Goal: Task Accomplishment & Management: Use online tool/utility

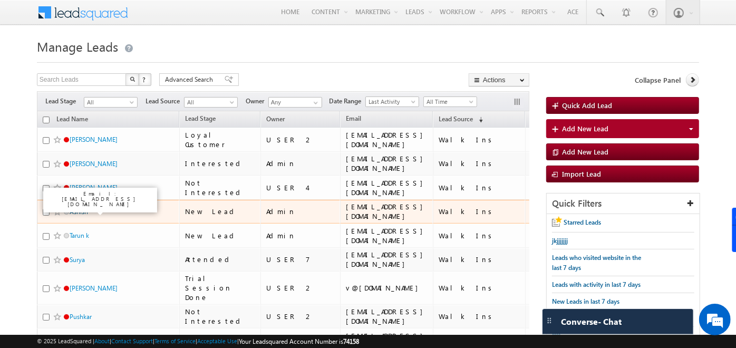
click at [77, 208] on link "Ashish" at bounding box center [79, 212] width 18 height 8
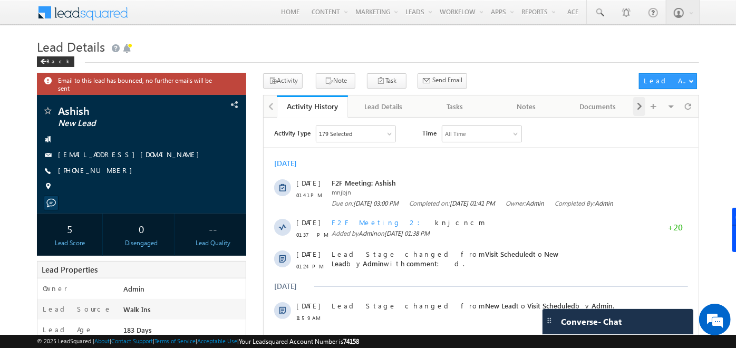
click at [644, 103] on div at bounding box center [639, 106] width 12 height 19
click at [612, 104] on div "Opportunities" at bounding box center [599, 106] width 53 height 13
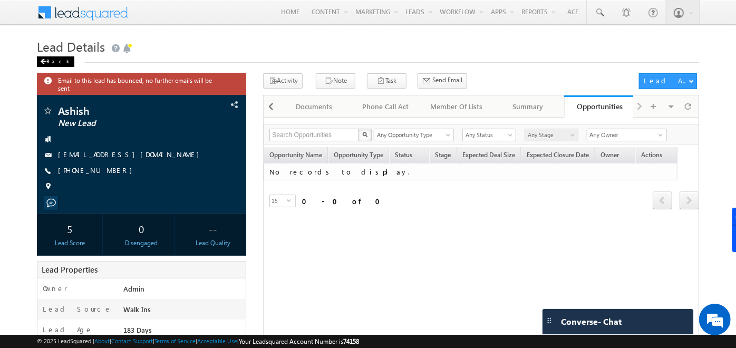
click at [50, 59] on div "Back" at bounding box center [55, 61] width 37 height 11
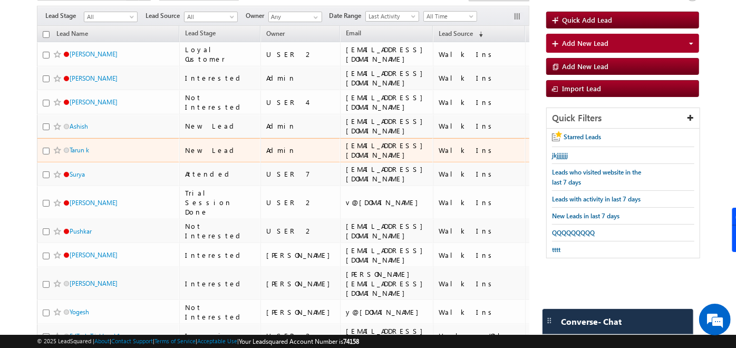
scroll to position [86, 0]
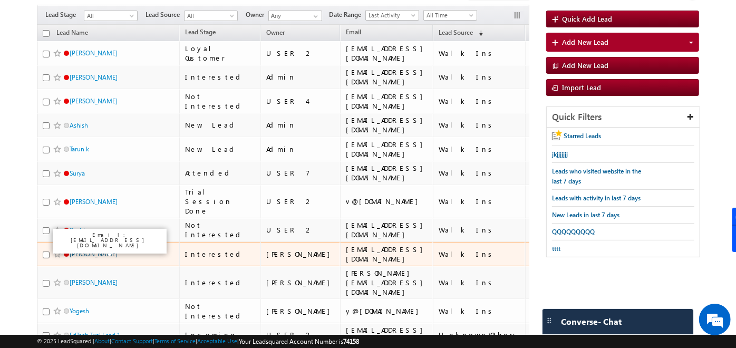
click at [84, 253] on link "[PERSON_NAME]" at bounding box center [94, 254] width 48 height 8
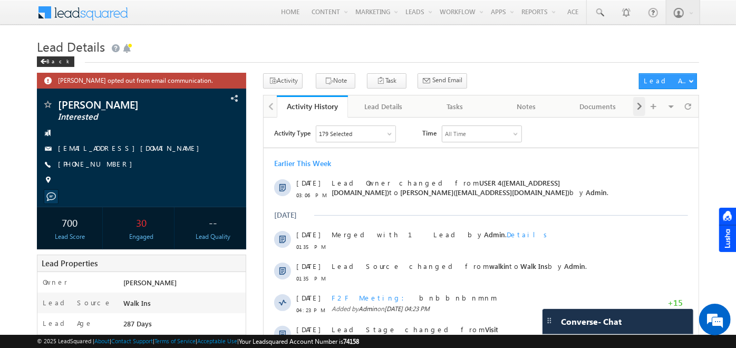
click at [636, 105] on div at bounding box center [639, 106] width 12 height 19
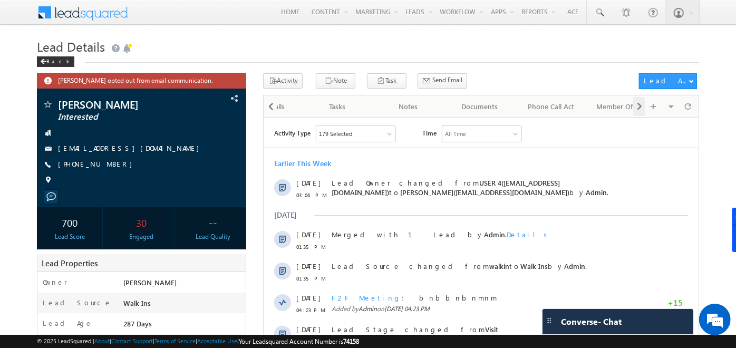
click at [636, 105] on div at bounding box center [639, 106] width 12 height 19
click at [636, 105] on div "Visible Tabs Activity History Default Lead Details Default Tasks Default Notes …" at bounding box center [664, 105] width 63 height 21
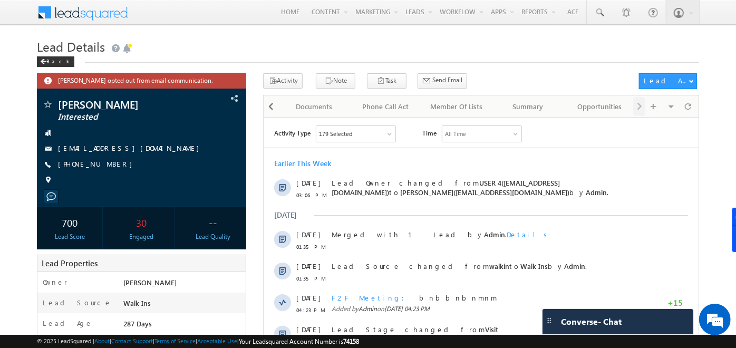
click at [636, 105] on div "Visible Tabs Activity History Default Lead Details Default Tasks Default Notes …" at bounding box center [664, 105] width 63 height 21
click at [592, 107] on div "Opportunities" at bounding box center [599, 106] width 53 height 13
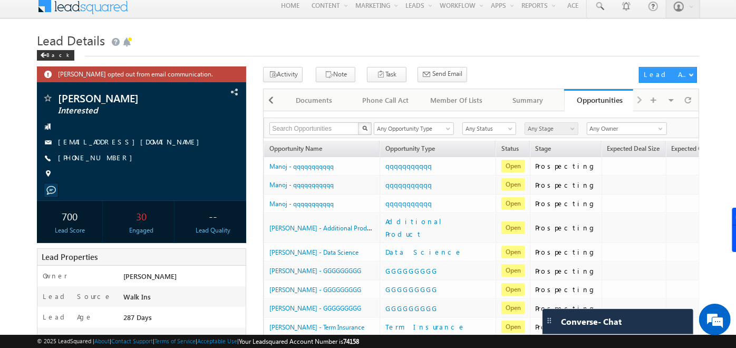
scroll to position [4, 0]
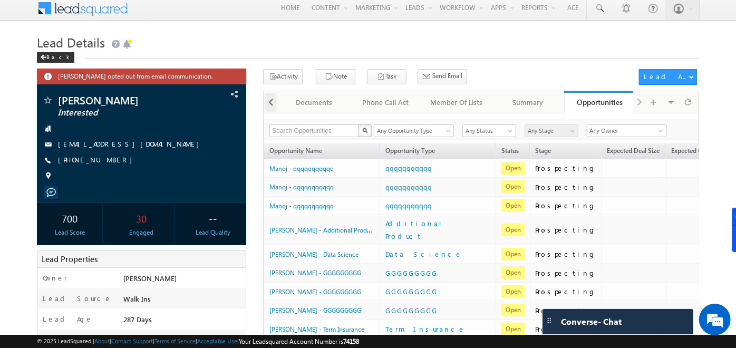
click at [274, 104] on span at bounding box center [271, 102] width 6 height 19
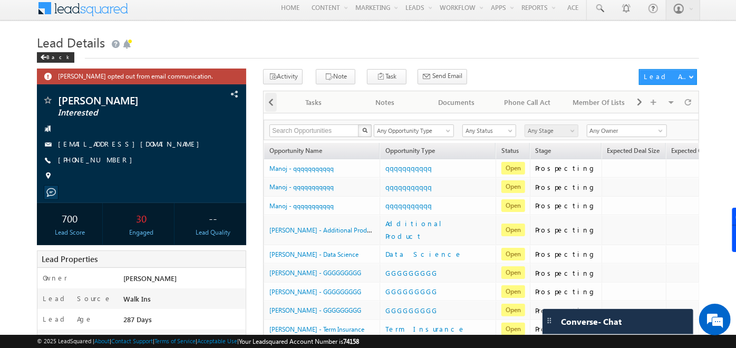
click at [274, 104] on span at bounding box center [271, 102] width 6 height 19
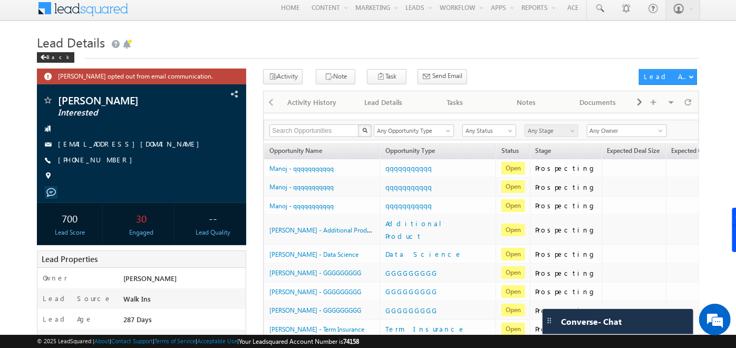
click at [274, 104] on div at bounding box center [270, 101] width 13 height 21
click at [318, 101] on div "Activity History" at bounding box center [311, 102] width 53 height 13
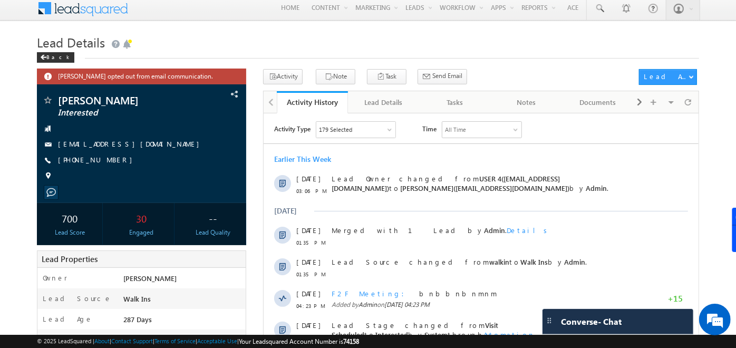
drag, startPoint x: 641, startPoint y: 96, endPoint x: 718, endPoint y: 54, distance: 87.8
click at [718, 54] on body "Menu Admin soumy ahosk oti7@ gmail .com" at bounding box center [368, 300] width 736 height 608
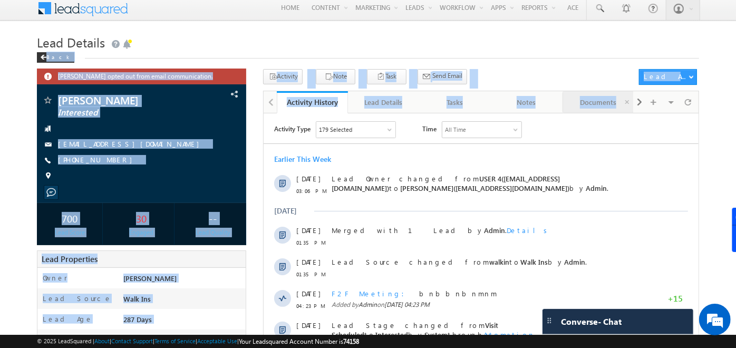
drag, startPoint x: 718, startPoint y: 54, endPoint x: 633, endPoint y: 101, distance: 97.0
click at [639, 101] on span at bounding box center [640, 102] width 6 height 19
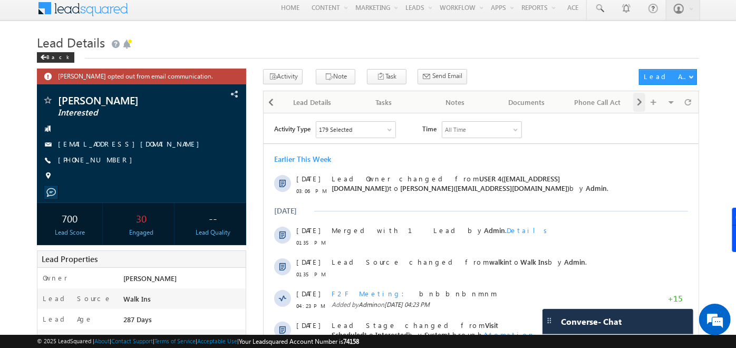
click at [639, 101] on span at bounding box center [640, 102] width 6 height 19
click at [639, 101] on div "Visible Tabs Activity History Default Lead Details Default Tasks Default Notes …" at bounding box center [664, 101] width 63 height 21
click at [575, 107] on div "Opportunities" at bounding box center [599, 102] width 53 height 13
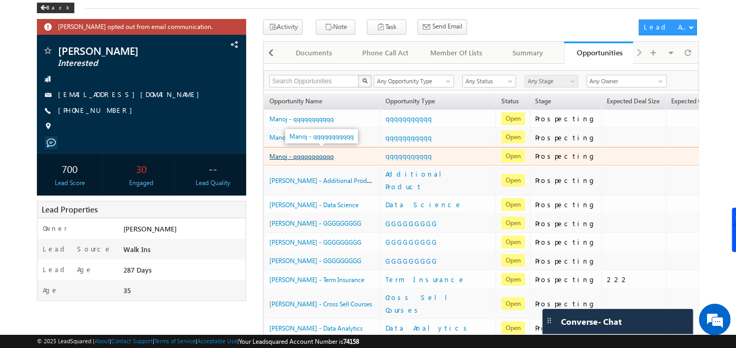
scroll to position [48, 0]
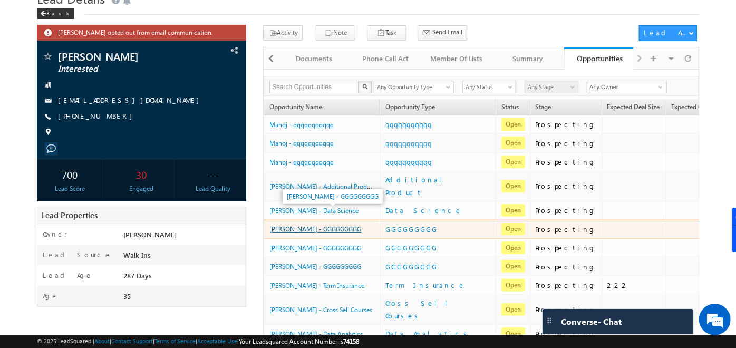
click at [279, 225] on link "Santhosh - GGGGGGGGG" at bounding box center [316, 229] width 92 height 8
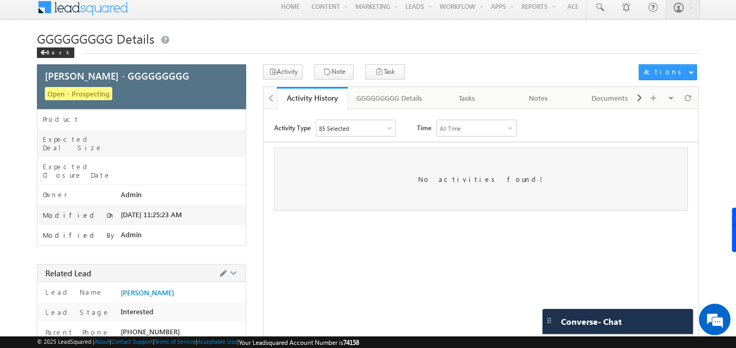
scroll to position [4, 0]
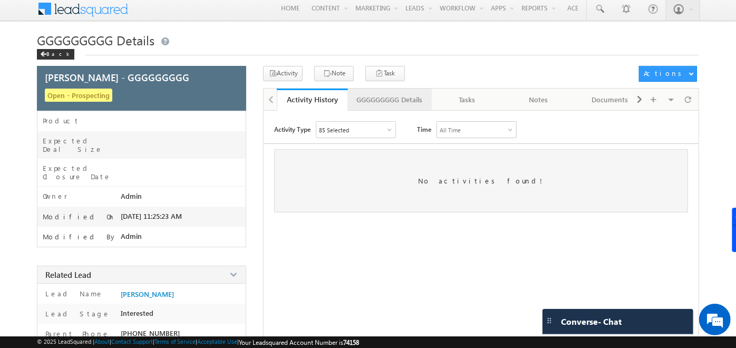
click at [368, 107] on link "GGGGGGGGG Details" at bounding box center [390, 100] width 84 height 22
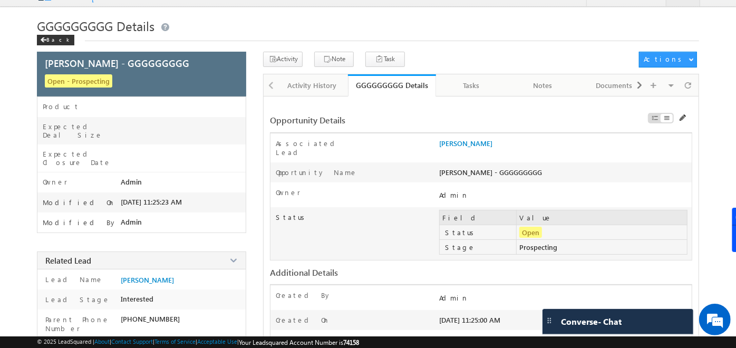
scroll to position [0, 0]
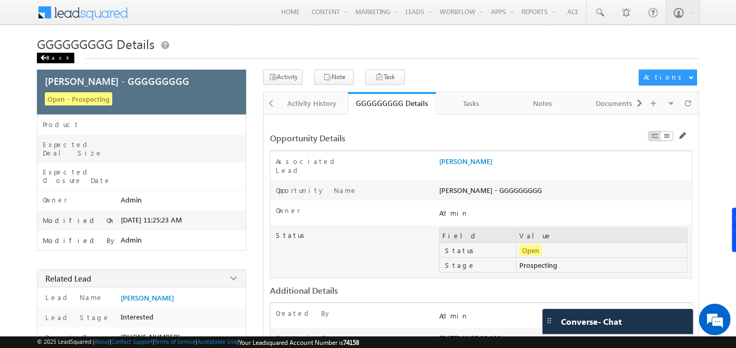
click at [47, 57] on div "Back" at bounding box center [55, 58] width 37 height 11
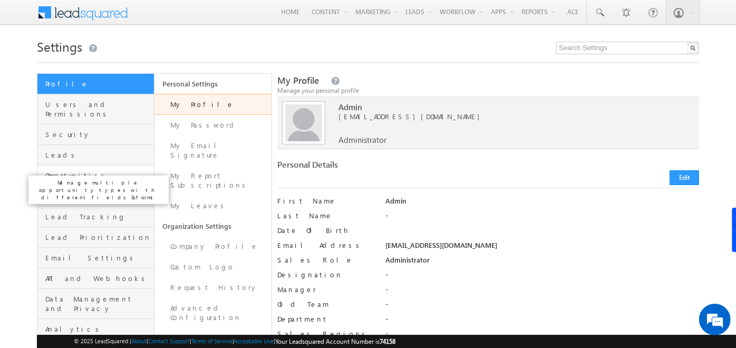
click at [75, 171] on span "Opportunities" at bounding box center [98, 175] width 106 height 9
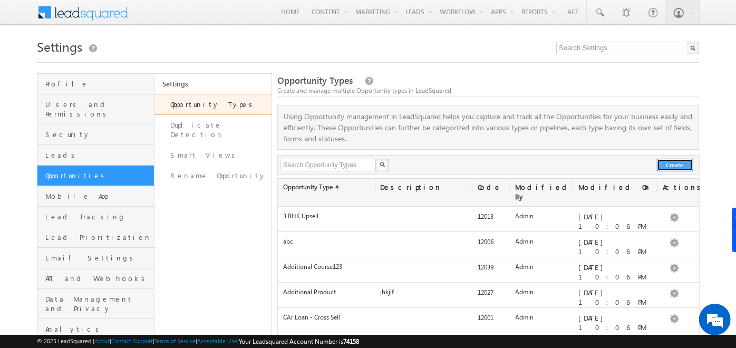
click at [673, 167] on button "Create" at bounding box center [675, 165] width 36 height 13
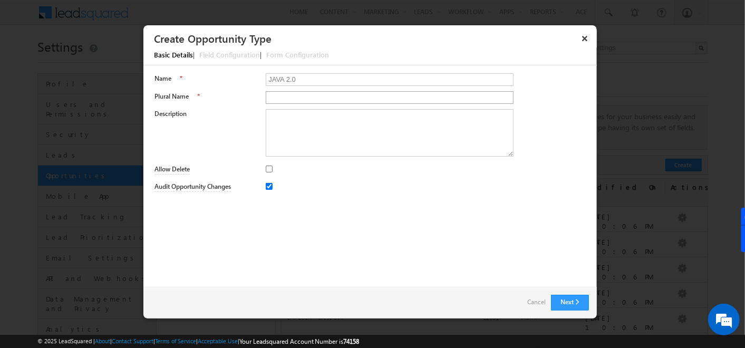
type input "JAVA 2.0"
click at [274, 97] on input "Plural Name" at bounding box center [390, 97] width 248 height 13
type input "Js"
click at [290, 127] on textarea "Description" at bounding box center [390, 132] width 248 height 47
type textarea "dmndkdkd"
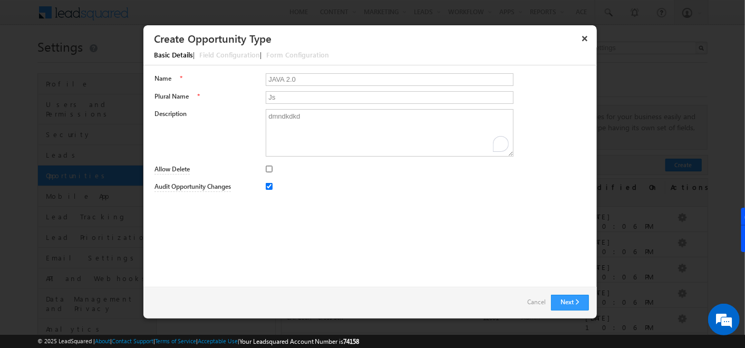
click at [272, 169] on input "Allow Delete" at bounding box center [269, 169] width 7 height 7
checkbox input "true"
click at [573, 302] on button "Next" at bounding box center [570, 303] width 38 height 16
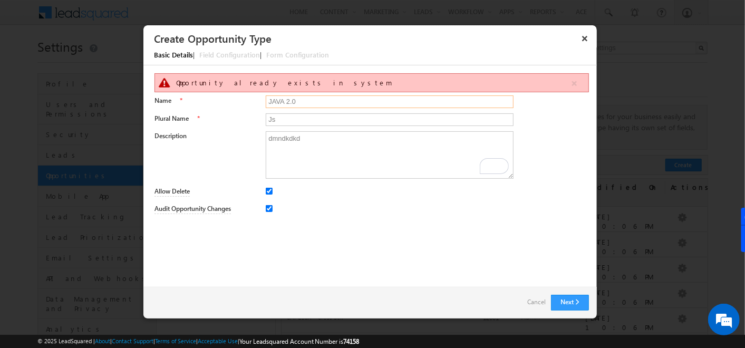
click at [363, 102] on input "JAVA 2.0" at bounding box center [390, 101] width 248 height 13
type input "JAVA 2.00"
click at [399, 120] on input "Js" at bounding box center [390, 119] width 248 height 13
type input "Jss"
click at [573, 299] on button "Next" at bounding box center [570, 303] width 38 height 16
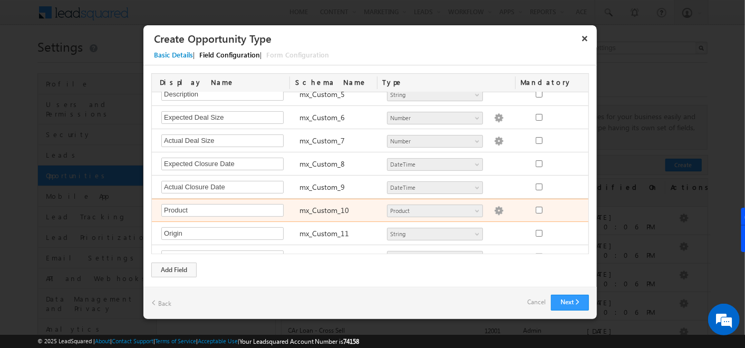
scroll to position [205, 0]
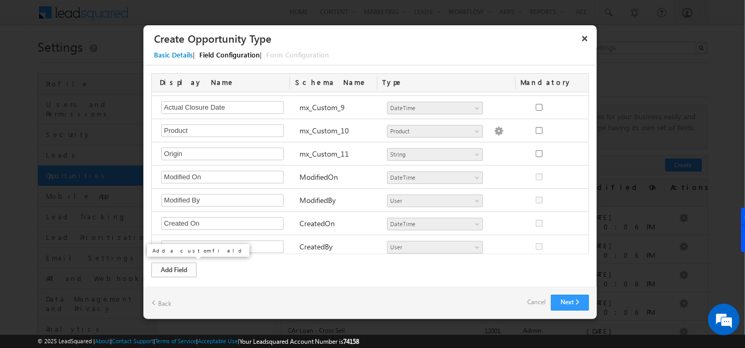
click at [181, 267] on div "Add Field" at bounding box center [173, 270] width 45 height 15
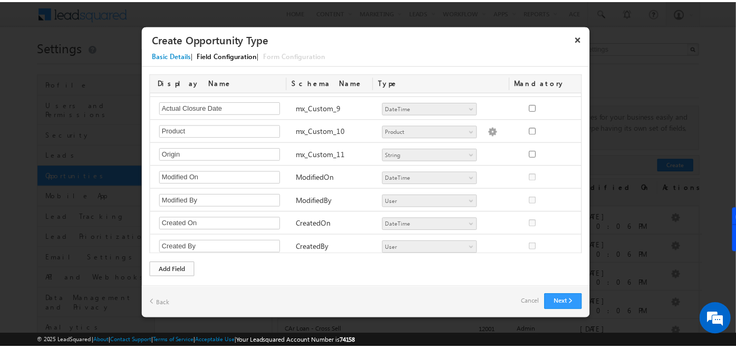
scroll to position [227, 0]
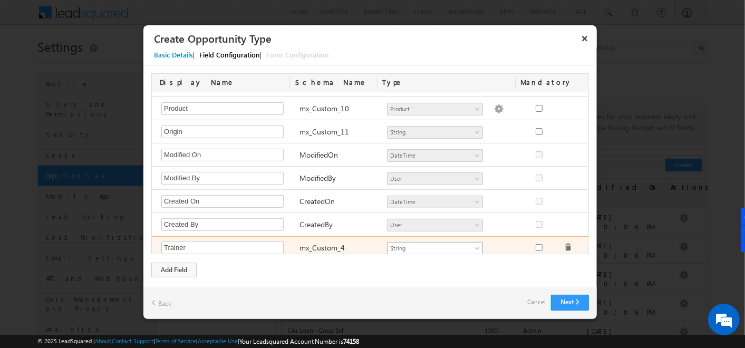
type input "Trainer"
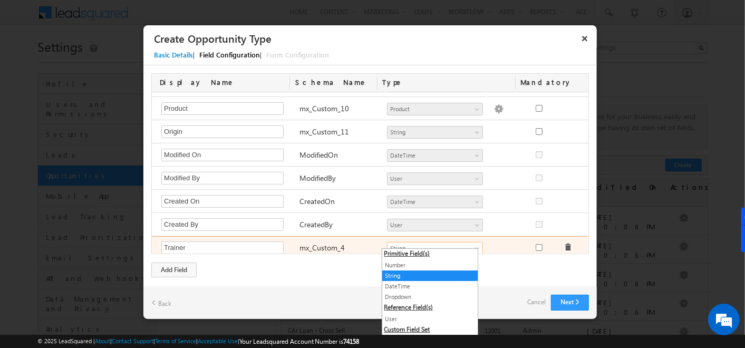
click at [464, 244] on span "String" at bounding box center [431, 248] width 86 height 9
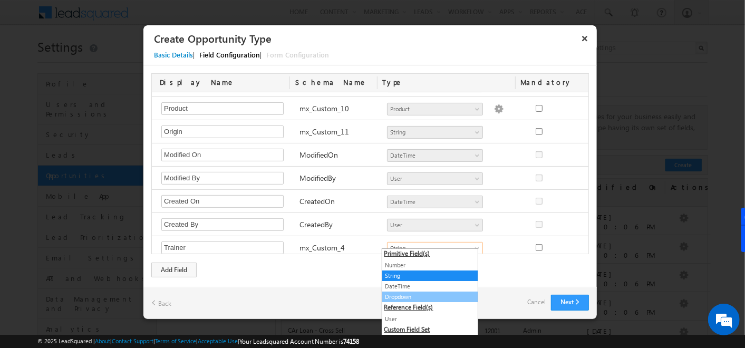
click at [400, 298] on link "Dropdown" at bounding box center [429, 296] width 95 height 9
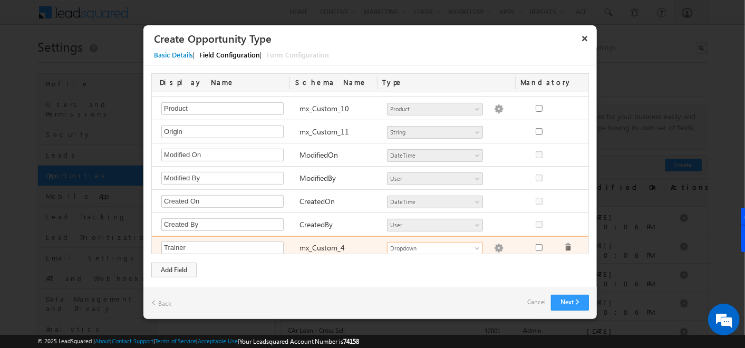
click at [494, 244] on img at bounding box center [498, 248] width 9 height 9
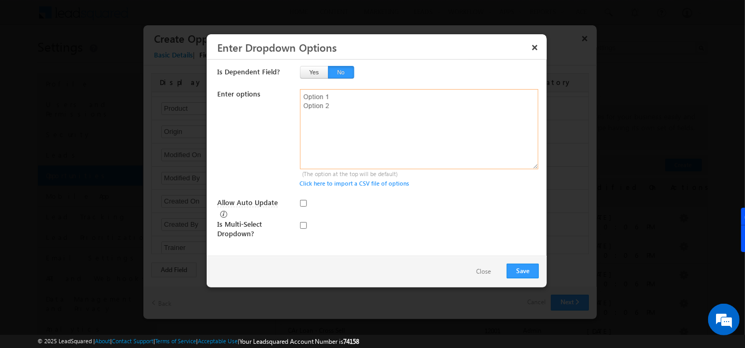
click at [334, 117] on textarea at bounding box center [419, 129] width 239 height 80
type textarea "A B C"
click at [518, 271] on button "Save" at bounding box center [523, 271] width 32 height 15
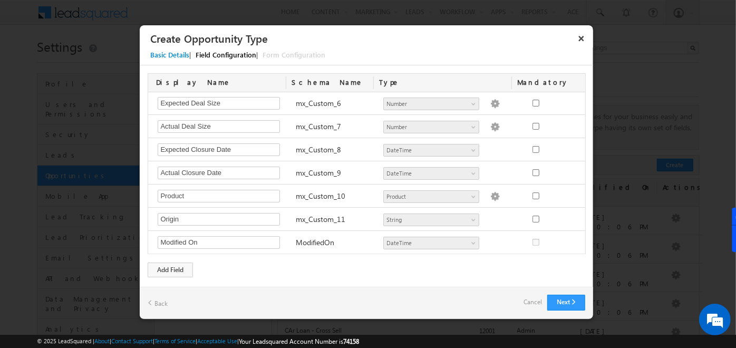
scroll to position [135, 0]
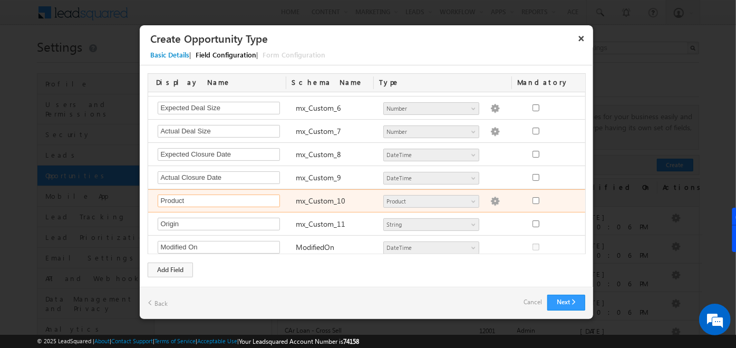
drag, startPoint x: 189, startPoint y: 196, endPoint x: 160, endPoint y: 197, distance: 29.0
click at [160, 197] on input "Product" at bounding box center [219, 201] width 122 height 13
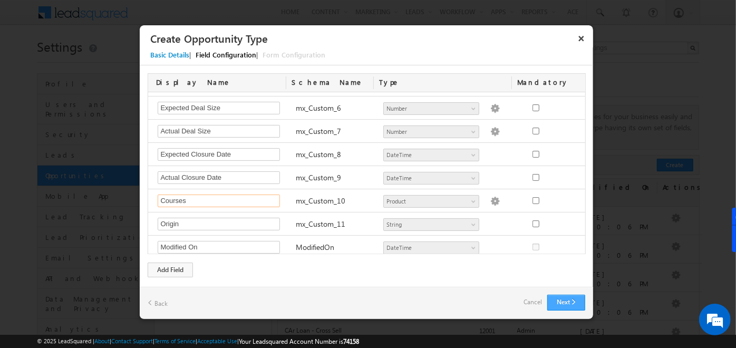
type input "Courses"
click at [571, 299] on button "Next" at bounding box center [566, 303] width 38 height 16
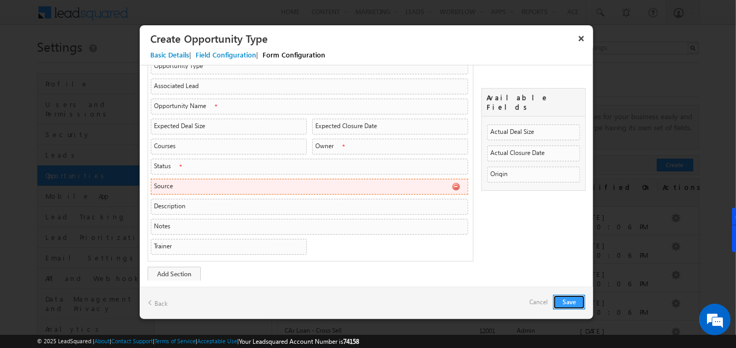
scroll to position [37, 0]
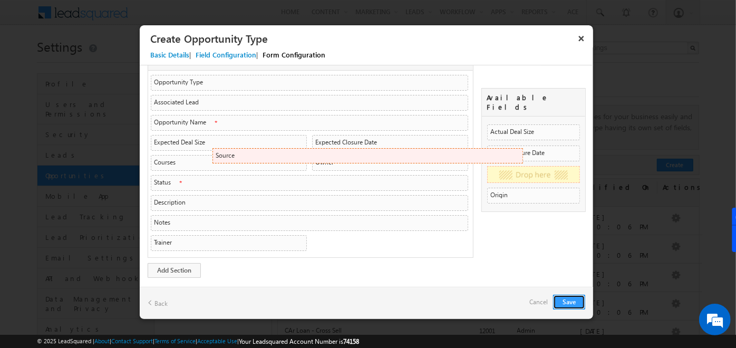
drag, startPoint x: 227, startPoint y: 182, endPoint x: 521, endPoint y: 149, distance: 295.7
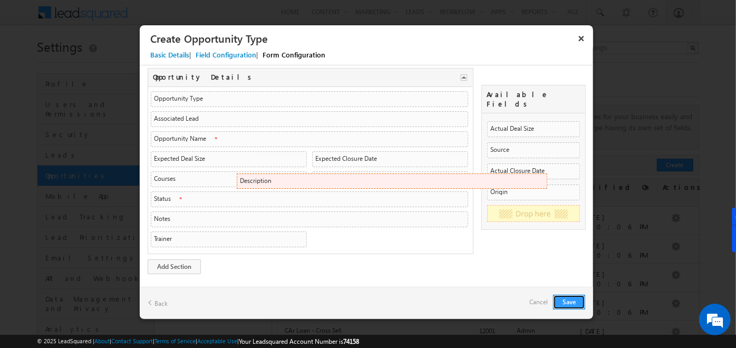
scroll to position [17, 0]
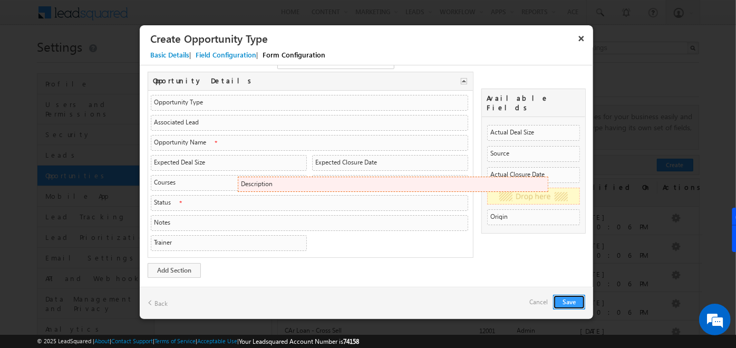
drag, startPoint x: 198, startPoint y: 201, endPoint x: 537, endPoint y: 183, distance: 339.1
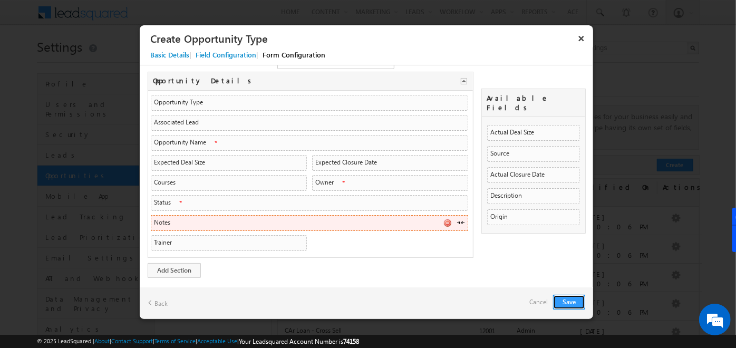
scroll to position [0, 0]
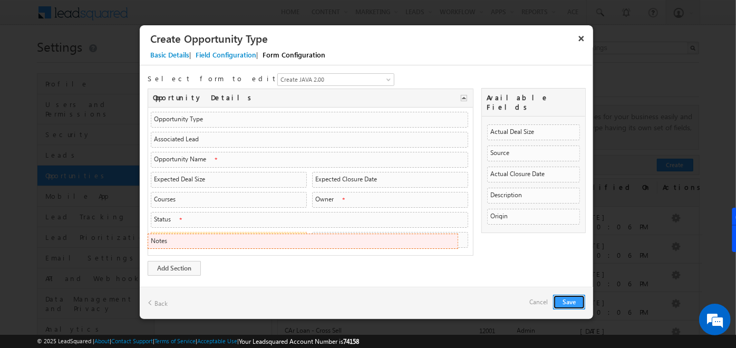
drag, startPoint x: 289, startPoint y: 220, endPoint x: 286, endPoint y: 243, distance: 22.8
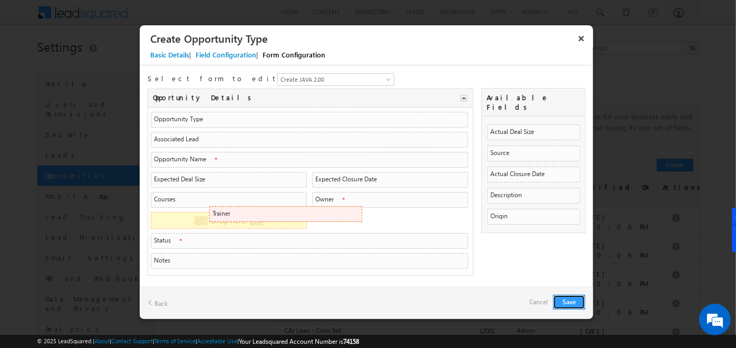
drag, startPoint x: 207, startPoint y: 254, endPoint x: 351, endPoint y: 211, distance: 150.8
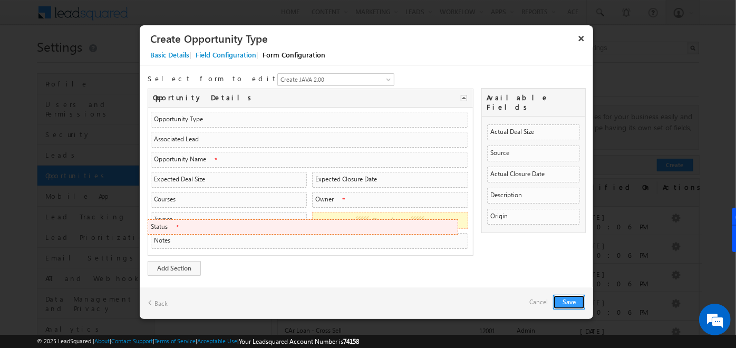
drag, startPoint x: 178, startPoint y: 239, endPoint x: 358, endPoint y: 220, distance: 180.8
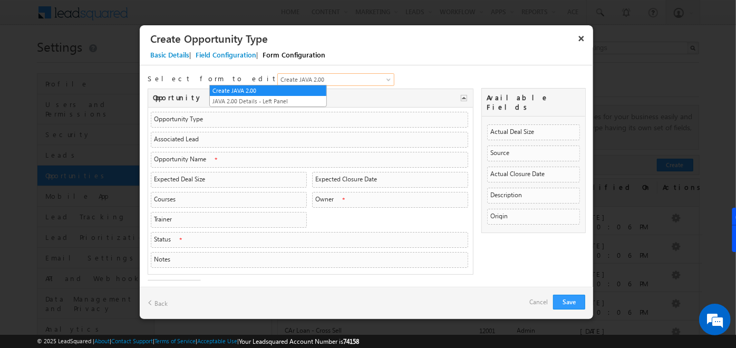
click at [278, 78] on span "Create JAVA 2.00" at bounding box center [330, 79] width 104 height 9
click at [160, 300] on link "Back" at bounding box center [158, 303] width 20 height 16
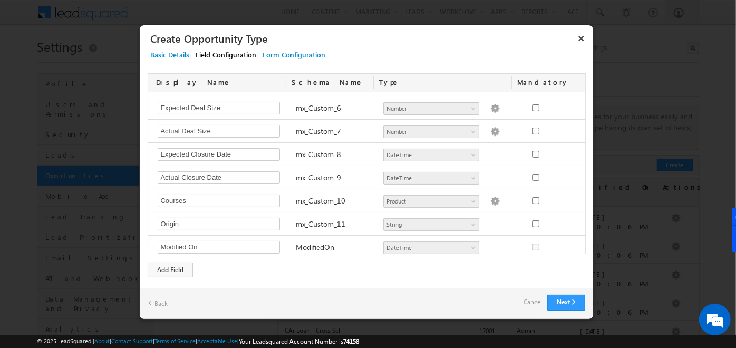
click at [160, 300] on link "Back" at bounding box center [158, 303] width 20 height 16
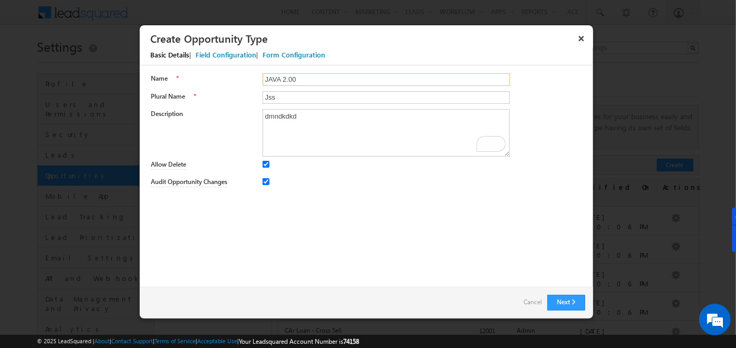
click at [294, 79] on input "JAVA 2.00" at bounding box center [387, 79] width 248 height 13
drag, startPoint x: 312, startPoint y: 78, endPoint x: 228, endPoint y: 69, distance: 83.9
click at [228, 69] on div "Name * JAVA 2.00 Plural Name * Jss Description dmndkdkd Score 0 0 Increment Dec…" at bounding box center [367, 132] width 454 height 134
type input "Aadditional Product"
click at [554, 295] on button "Next" at bounding box center [566, 303] width 38 height 16
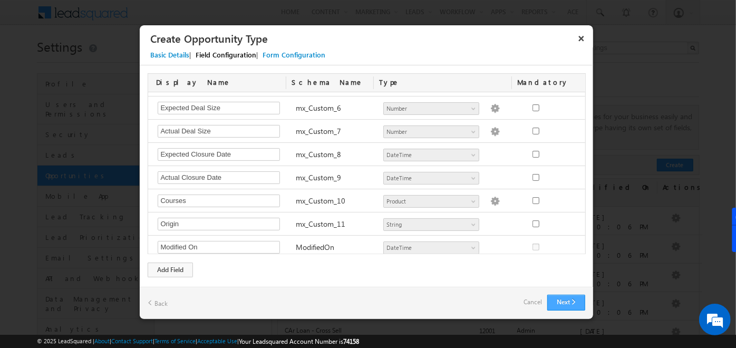
click at [560, 306] on button "Next" at bounding box center [566, 303] width 38 height 16
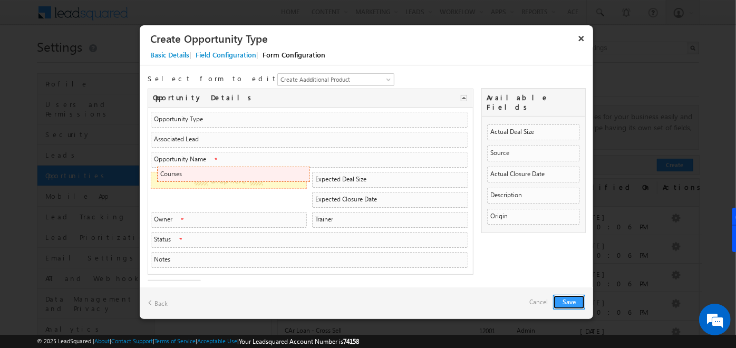
drag, startPoint x: 238, startPoint y: 196, endPoint x: 299, endPoint y: 172, distance: 65.6
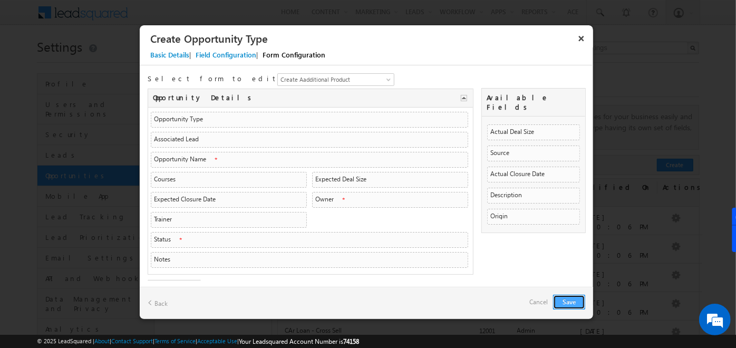
click at [569, 300] on button "Save" at bounding box center [569, 302] width 32 height 15
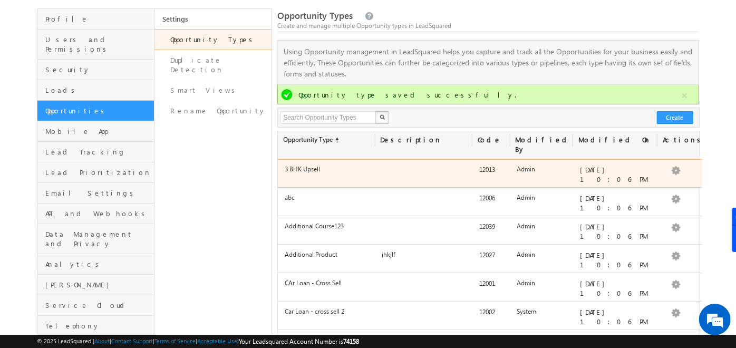
scroll to position [70, 0]
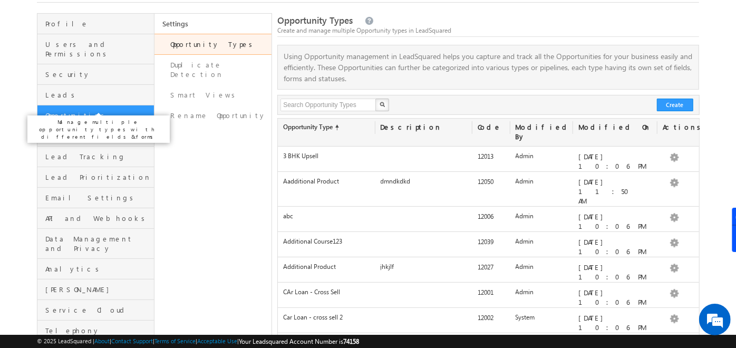
scroll to position [59, 0]
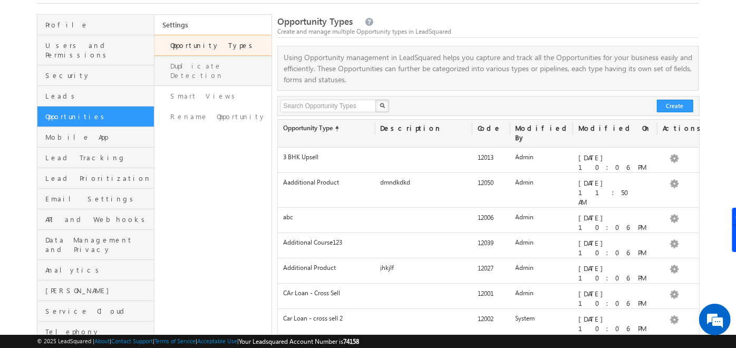
click at [205, 62] on link "Duplicate Detection" at bounding box center [213, 71] width 117 height 30
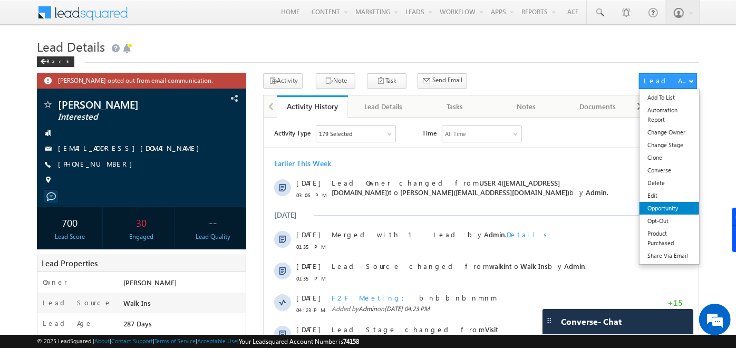
click at [663, 203] on link "Opportunity" at bounding box center [670, 208] width 60 height 13
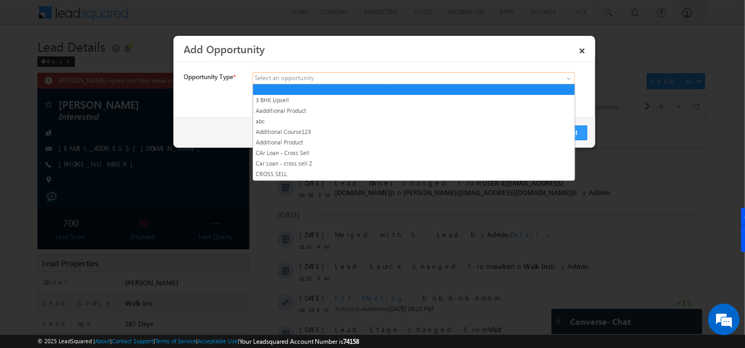
click at [416, 81] on span at bounding box center [335, 78] width 165 height 9
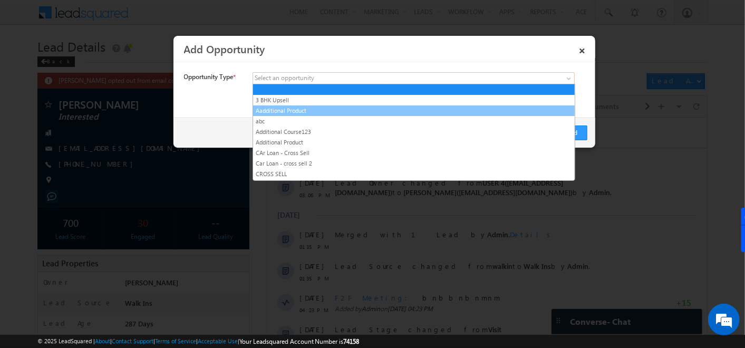
click at [281, 109] on link "Aadditional Product" at bounding box center [414, 110] width 322 height 9
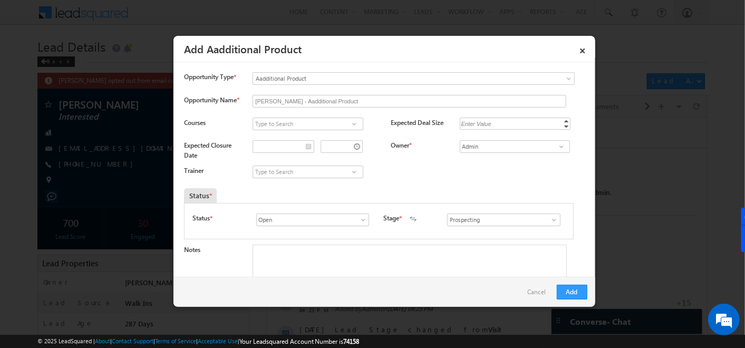
click at [355, 124] on span at bounding box center [354, 124] width 11 height 8
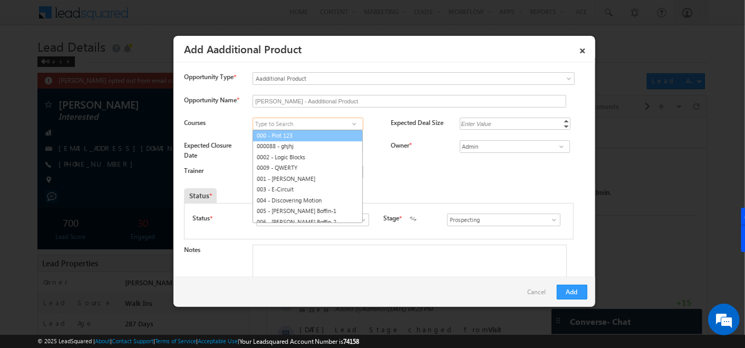
click at [289, 134] on link "000 - Plot 123" at bounding box center [308, 136] width 110 height 12
type input "000 - Plot 123"
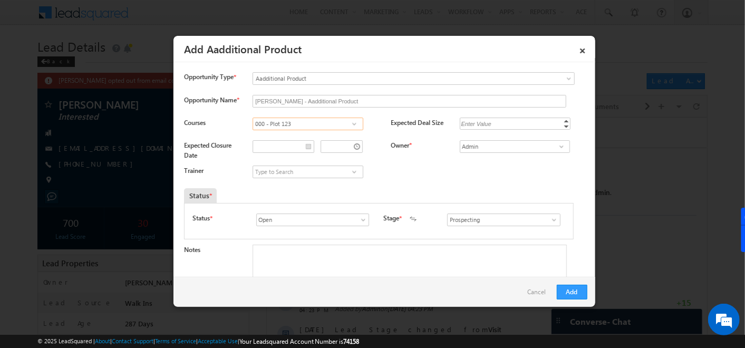
scroll to position [40, 0]
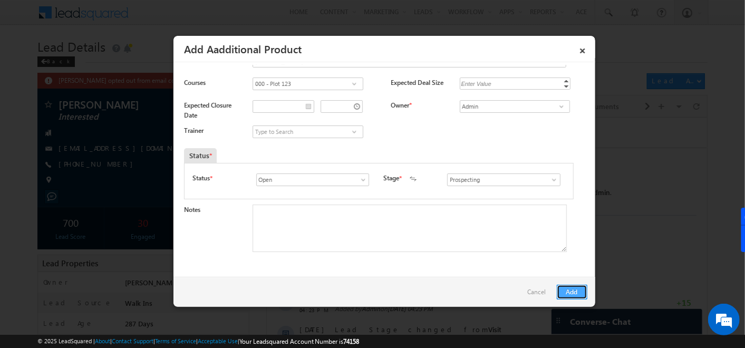
click at [572, 287] on button "Add" at bounding box center [572, 292] width 31 height 15
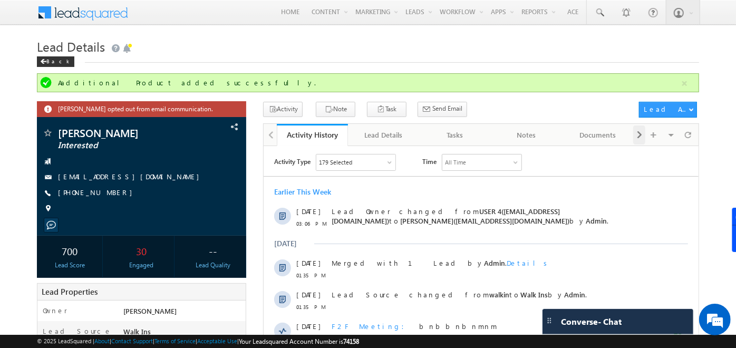
click at [638, 139] on span at bounding box center [640, 135] width 6 height 19
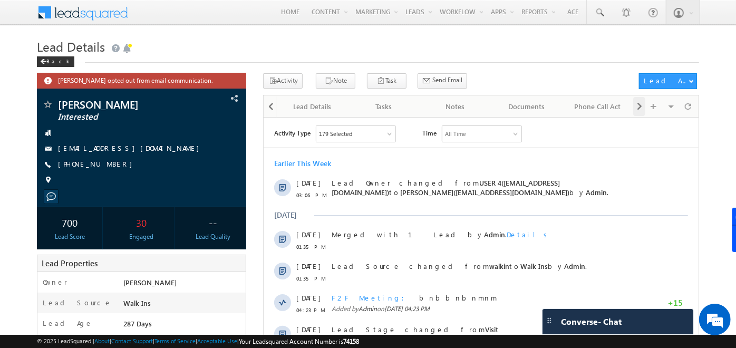
click at [638, 139] on div "Activity Type 179 Selected Select All Sales Activities 1 Product Purchased Oppo…" at bounding box center [486, 133] width 425 height 17
click at [642, 105] on span at bounding box center [640, 106] width 6 height 19
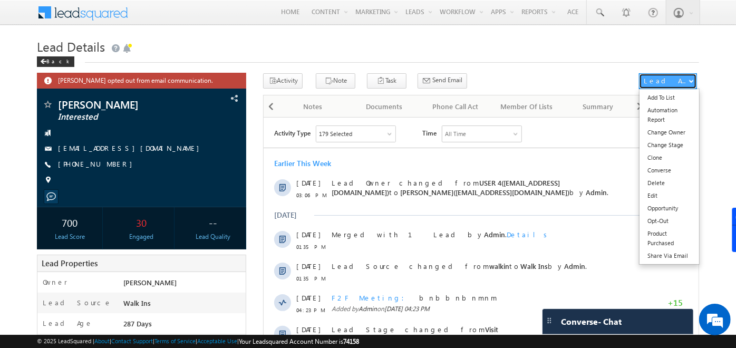
click at [665, 75] on button "Lead Actions" at bounding box center [668, 81] width 58 height 16
click at [673, 206] on link "Opportunity" at bounding box center [670, 208] width 60 height 13
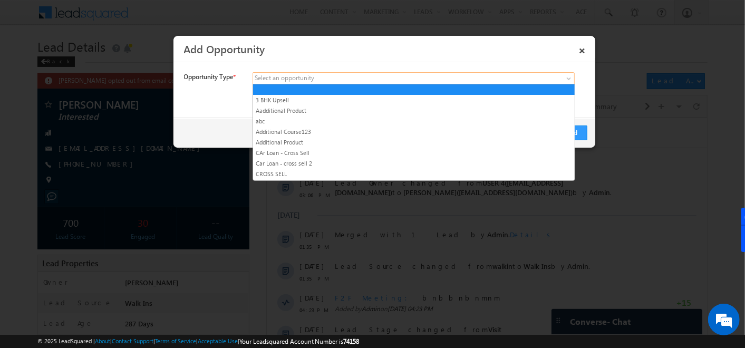
click at [496, 80] on link at bounding box center [414, 78] width 322 height 13
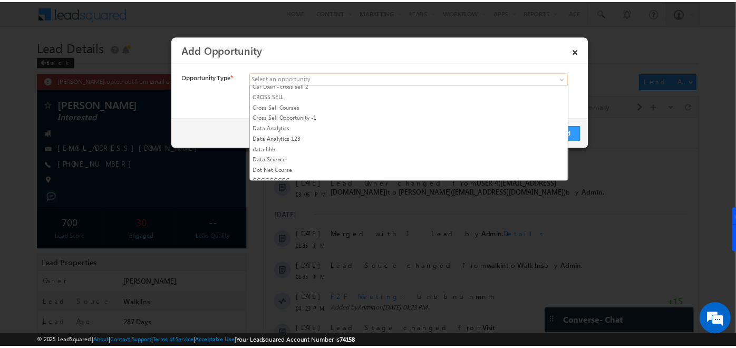
scroll to position [78, 0]
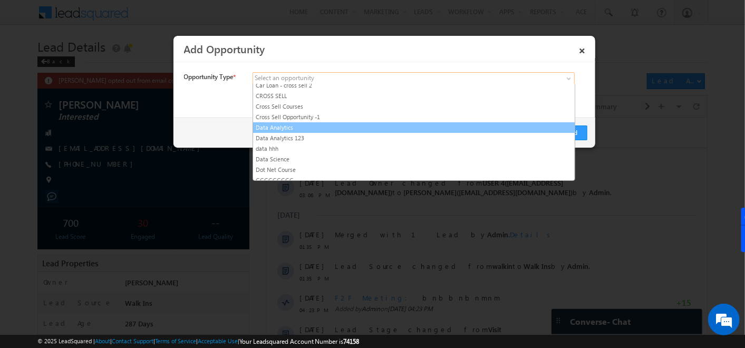
click at [273, 126] on link "Data Analytics" at bounding box center [414, 127] width 322 height 9
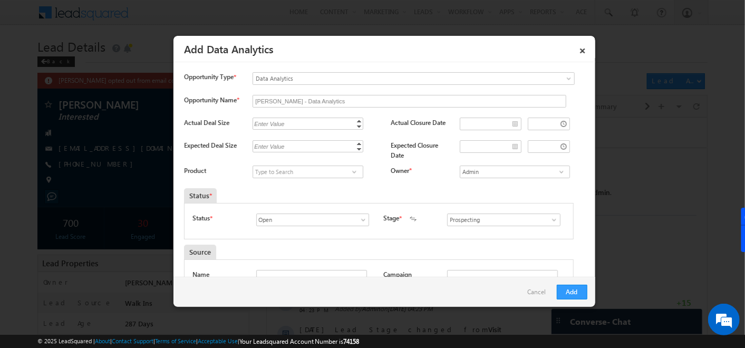
click at [355, 171] on span at bounding box center [354, 172] width 11 height 8
click at [412, 185] on div "Opportunity Name * Santhosh - Data Analytics Actual Deal Size" at bounding box center [385, 283] width 403 height 376
click at [535, 292] on link "Cancel" at bounding box center [540, 295] width 24 height 20
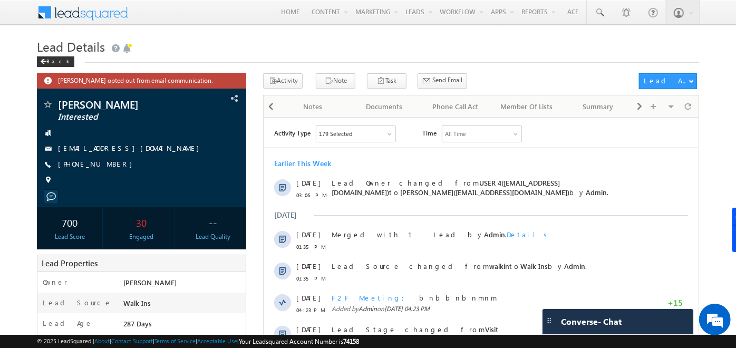
click at [392, 130] on div "179 Selected" at bounding box center [355, 134] width 79 height 16
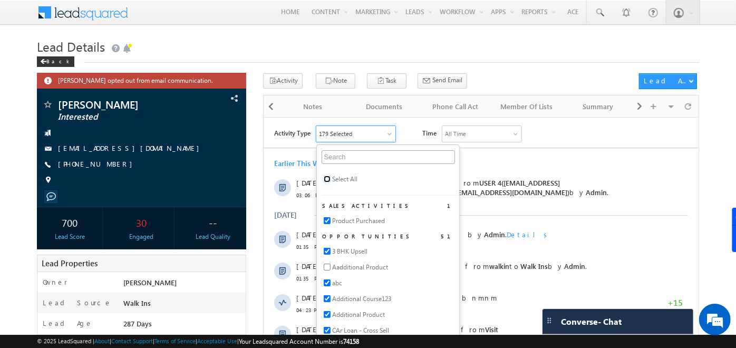
click at [328, 177] on input "checkbox" at bounding box center [327, 178] width 7 height 7
checkbox input "true"
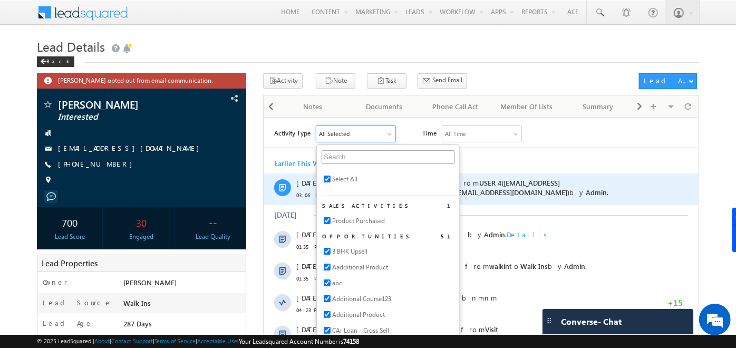
click at [619, 196] on div "Lead Owner changed from USER 4(Specter321@gmail.com) to Soumya Hoskoti(soumyaho…" at bounding box center [491, 189] width 319 height 32
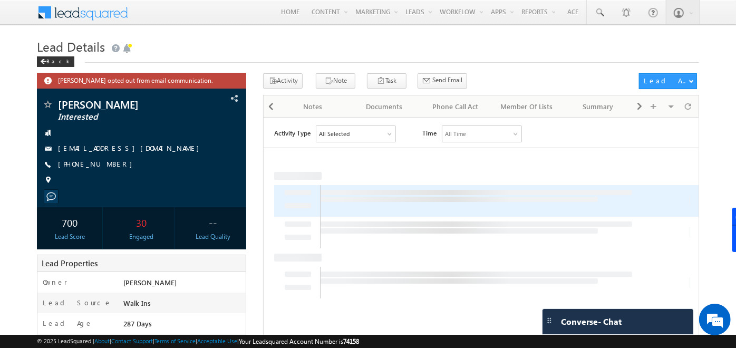
click at [619, 196] on div at bounding box center [477, 198] width 312 height 5
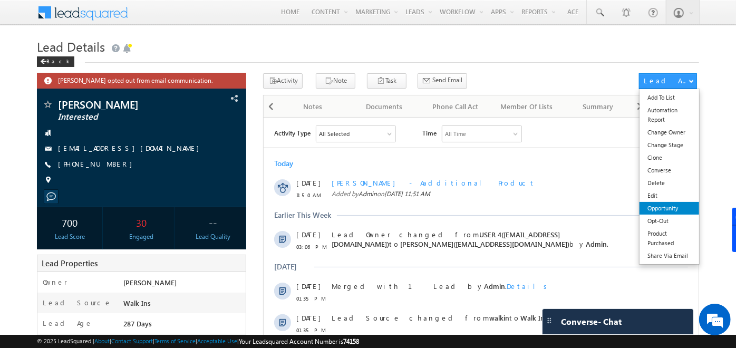
click at [680, 206] on link "Opportunity" at bounding box center [670, 208] width 60 height 13
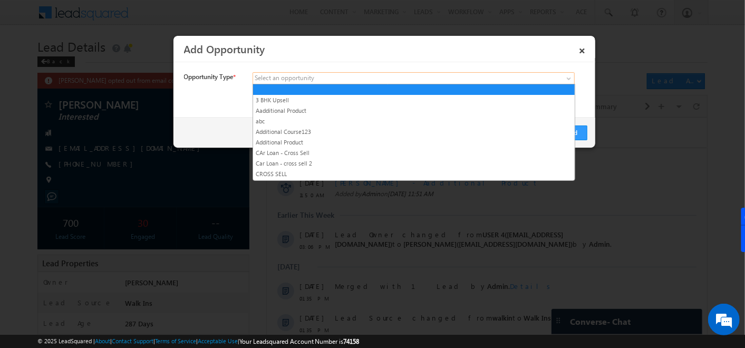
click at [321, 81] on span at bounding box center [335, 78] width 165 height 9
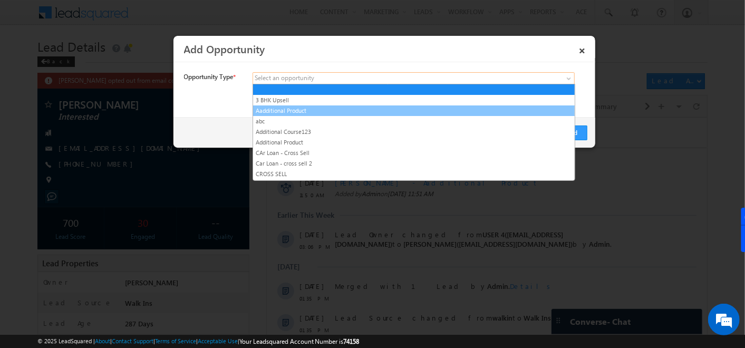
click at [293, 106] on link "Aadditional Product" at bounding box center [414, 110] width 322 height 9
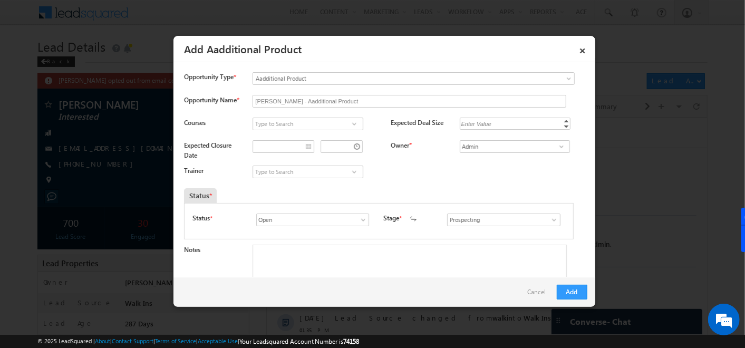
click at [352, 123] on span at bounding box center [354, 124] width 11 height 8
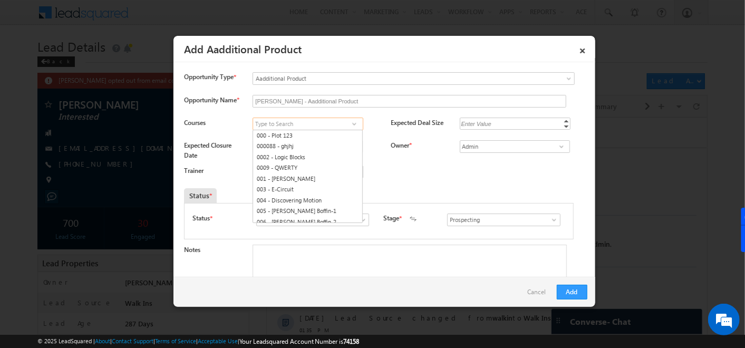
click at [296, 139] on link "000 - Plot 123" at bounding box center [307, 135] width 109 height 11
type input "000 - Plot 123"
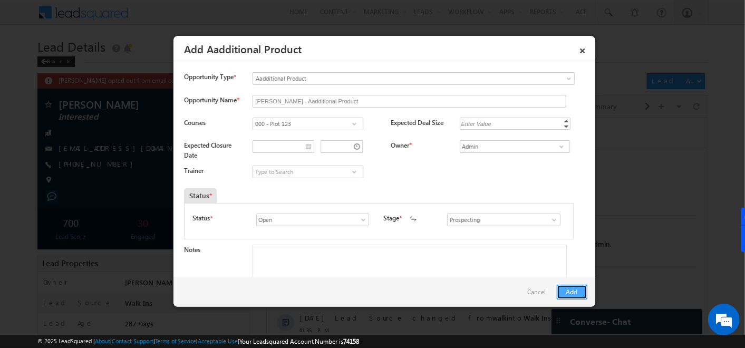
click at [580, 287] on button "Add" at bounding box center [572, 292] width 31 height 15
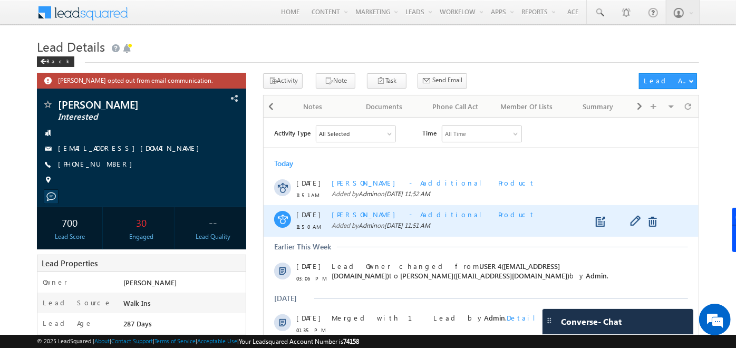
click at [379, 210] on span "Santhosh - Aadditional Product" at bounding box center [434, 213] width 204 height 9
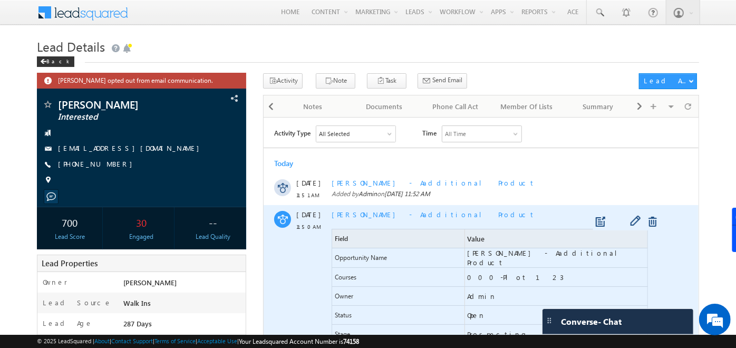
scroll to position [8, 0]
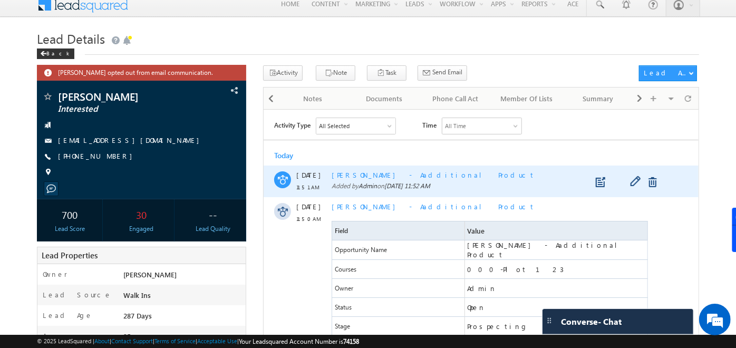
click at [393, 172] on span "Santhosh - Aadditional Product" at bounding box center [434, 174] width 204 height 9
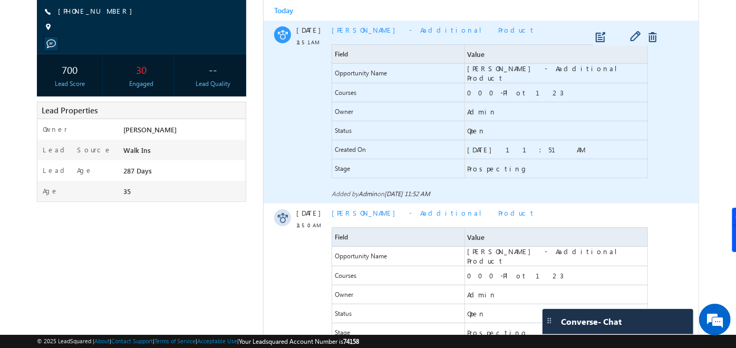
scroll to position [156, 0]
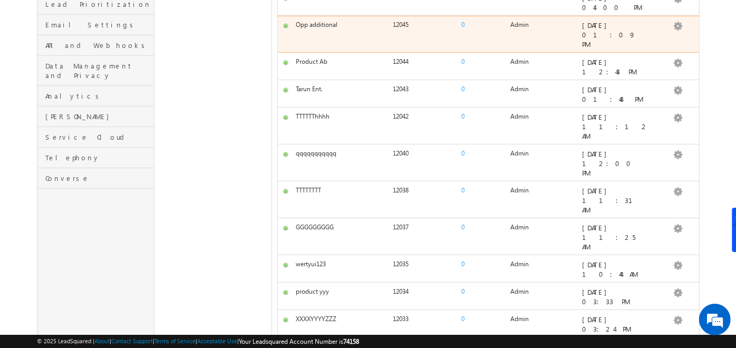
scroll to position [328, 0]
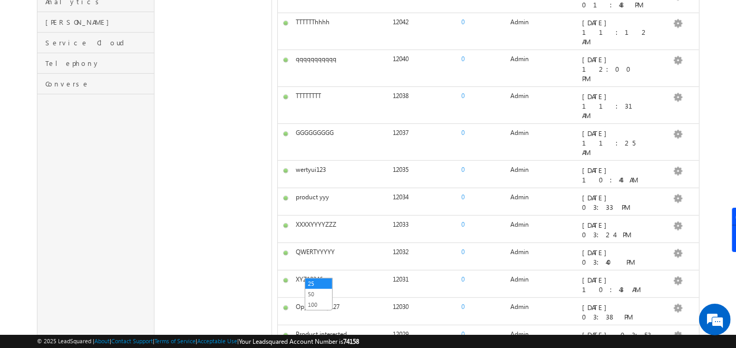
click at [324, 301] on link "100" at bounding box center [318, 304] width 27 height 9
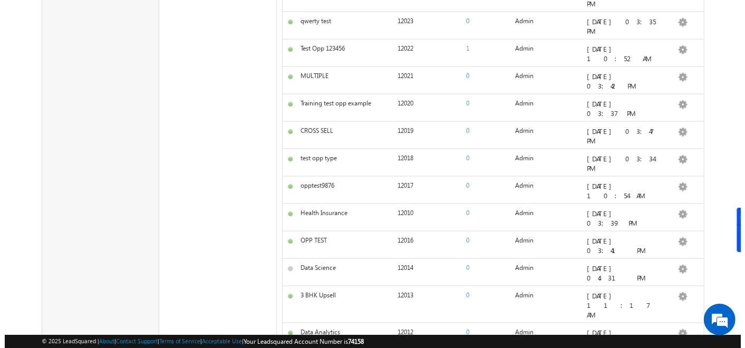
scroll to position [753, 0]
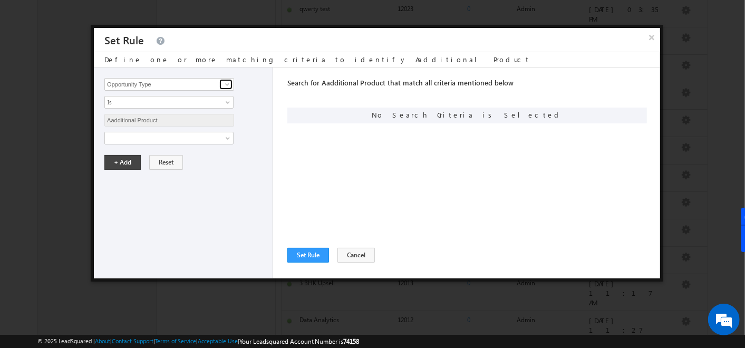
click at [230, 84] on span at bounding box center [227, 84] width 8 height 8
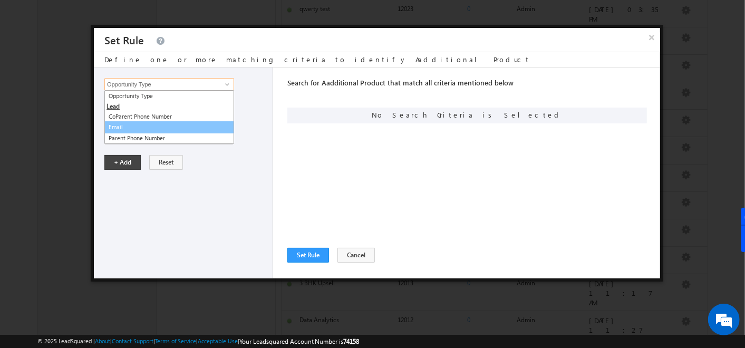
click at [120, 129] on link "Email" at bounding box center [169, 127] width 130 height 12
type input "Email"
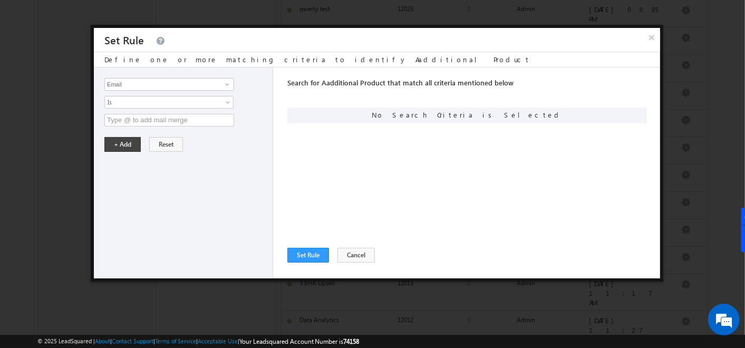
click at [120, 129] on div "Opportunity Type CoParent Phone Number Email Parent Phone Number Email 4 result…" at bounding box center [183, 173] width 179 height 211
click at [132, 123] on input "text" at bounding box center [169, 120] width 130 height 13
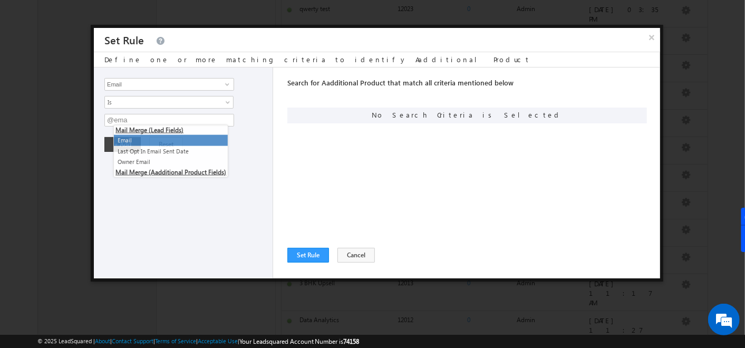
click at [134, 140] on li "Email" at bounding box center [171, 140] width 114 height 11
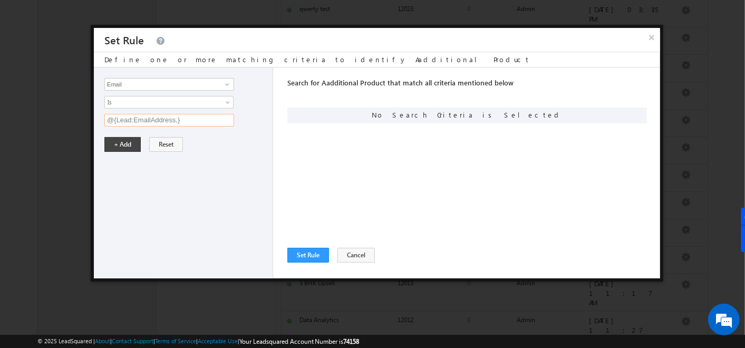
drag, startPoint x: 114, startPoint y: 120, endPoint x: 218, endPoint y: 121, distance: 103.9
click at [218, 121] on input "@{Lead:EmailAddress,}" at bounding box center [169, 120] width 130 height 13
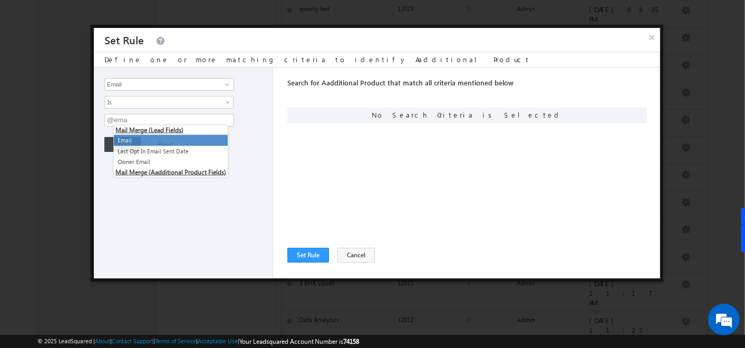
click at [135, 137] on li "Email" at bounding box center [171, 140] width 114 height 11
type input "@{Lead:EmailAddress,}"
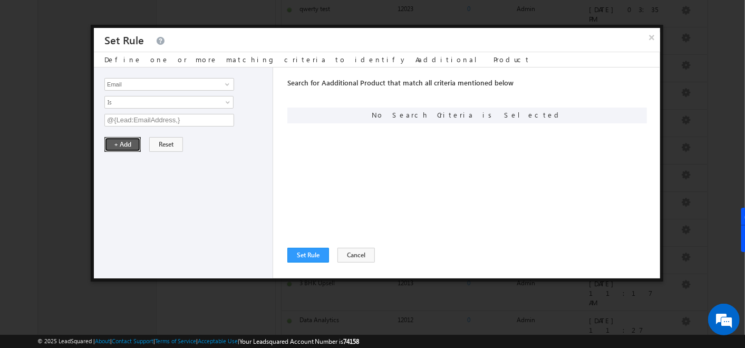
click at [114, 145] on button "+ Add" at bounding box center [122, 144] width 36 height 15
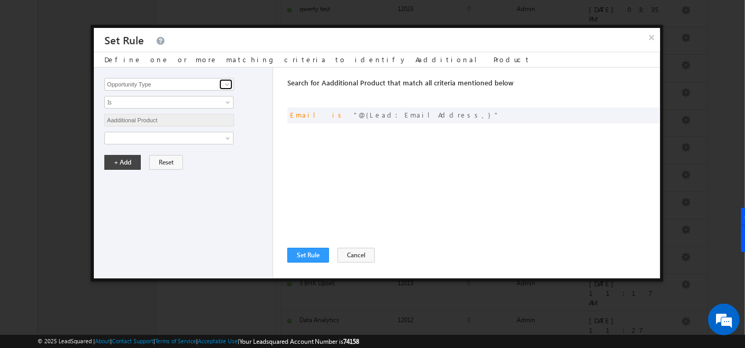
click at [227, 85] on span at bounding box center [227, 84] width 8 height 8
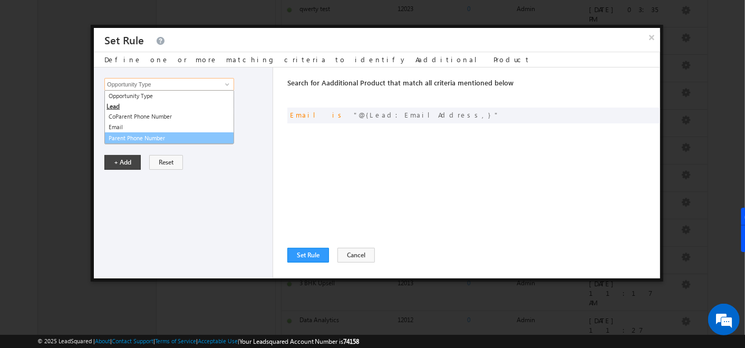
click at [123, 139] on link "Parent Phone Number" at bounding box center [169, 138] width 130 height 12
type input "Parent Phone Number"
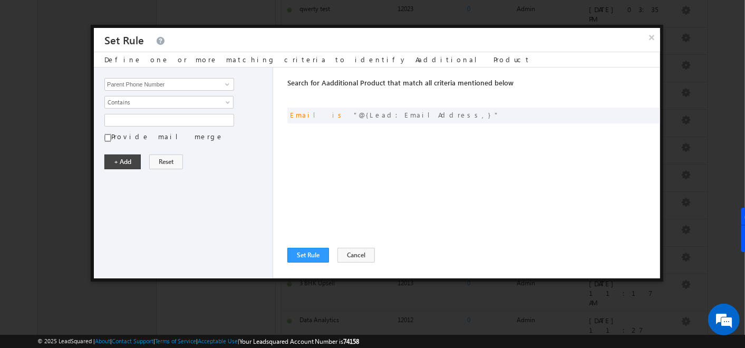
click at [111, 136] on input "Provide mail merge" at bounding box center [107, 137] width 7 height 9
checkbox input "true"
click at [140, 118] on input "text" at bounding box center [169, 120] width 130 height 13
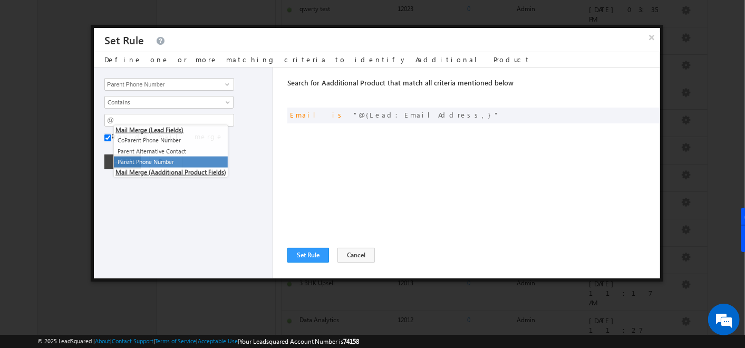
click at [148, 163] on li "Parent Phone Number" at bounding box center [171, 162] width 114 height 11
type input "@{Lead:Phone,}"
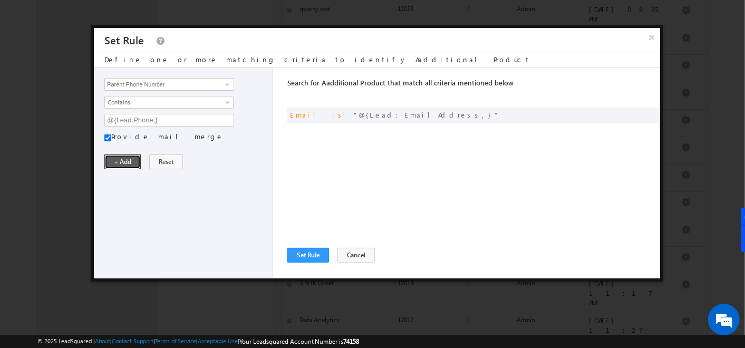
click at [130, 164] on button "+ Add" at bounding box center [122, 162] width 36 height 15
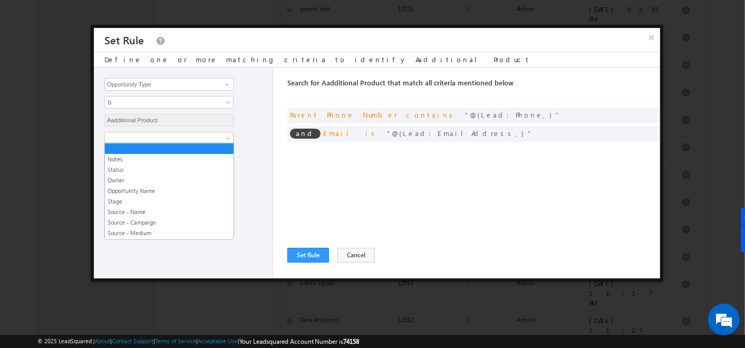
click at [145, 139] on span at bounding box center [162, 137] width 114 height 9
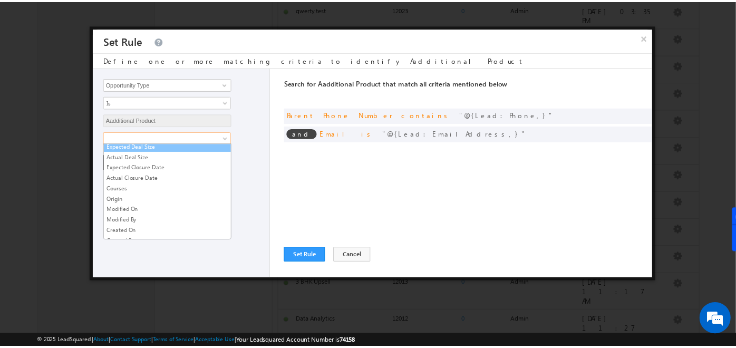
scroll to position [130, 0]
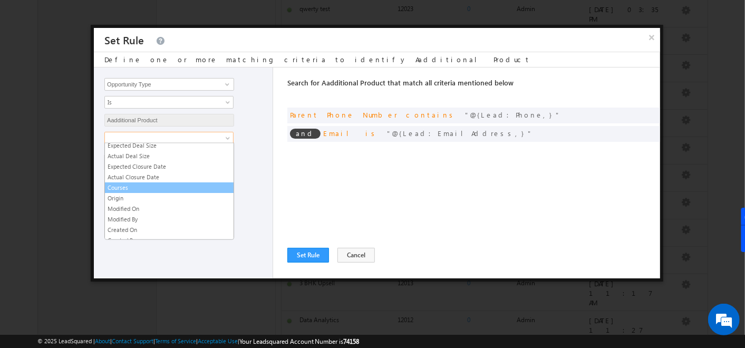
click at [124, 183] on link "Courses" at bounding box center [169, 187] width 129 height 9
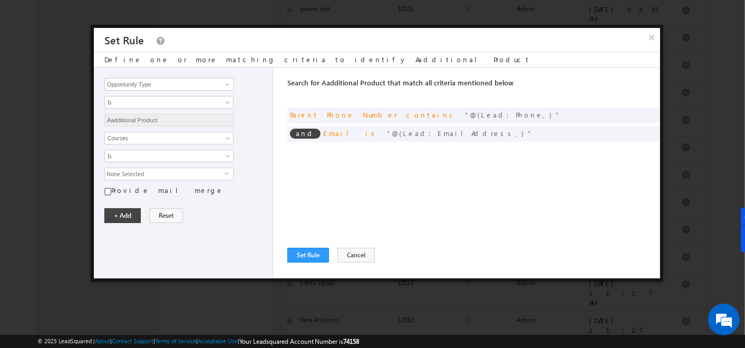
click at [106, 188] on input "Provide mail merge" at bounding box center [107, 191] width 7 height 9
checkbox input "true"
click at [141, 172] on input "text" at bounding box center [169, 174] width 130 height 13
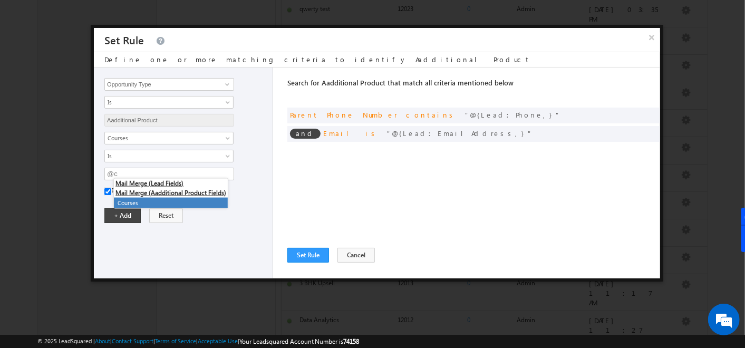
click at [141, 201] on li "Courses" at bounding box center [171, 203] width 114 height 11
type input "@{Activity:mx_Custom_10,}"
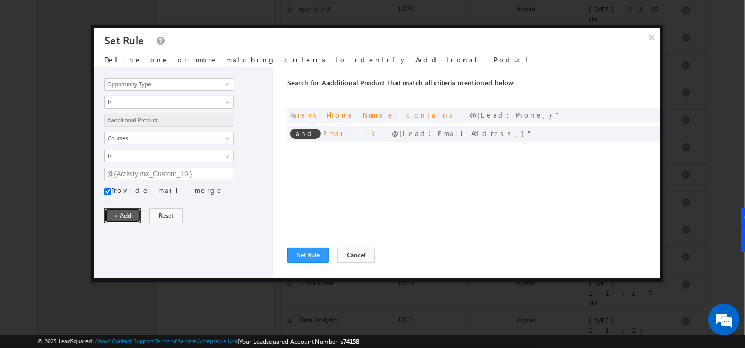
click at [115, 212] on button "+ Add" at bounding box center [122, 215] width 36 height 15
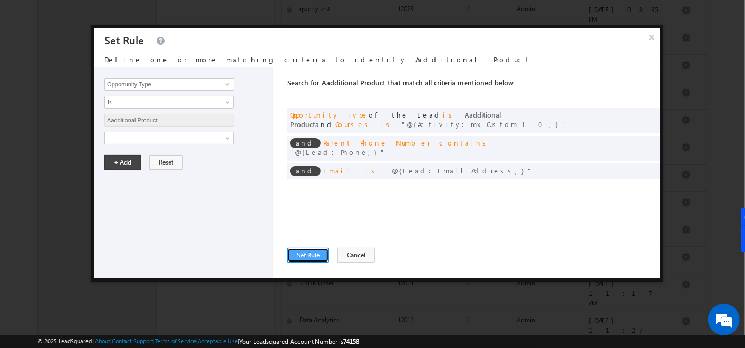
click at [296, 254] on button "Set Rule" at bounding box center [308, 255] width 42 height 15
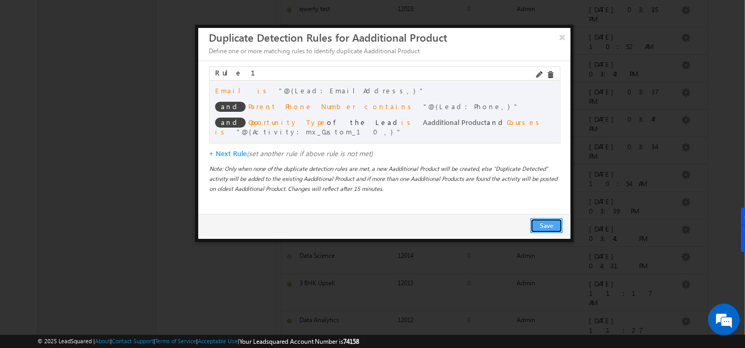
click at [551, 227] on button "Save" at bounding box center [547, 225] width 32 height 15
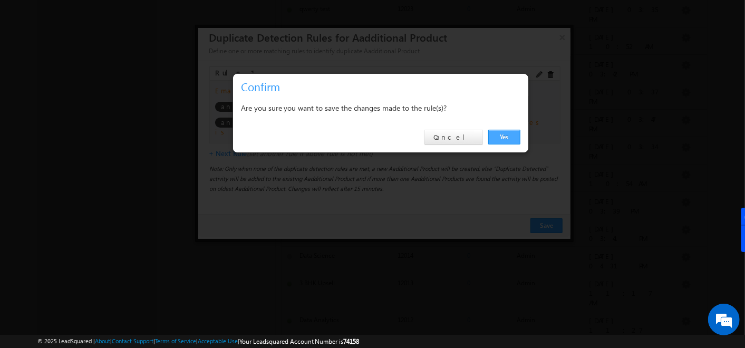
click at [515, 134] on link "Yes" at bounding box center [504, 137] width 32 height 15
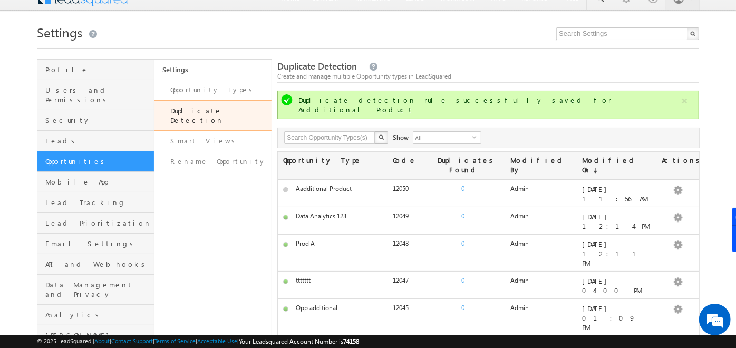
scroll to position [0, 0]
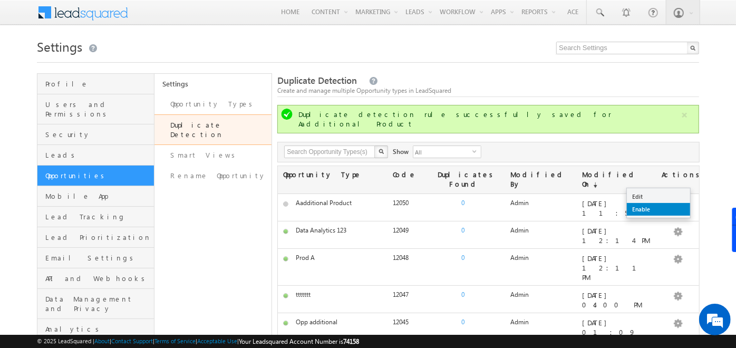
click at [639, 213] on link "Enable" at bounding box center [658, 209] width 63 height 13
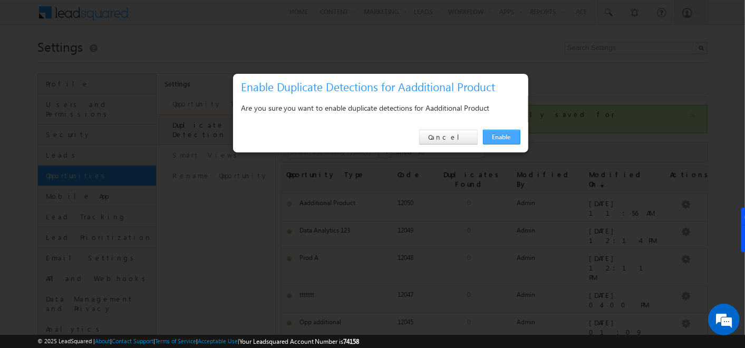
click at [512, 135] on link "Enable" at bounding box center [501, 137] width 37 height 15
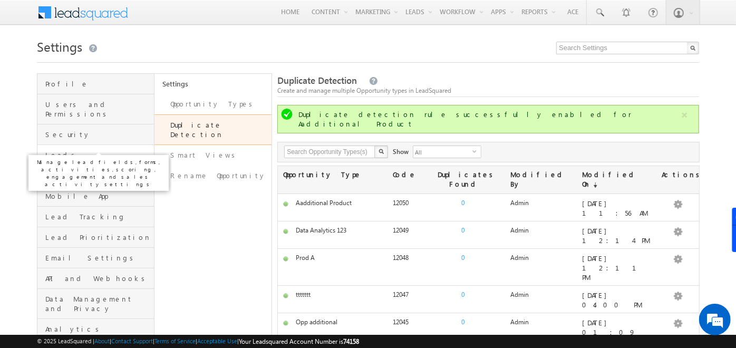
click at [64, 150] on span "Leads" at bounding box center [98, 154] width 106 height 9
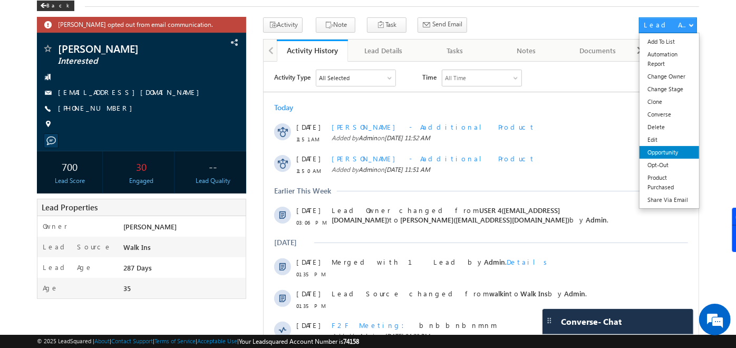
click at [665, 150] on link "Opportunity" at bounding box center [670, 152] width 60 height 13
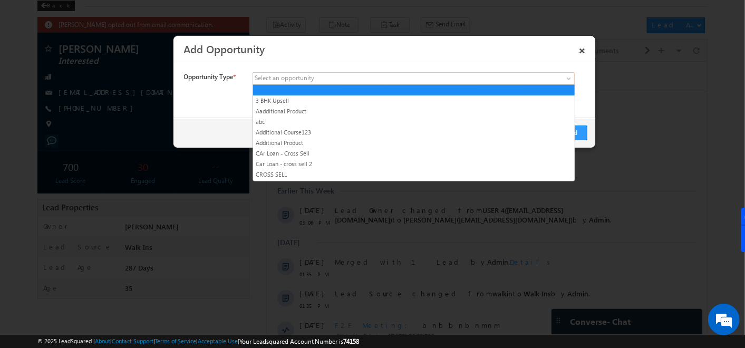
click at [392, 75] on span at bounding box center [335, 78] width 165 height 9
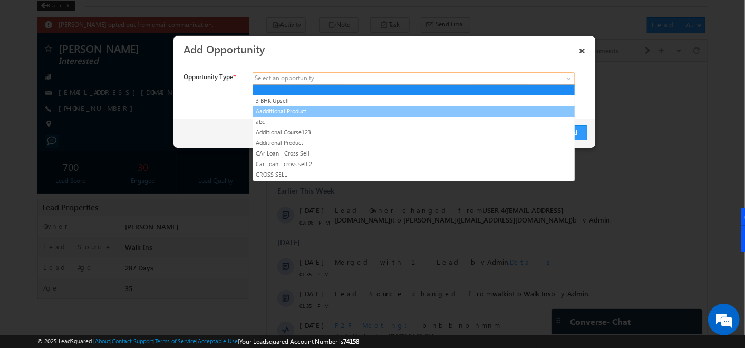
click at [305, 107] on link "Aadditional Product" at bounding box center [414, 111] width 322 height 9
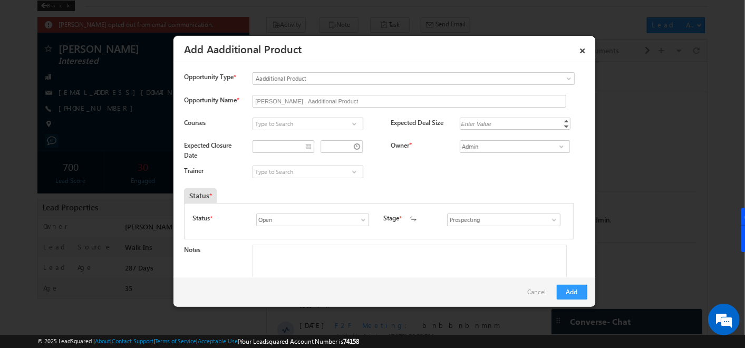
click at [349, 126] on span at bounding box center [354, 124] width 11 height 8
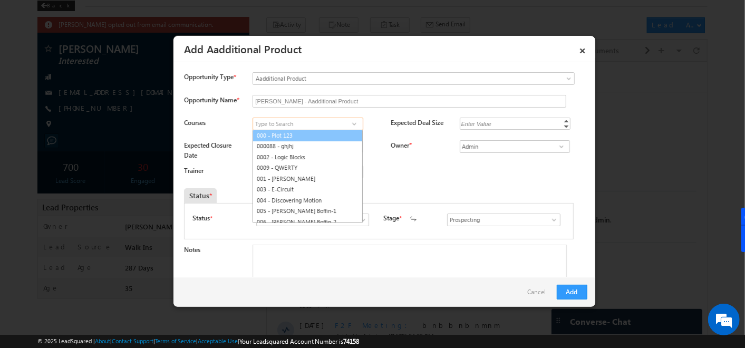
click at [323, 138] on link "000 - Plot 123" at bounding box center [308, 136] width 110 height 12
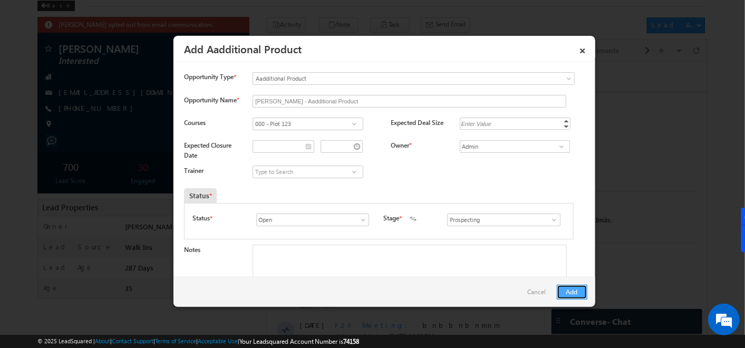
click at [570, 292] on button "Add" at bounding box center [572, 292] width 31 height 15
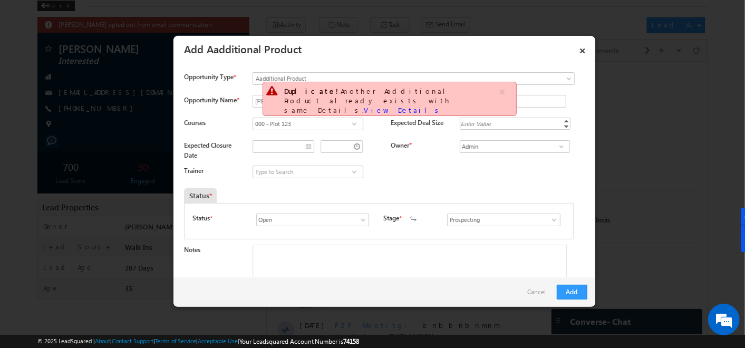
click at [349, 121] on span at bounding box center [354, 124] width 11 height 8
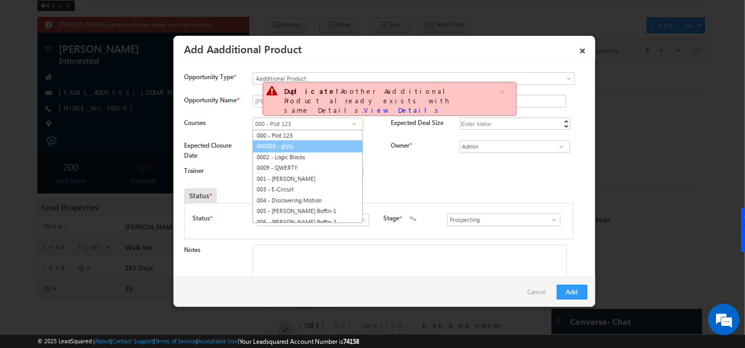
click at [278, 145] on link "000088 - ghjhj" at bounding box center [308, 146] width 110 height 12
type input "000088 - ghjhj"
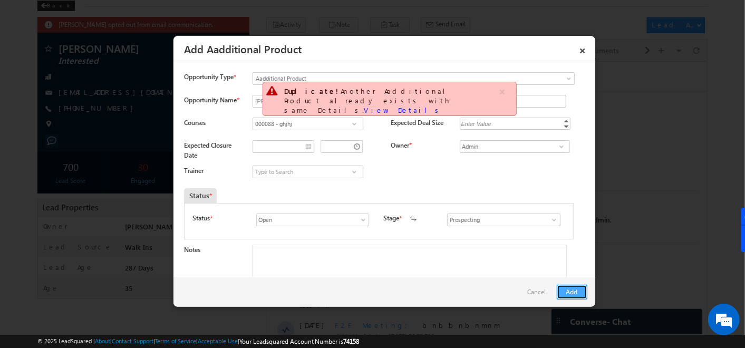
click at [580, 285] on button "Add" at bounding box center [572, 292] width 31 height 15
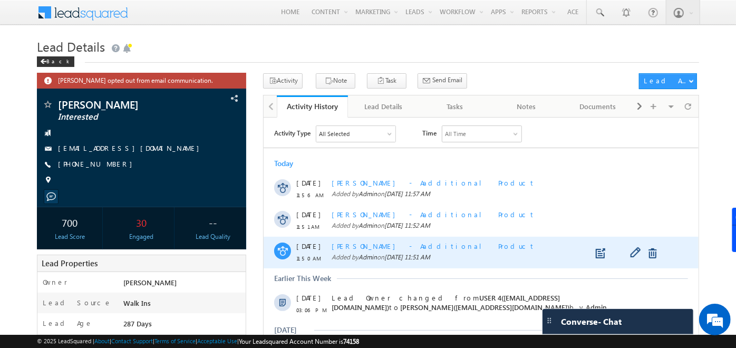
scroll to position [5, 0]
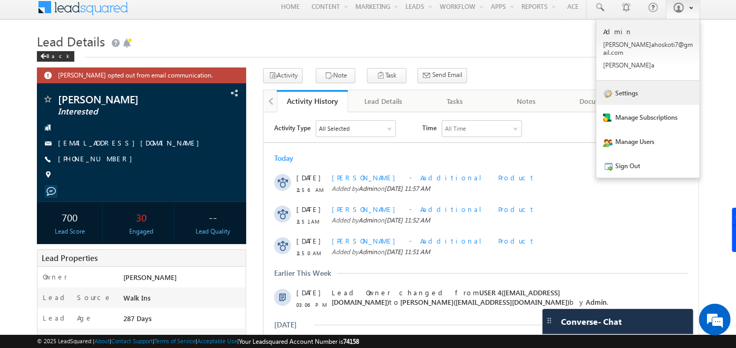
click at [628, 81] on link "Settings" at bounding box center [647, 93] width 103 height 24
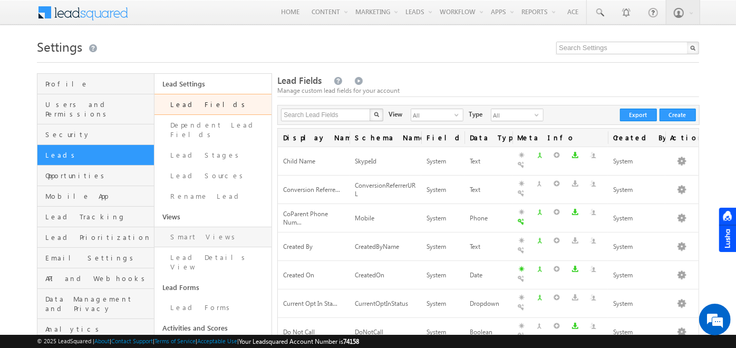
click at [188, 227] on link "Smart Views" at bounding box center [213, 237] width 117 height 21
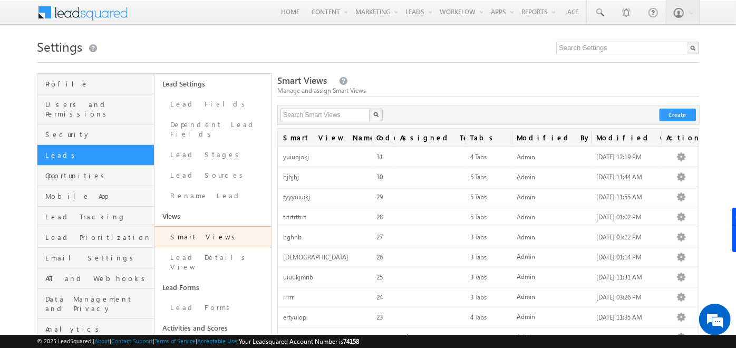
click at [687, 106] on div "Search Smart Views X 31 results found Create" at bounding box center [488, 115] width 422 height 20
click at [679, 113] on button "Create" at bounding box center [678, 115] width 36 height 13
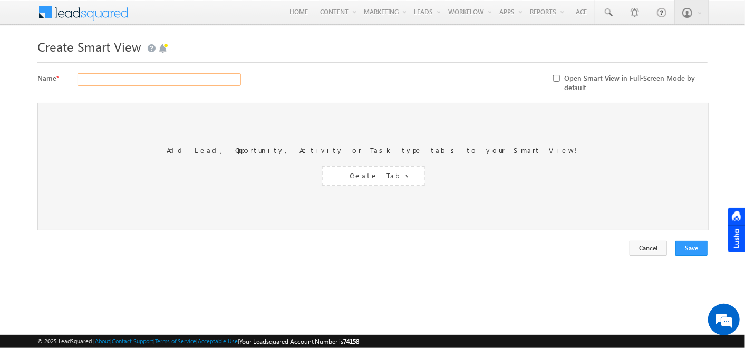
click at [124, 76] on input "text" at bounding box center [159, 79] width 163 height 13
type input "kjkjkklkyyy"
click at [361, 175] on span "+ Create Tabs" at bounding box center [373, 175] width 80 height 9
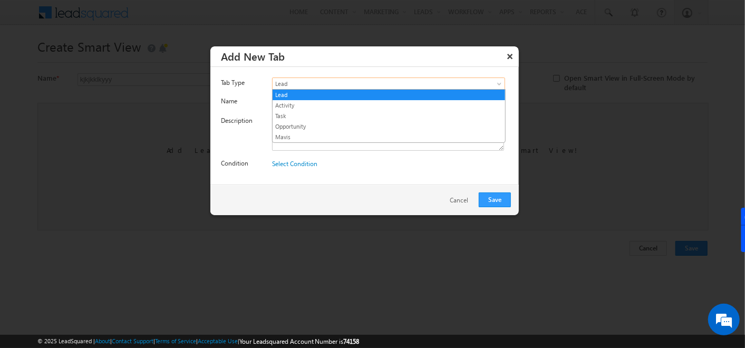
click at [497, 83] on span at bounding box center [500, 86] width 8 height 8
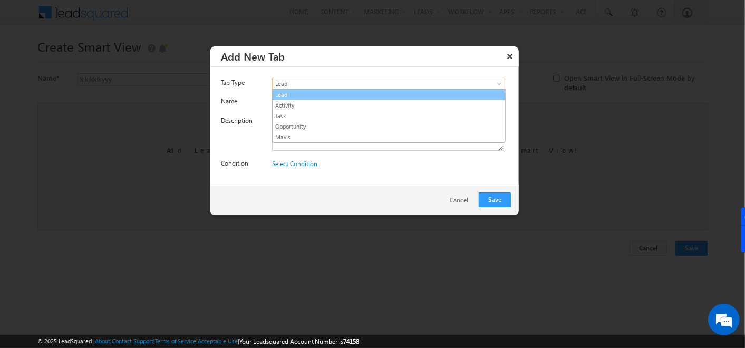
click at [293, 94] on link "Lead" at bounding box center [389, 94] width 233 height 9
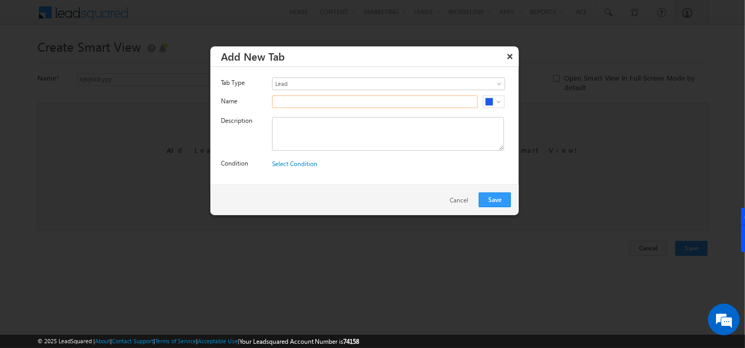
click at [287, 102] on input "text" at bounding box center [375, 101] width 206 height 13
type input "New Leads"
click at [298, 131] on textarea at bounding box center [388, 134] width 232 height 34
paste textarea "New Leads"
type textarea "New Leads"
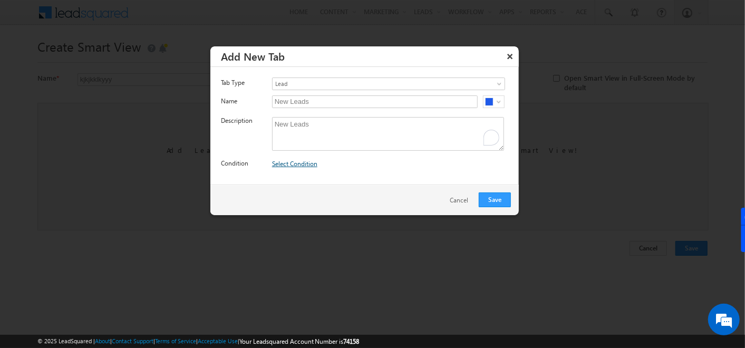
click at [299, 162] on link "Select Condition" at bounding box center [294, 164] width 45 height 8
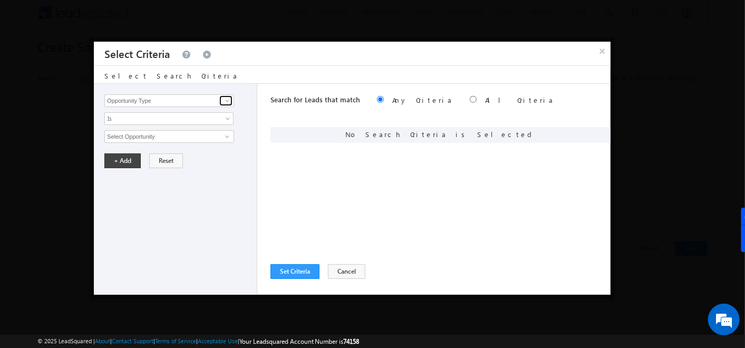
click at [219, 99] on link at bounding box center [225, 100] width 13 height 11
click at [122, 120] on link "Lead Stage" at bounding box center [169, 122] width 130 height 12
type input "Lead Stage"
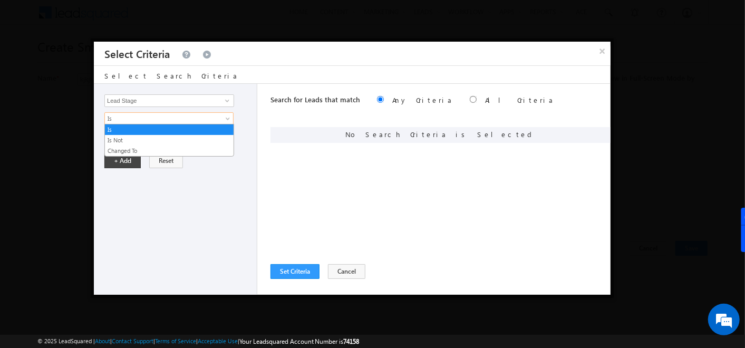
click at [122, 120] on span "Is" at bounding box center [162, 118] width 114 height 9
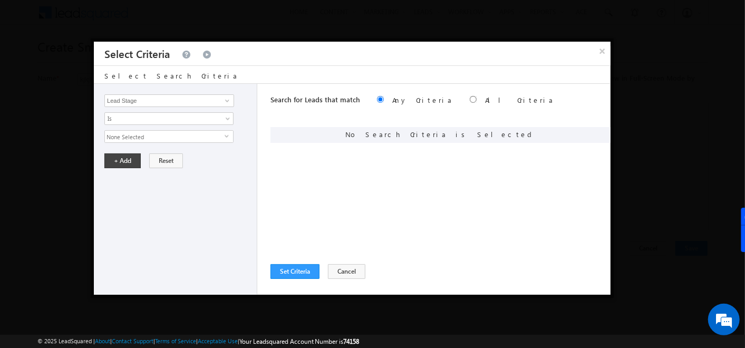
click at [295, 155] on div "Search for Leads that match Any Criteria All Criteria Note that the current tri…" at bounding box center [441, 189] width 340 height 211
click at [226, 139] on span "select" at bounding box center [229, 140] width 8 height 18
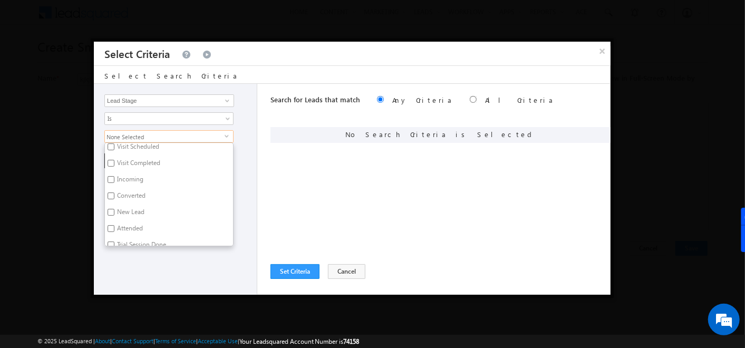
scroll to position [59, 0]
click at [109, 205] on input "New Lead" at bounding box center [111, 207] width 7 height 7
checkbox input "true"
click at [300, 187] on div "Search for Leads that match Any Criteria All Criteria Note that the current tri…" at bounding box center [441, 189] width 340 height 211
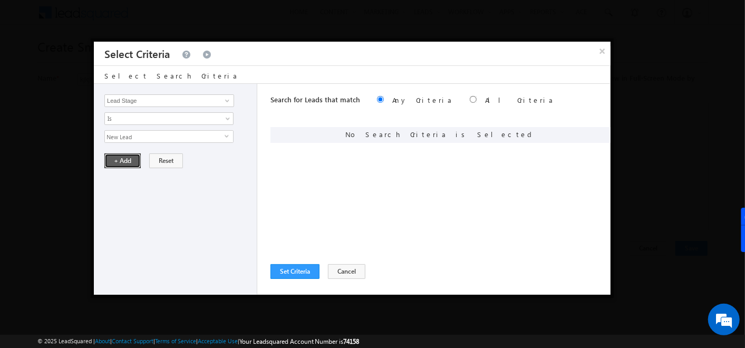
click at [127, 161] on button "+ Add" at bounding box center [122, 160] width 36 height 15
click at [297, 268] on button "Set Criteria" at bounding box center [295, 271] width 49 height 15
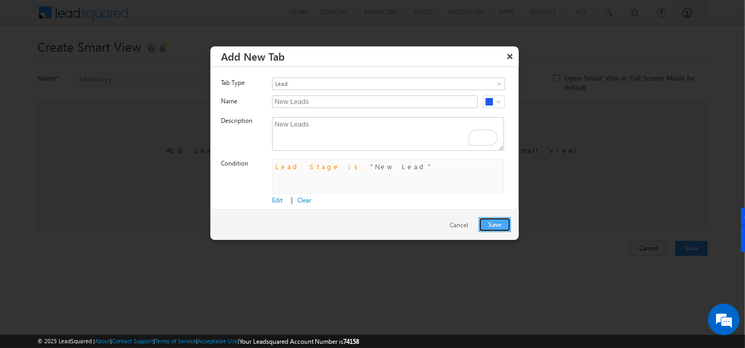
click at [494, 223] on button "Save" at bounding box center [495, 224] width 32 height 15
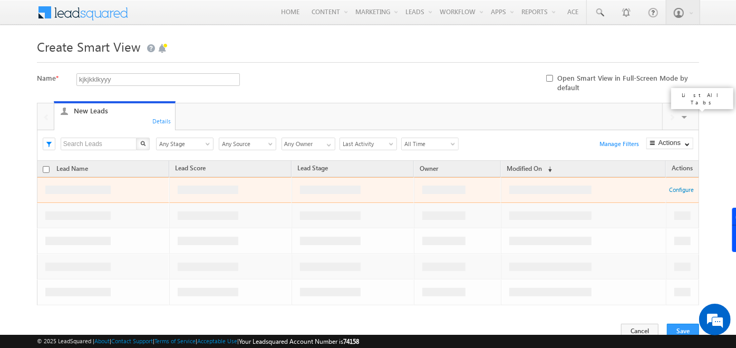
click at [684, 117] on span at bounding box center [685, 119] width 11 height 22
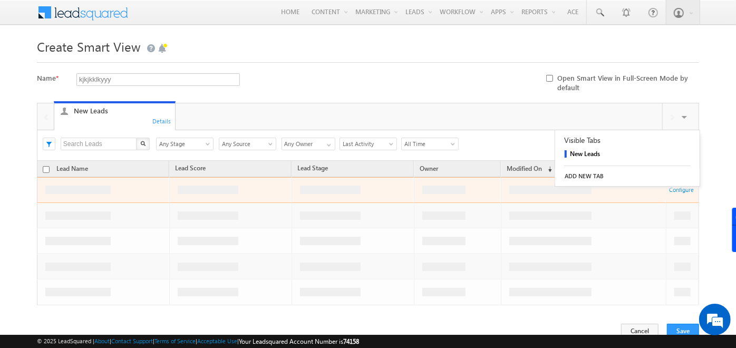
click at [568, 174] on link "ADD NEW TAB" at bounding box center [627, 176] width 145 height 15
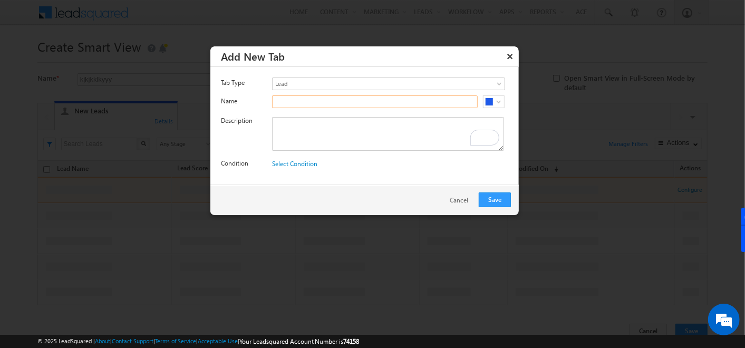
click at [319, 102] on input "text" at bounding box center [375, 101] width 206 height 13
click at [376, 100] on input "Interested stage leads" at bounding box center [375, 101] width 206 height 13
click at [336, 101] on input "Interested stage leads and age" at bounding box center [375, 101] width 206 height 13
click at [380, 97] on input "Interested stage and age" at bounding box center [375, 101] width 206 height 13
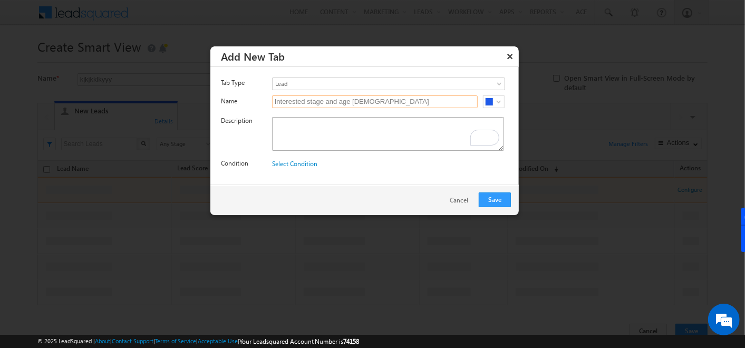
type input "Interested stage and age 25"
click at [364, 125] on textarea "To enrich screen reader interactions, please activate Accessibility in Grammarl…" at bounding box center [388, 134] width 232 height 34
paste textarea "Interested stage and age 25"
type textarea "Interested stage and age 25"
click at [312, 162] on link "Select Condition" at bounding box center [294, 164] width 45 height 8
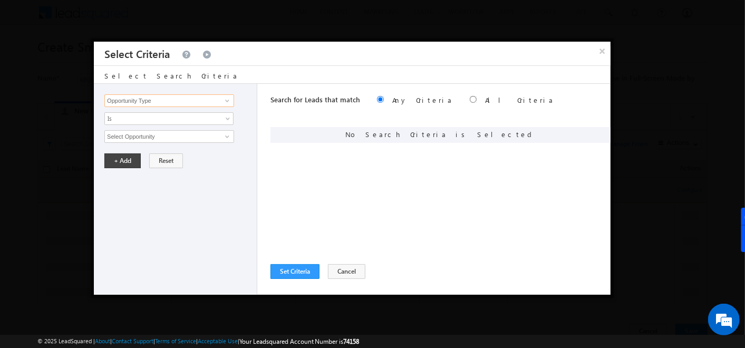
click at [212, 98] on input "Opportunity Type" at bounding box center [169, 100] width 130 height 13
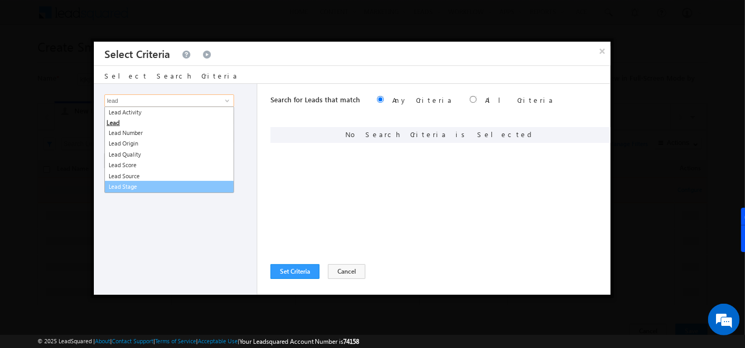
click at [146, 181] on link "Lead Stage" at bounding box center [169, 187] width 130 height 12
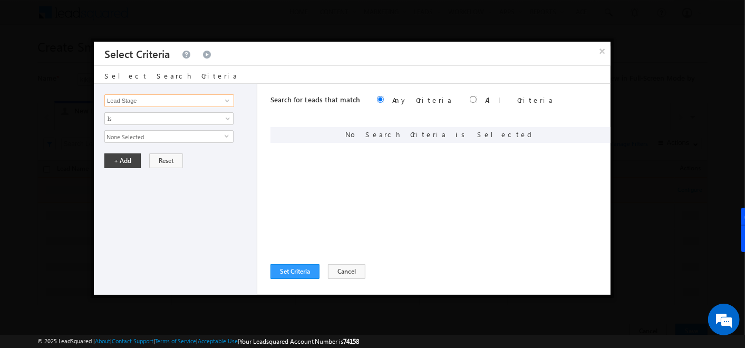
type input "Lead Stage"
click at [180, 137] on span "None Selected" at bounding box center [165, 137] width 120 height 12
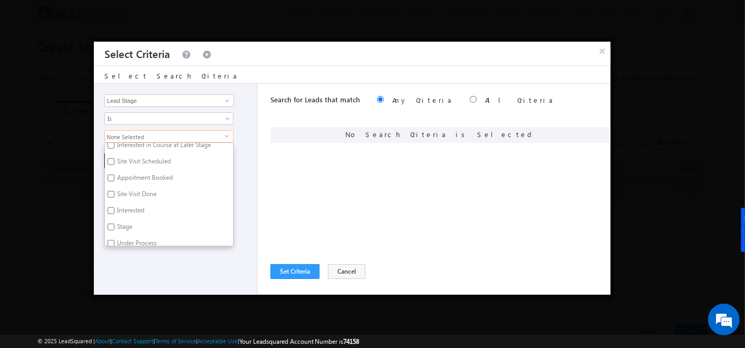
scroll to position [187, 0]
click at [113, 206] on input "Interested" at bounding box center [111, 209] width 7 height 7
checkbox input "true"
click at [287, 165] on div "Search for Leads that match Any Criteria All Criteria Note that the current tri…" at bounding box center [441, 189] width 340 height 211
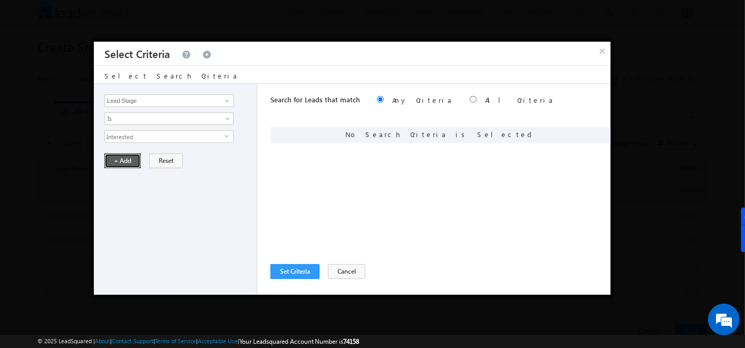
click at [129, 160] on button "+ Add" at bounding box center [122, 160] width 36 height 15
click at [157, 101] on input "Opportunity Type" at bounding box center [169, 100] width 130 height 13
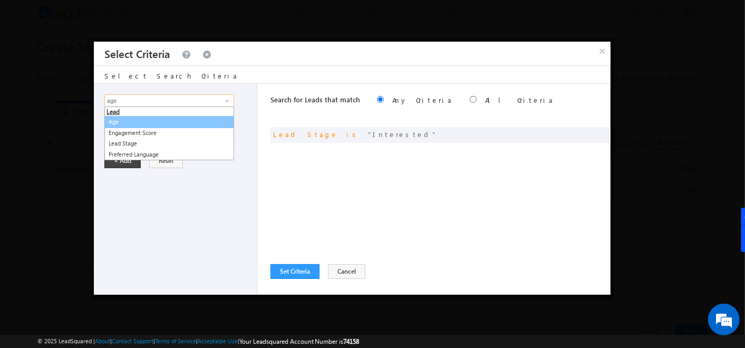
click at [129, 116] on link "Age" at bounding box center [169, 122] width 130 height 12
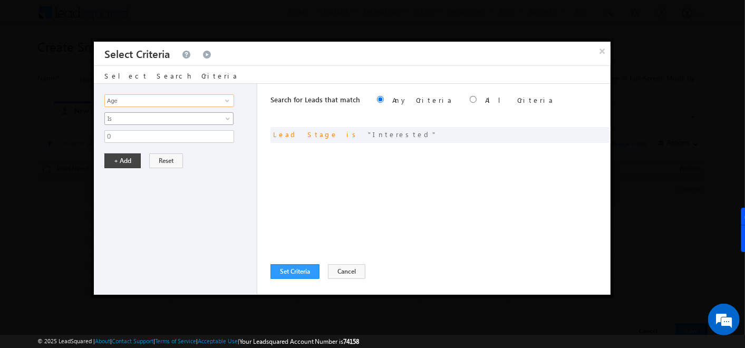
type input "Age"
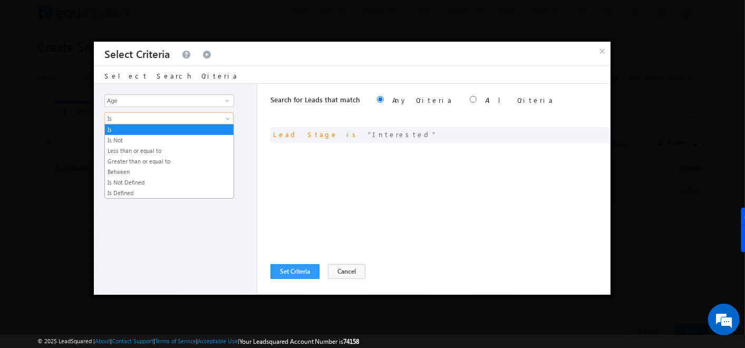
click at [137, 117] on span "Is" at bounding box center [162, 118] width 114 height 9
click at [140, 157] on link "Greater than or equal to" at bounding box center [169, 161] width 129 height 9
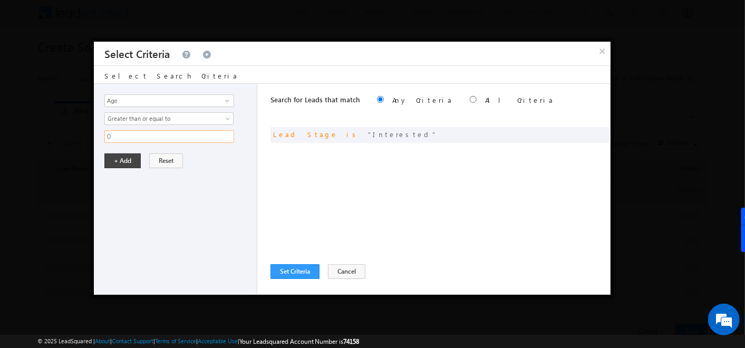
click at [132, 136] on input "0" at bounding box center [169, 136] width 130 height 13
type input "25"
click at [129, 156] on button "+ Add" at bounding box center [122, 160] width 36 height 15
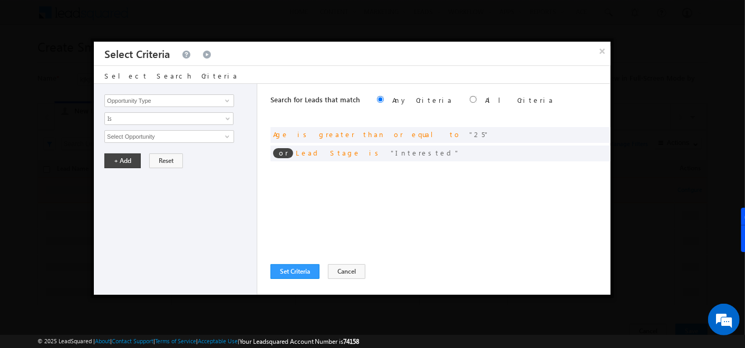
click at [508, 108] on div "Search for Leads that match Any Criteria All Criteria Note that the current tri…" at bounding box center [441, 101] width 340 height 34
click at [470, 99] on input "radio" at bounding box center [473, 99] width 7 height 7
radio input "true"
click at [295, 267] on button "Set Criteria" at bounding box center [295, 271] width 49 height 15
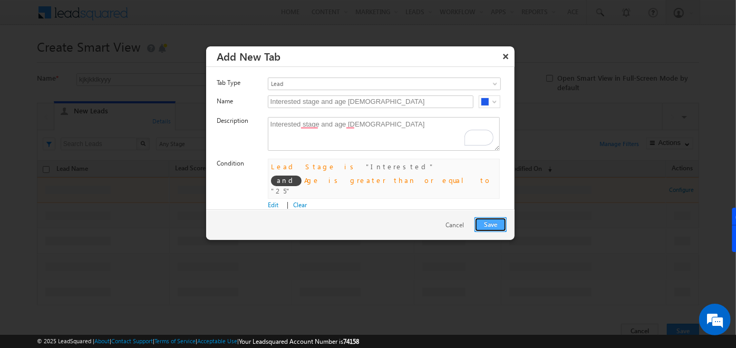
click at [489, 222] on button "Save" at bounding box center [491, 224] width 32 height 15
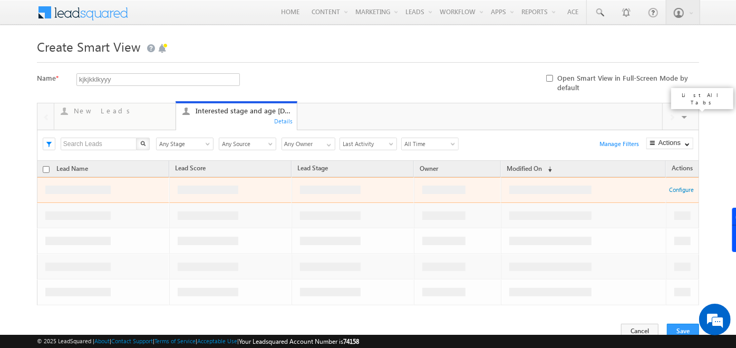
click at [685, 116] on span at bounding box center [685, 119] width 11 height 22
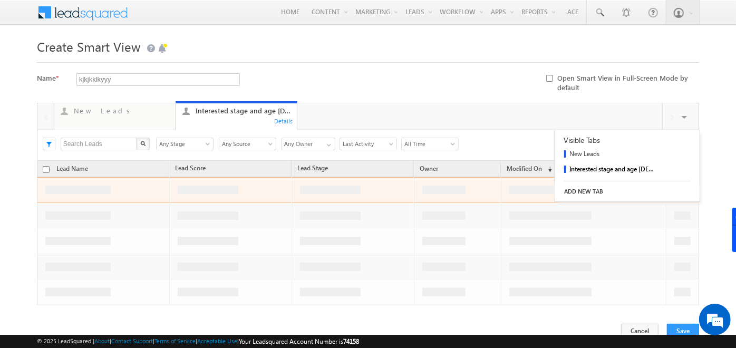
click at [579, 190] on link "ADD NEW TAB" at bounding box center [627, 191] width 145 height 15
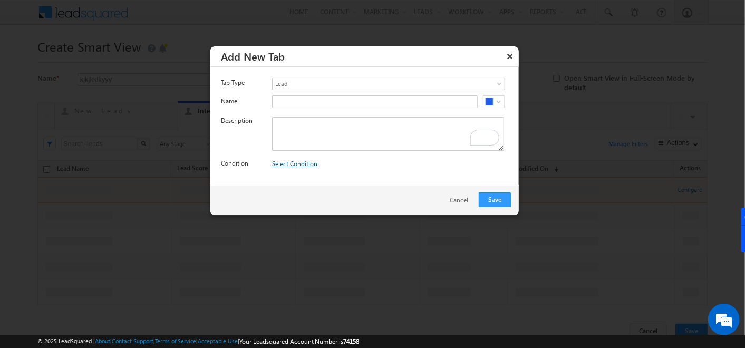
click at [305, 162] on link "Select Condition" at bounding box center [294, 164] width 45 height 8
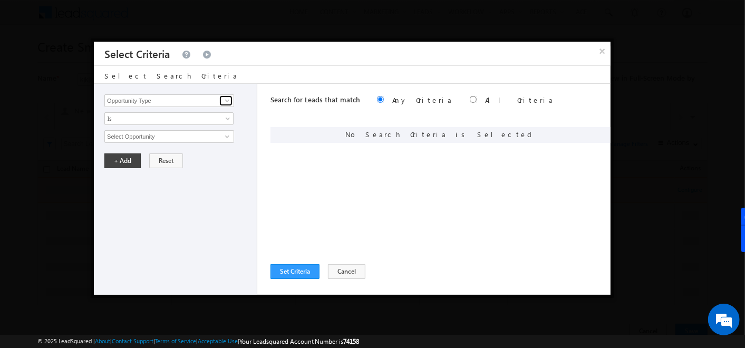
click at [225, 98] on span at bounding box center [227, 101] width 8 height 8
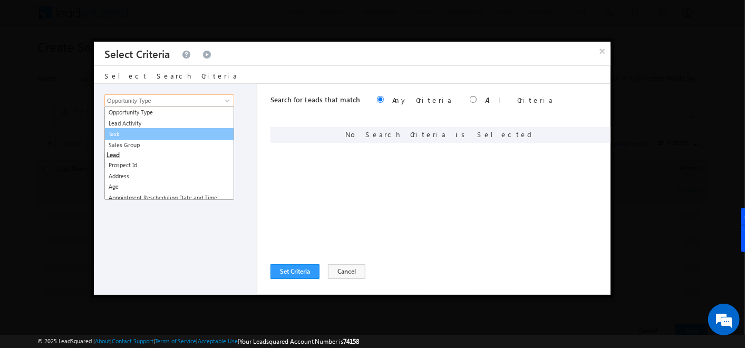
click at [127, 133] on link "Task" at bounding box center [169, 134] width 130 height 12
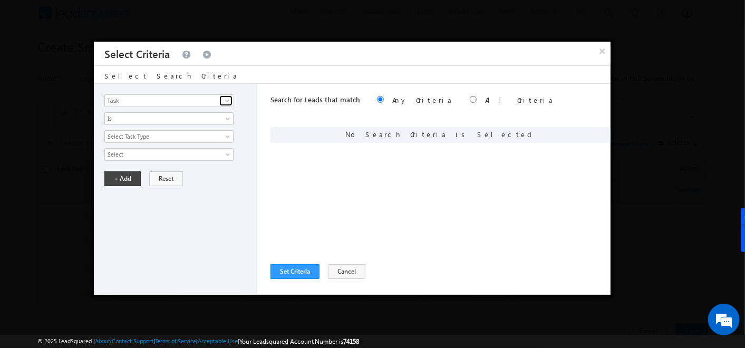
click at [226, 100] on span at bounding box center [227, 101] width 8 height 8
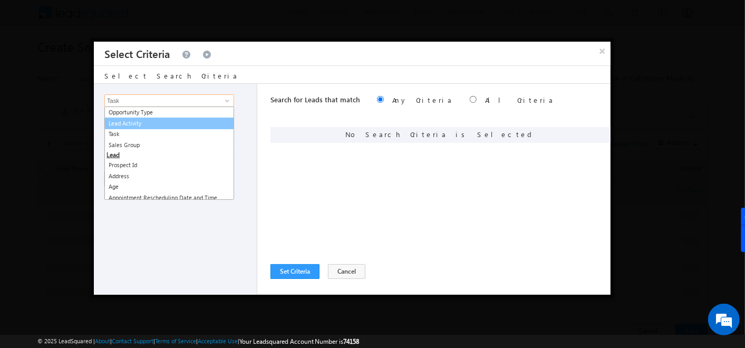
click at [136, 125] on link "Lead Activity" at bounding box center [169, 124] width 130 height 12
type input "Lead Activity"
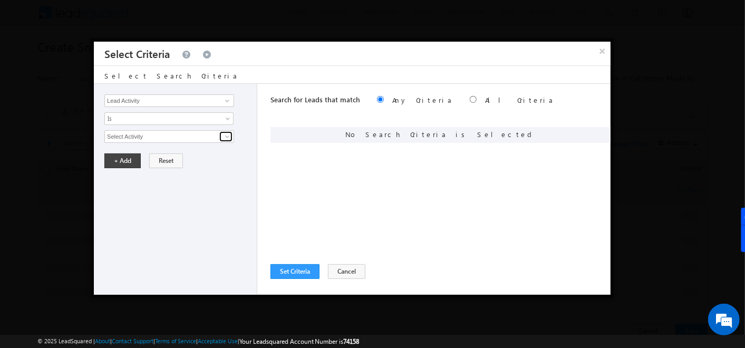
click at [226, 134] on span at bounding box center [227, 136] width 8 height 8
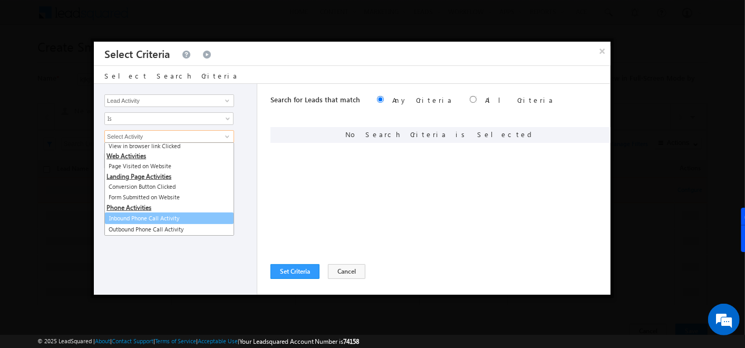
scroll to position [248, 0]
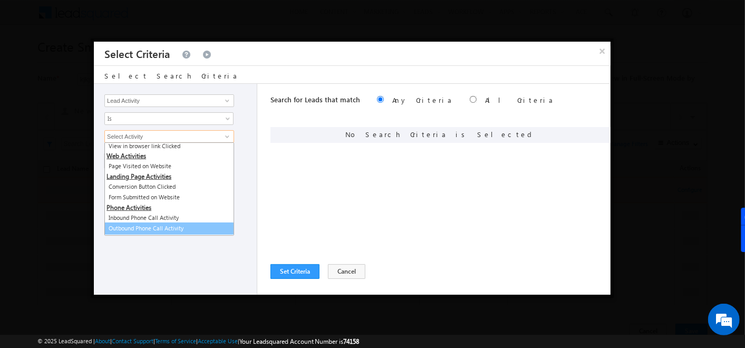
click at [155, 223] on link "Outbound Phone Call Activity" at bounding box center [169, 229] width 130 height 12
type input "Outbound Phone Call Activity"
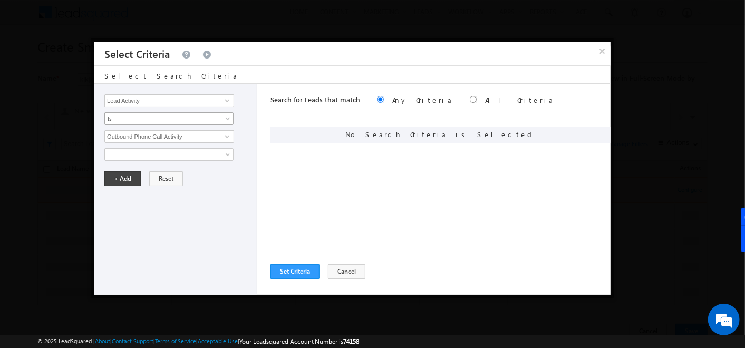
click at [220, 121] on link "Is" at bounding box center [168, 118] width 129 height 13
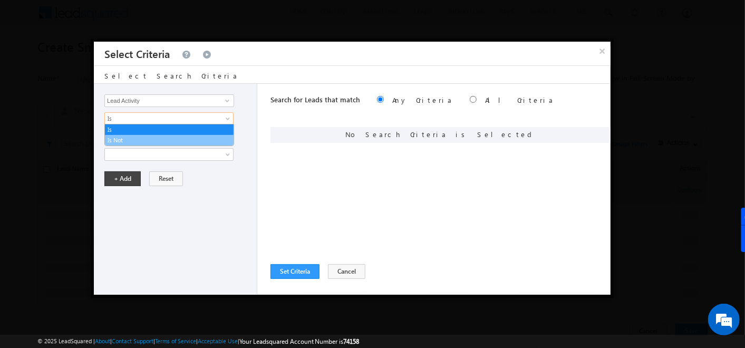
click at [160, 142] on link "Is Not" at bounding box center [169, 140] width 129 height 9
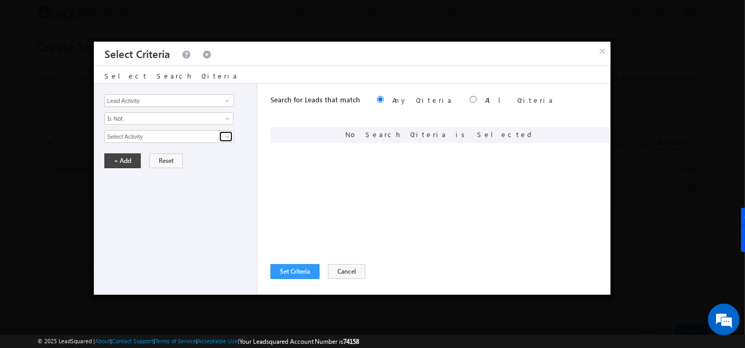
click at [226, 136] on span at bounding box center [227, 136] width 8 height 8
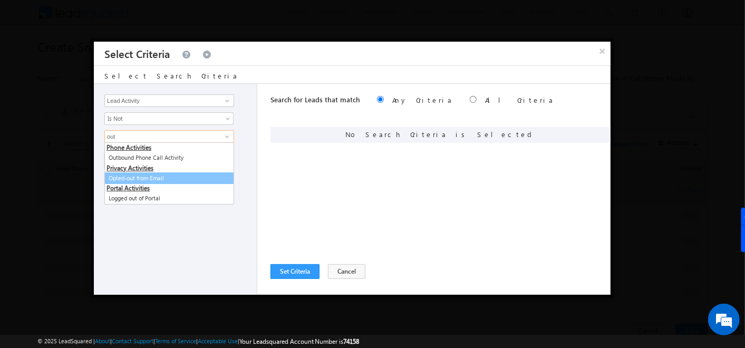
scroll to position [0, 0]
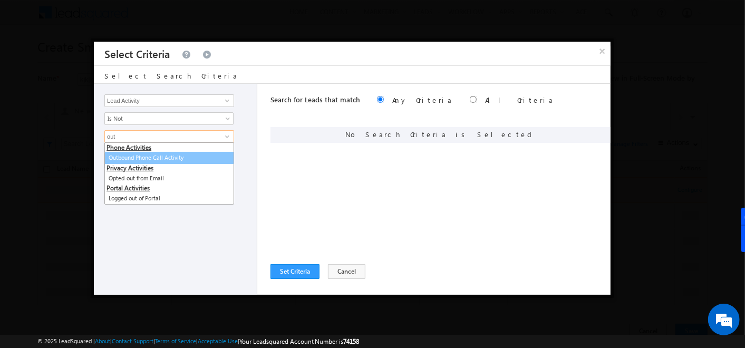
click at [150, 154] on link "Outbound Phone Call Activity" at bounding box center [169, 158] width 130 height 12
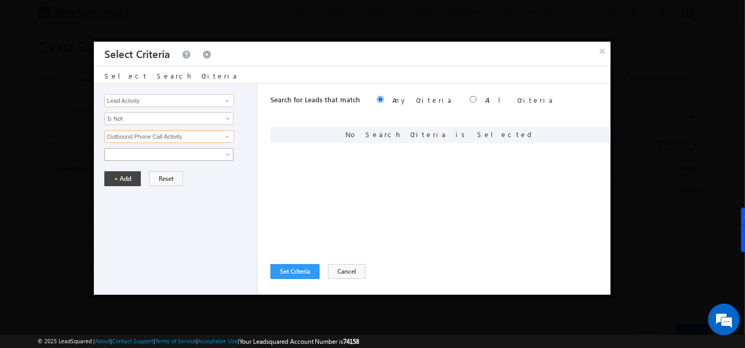
type input "Outbound Phone Call Activity"
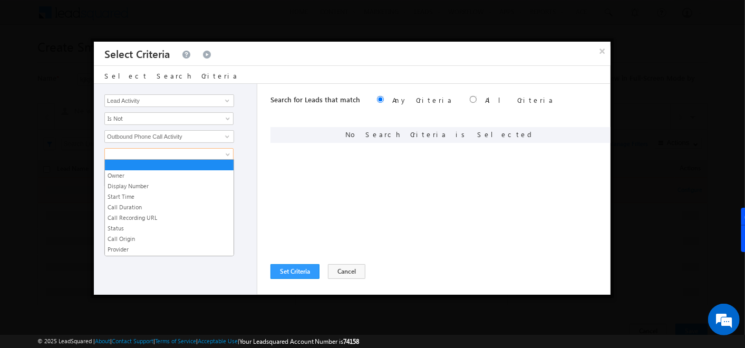
click at [150, 154] on span at bounding box center [162, 154] width 114 height 9
click at [162, 194] on link "Start Time" at bounding box center [169, 196] width 129 height 9
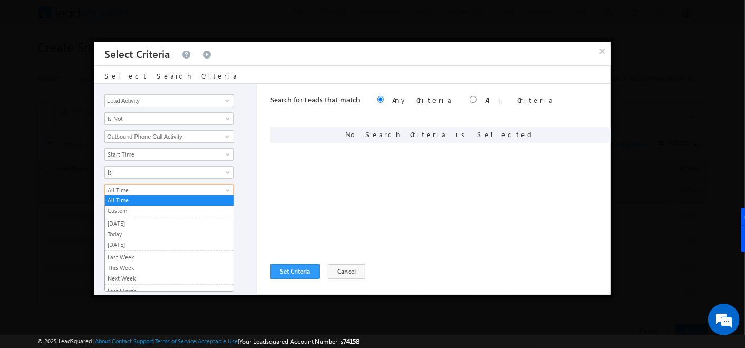
click at [175, 189] on span "All Time" at bounding box center [162, 190] width 114 height 9
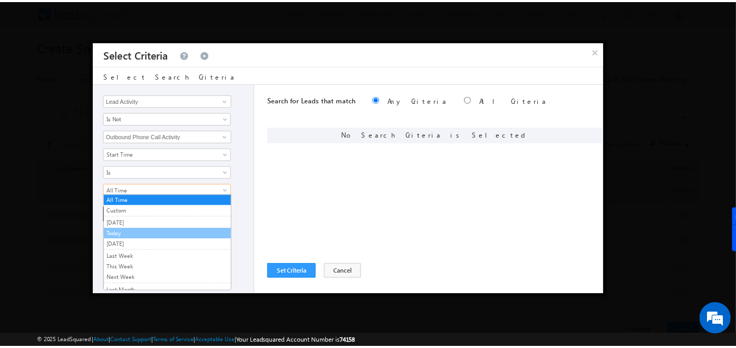
scroll to position [7, 0]
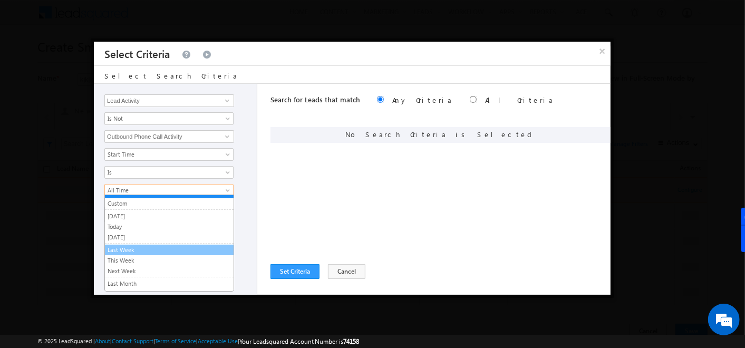
click at [123, 248] on link "Last Week" at bounding box center [169, 249] width 129 height 9
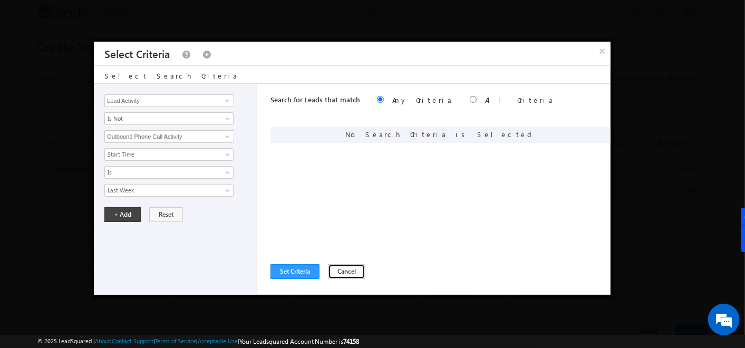
click at [331, 267] on button "Cancel" at bounding box center [346, 271] width 37 height 15
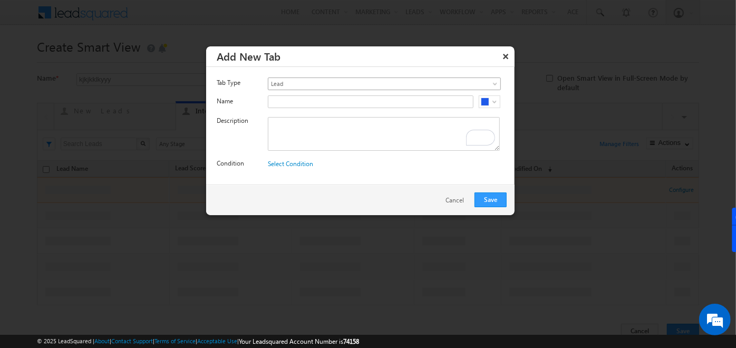
click at [494, 82] on span at bounding box center [496, 86] width 8 height 8
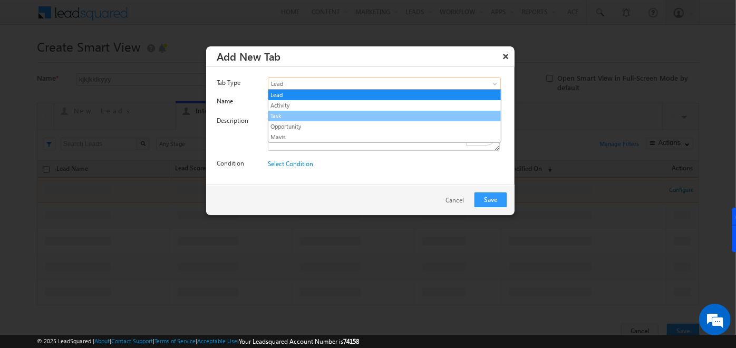
click at [338, 113] on link "Task" at bounding box center [384, 115] width 233 height 9
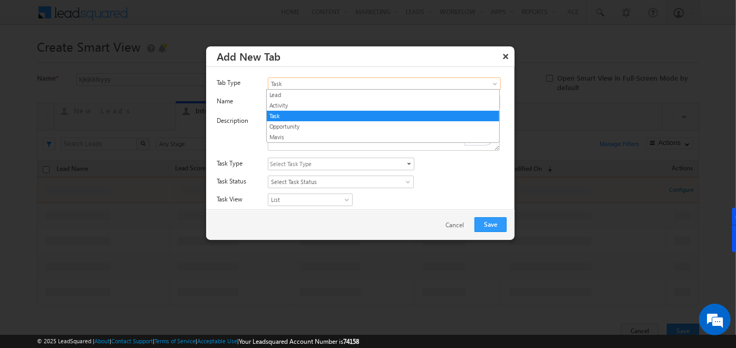
click at [497, 83] on span at bounding box center [496, 86] width 8 height 8
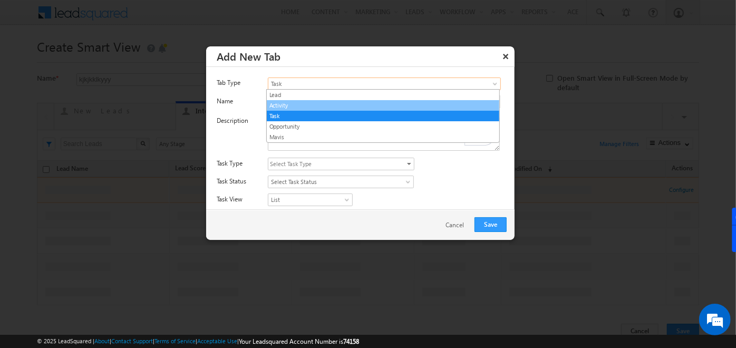
click at [419, 106] on link "Activity" at bounding box center [383, 105] width 233 height 9
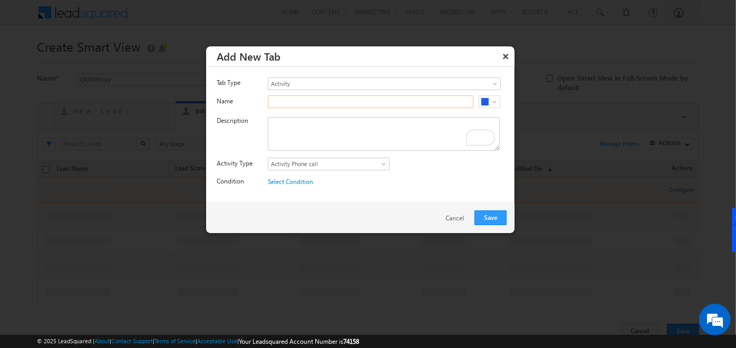
click at [392, 100] on input "text" at bounding box center [371, 101] width 206 height 13
type input "F2F MEETING"
click at [377, 117] on textarea "To enrich screen reader interactions, please activate Accessibility in Grammarl…" at bounding box center [384, 134] width 232 height 34
paste textarea "F2F MEETING"
type textarea "F2F MEETING"
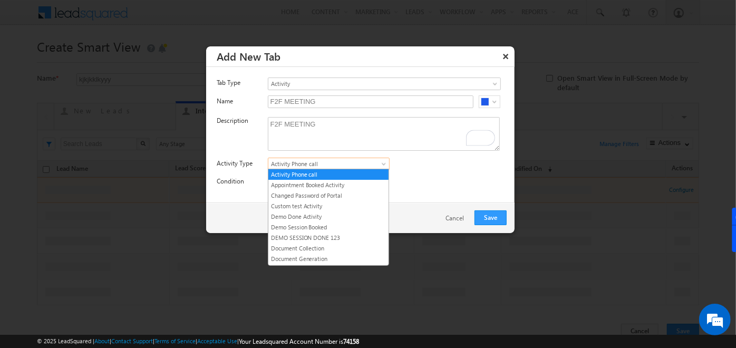
click at [375, 165] on span "Activity Phone call" at bounding box center [322, 163] width 108 height 9
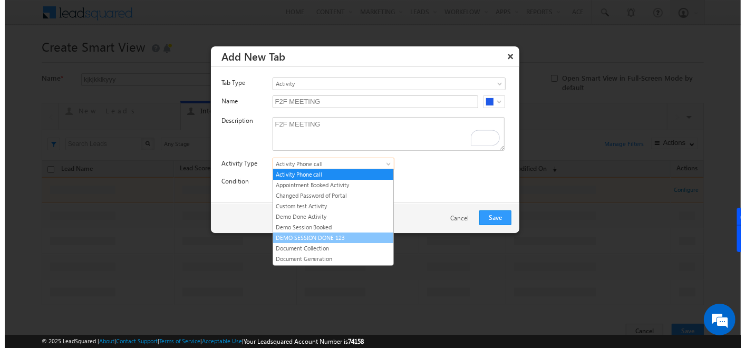
scroll to position [60, 0]
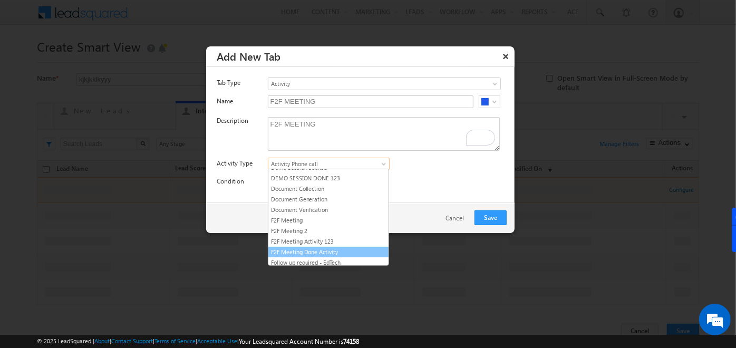
click at [324, 247] on link "F2F Meeting Done Activity" at bounding box center [328, 251] width 120 height 9
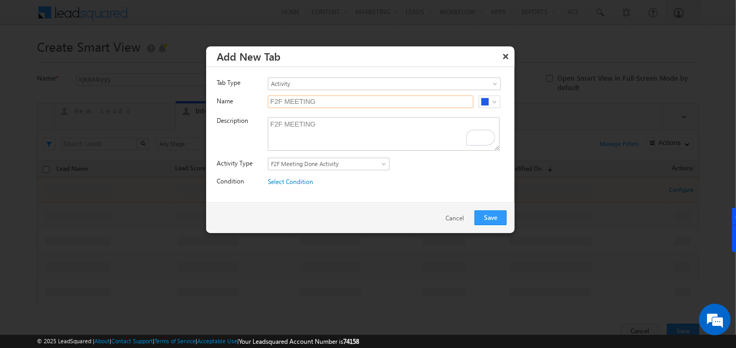
click at [345, 104] on input "F2F MEETING" at bounding box center [371, 101] width 206 height 13
click at [286, 180] on link "Select Condition" at bounding box center [290, 182] width 45 height 8
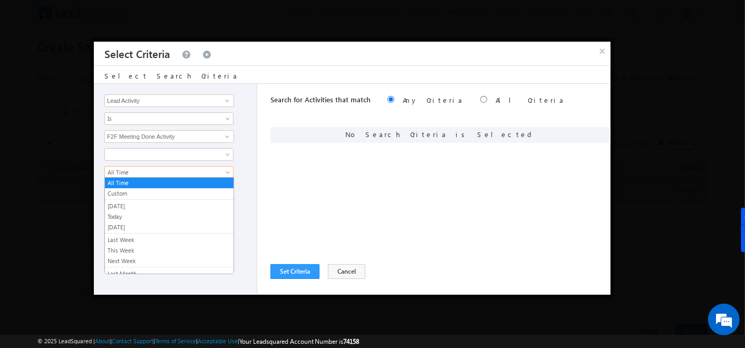
click at [227, 168] on link "All Time" at bounding box center [168, 172] width 129 height 13
click at [137, 238] on link "Last Week" at bounding box center [169, 239] width 129 height 9
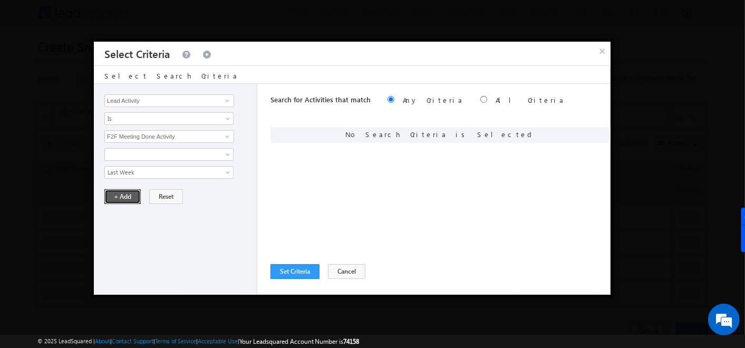
click at [113, 201] on button "+ Add" at bounding box center [122, 196] width 36 height 15
click at [302, 271] on button "Set Criteria" at bounding box center [295, 271] width 49 height 15
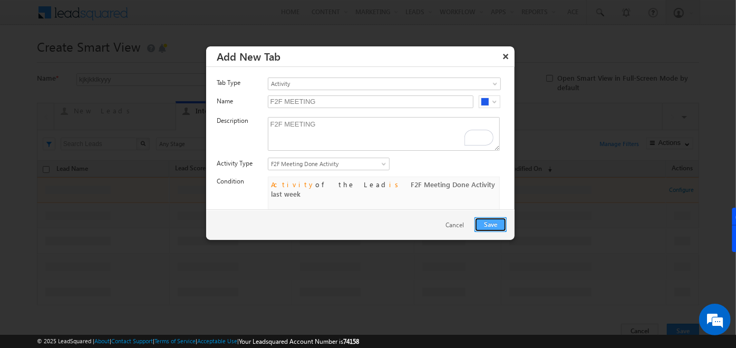
click at [494, 223] on button "Save" at bounding box center [491, 224] width 32 height 15
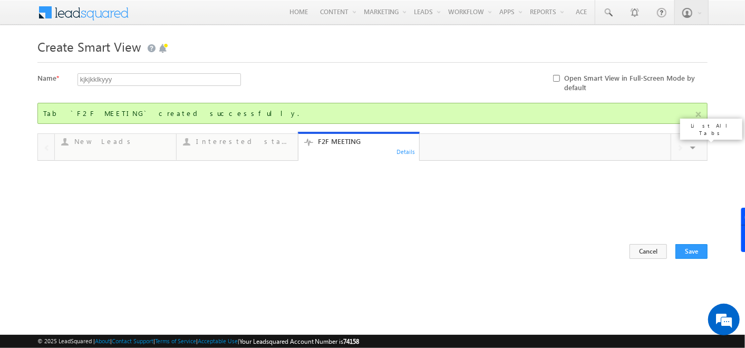
click at [694, 147] on span at bounding box center [694, 149] width 11 height 22
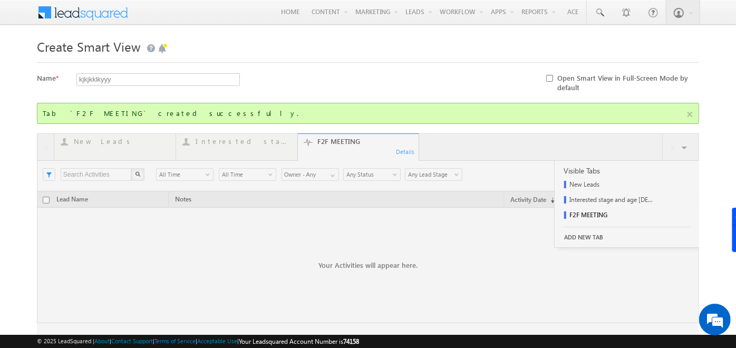
click at [579, 235] on div at bounding box center [368, 249] width 662 height 232
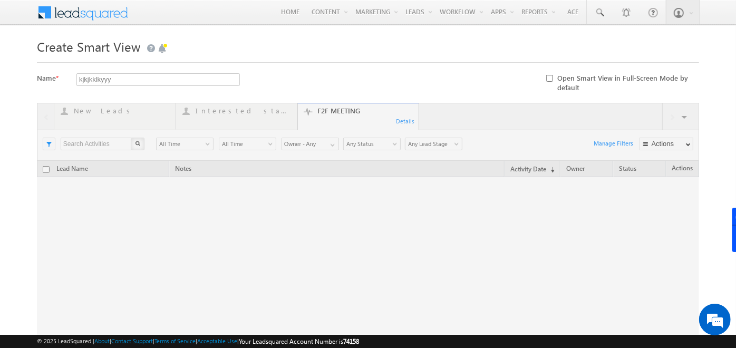
click at [686, 148] on div at bounding box center [368, 219] width 662 height 232
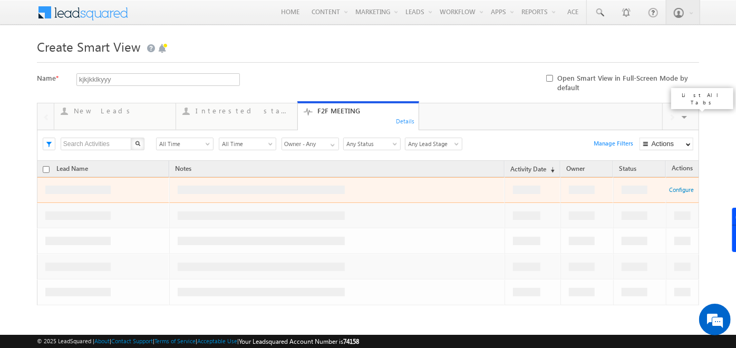
click at [686, 120] on span at bounding box center [685, 119] width 11 height 22
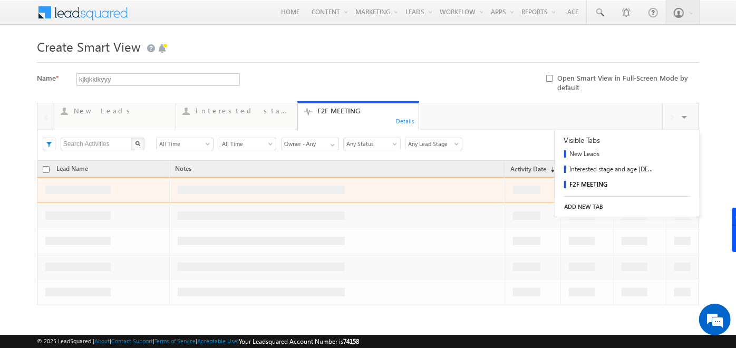
click at [584, 202] on link "ADD NEW TAB" at bounding box center [627, 206] width 145 height 15
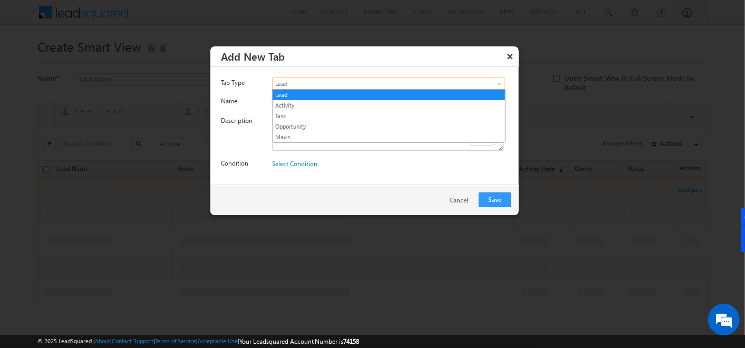
click at [495, 80] on link "Lead" at bounding box center [388, 84] width 233 height 13
click at [283, 113] on link "Task" at bounding box center [389, 115] width 233 height 9
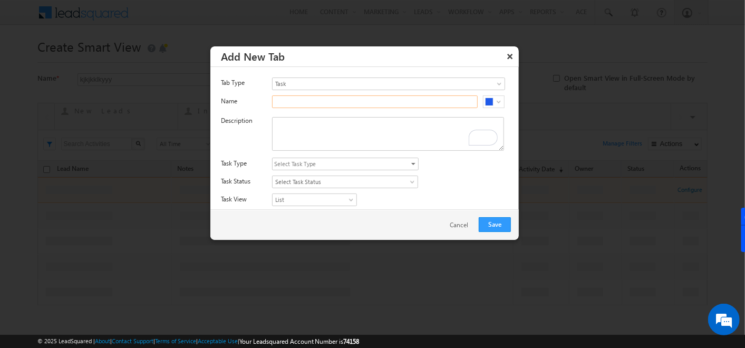
click at [413, 105] on input "text" at bounding box center [375, 101] width 206 height 13
type input "Pending task tody"
click at [386, 127] on textarea "To enrich screen reader interactions, please activate Accessibility in Grammarl…" at bounding box center [388, 134] width 232 height 34
paste textarea "Pending task tody"
type textarea "Pending task tody"
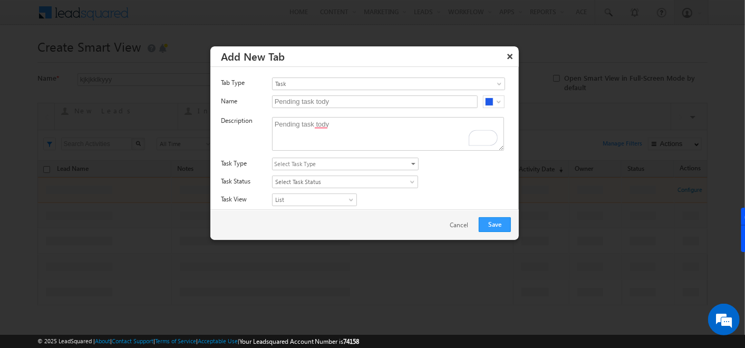
click at [410, 166] on span "select" at bounding box center [414, 162] width 8 height 9
click at [282, 190] on label "All Task Types" at bounding box center [340, 195] width 134 height 13
click at [282, 191] on input "All Task Types" at bounding box center [280, 194] width 7 height 7
checkbox input "true"
click at [461, 162] on div "All Task Types All Appointments Meeting F2F Meeting Send Brochure Schedule Site…" at bounding box center [395, 165] width 247 height 15
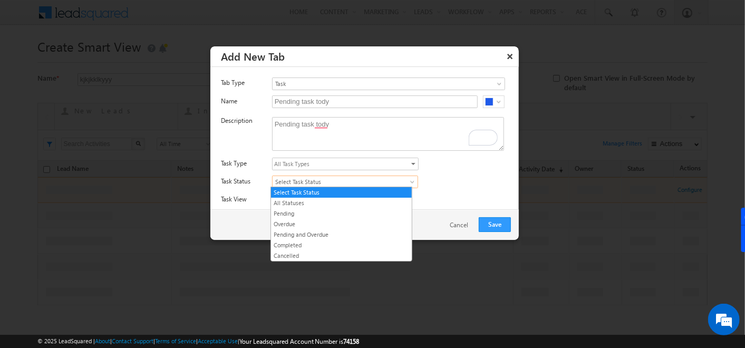
click at [412, 180] on span at bounding box center [413, 184] width 8 height 8
click at [305, 214] on link "Pending" at bounding box center [341, 213] width 141 height 9
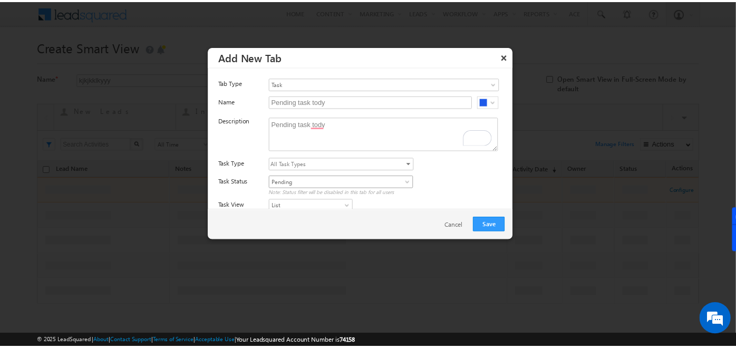
scroll to position [34, 0]
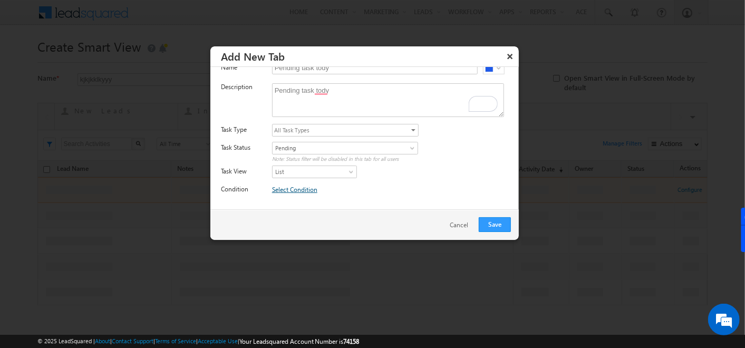
click at [295, 190] on link "Select Condition" at bounding box center [294, 190] width 45 height 8
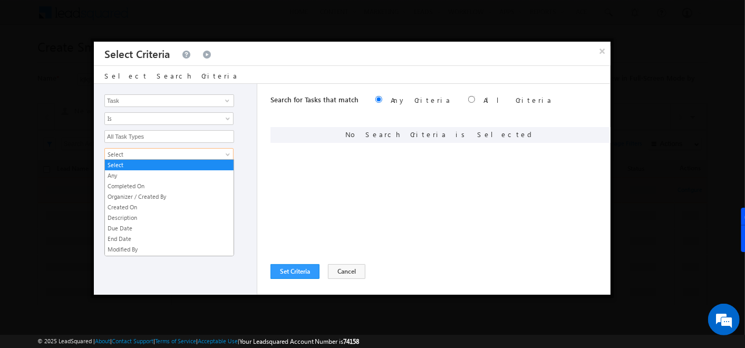
click at [205, 158] on link "Select" at bounding box center [168, 154] width 129 height 13
click at [133, 224] on link "Due Date" at bounding box center [169, 228] width 129 height 9
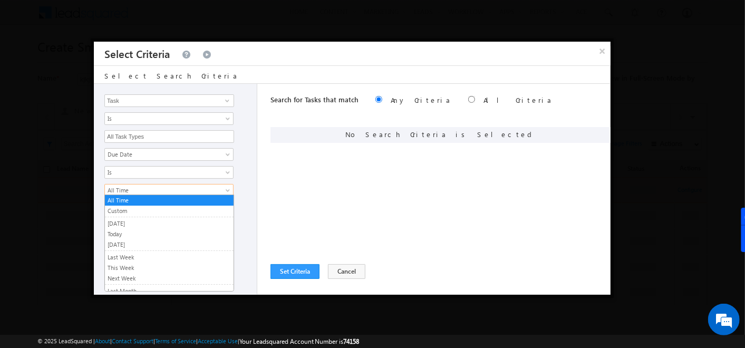
click at [167, 186] on span "All Time" at bounding box center [162, 190] width 114 height 9
click at [110, 229] on link "Today" at bounding box center [169, 233] width 129 height 9
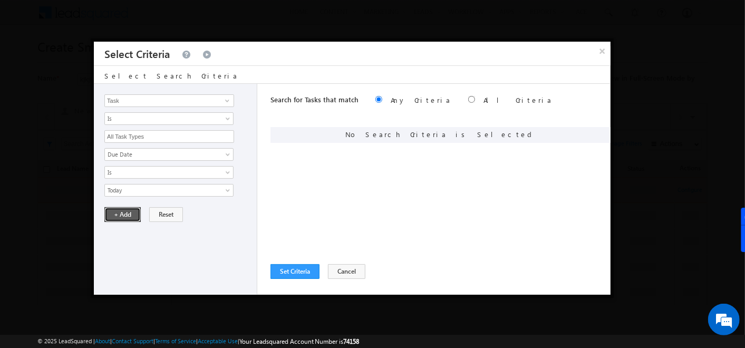
click at [123, 214] on button "+ Add" at bounding box center [122, 214] width 36 height 15
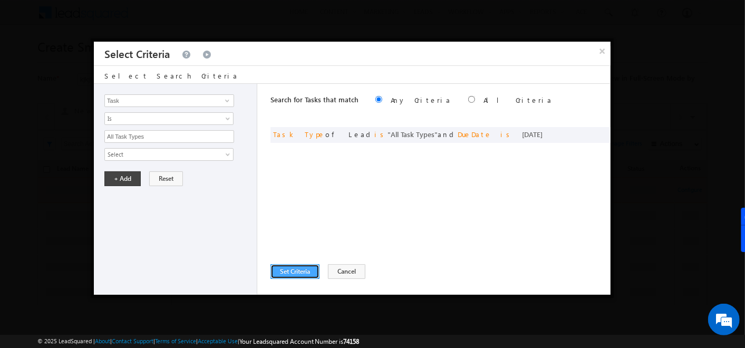
click at [292, 269] on button "Set Criteria" at bounding box center [295, 271] width 49 height 15
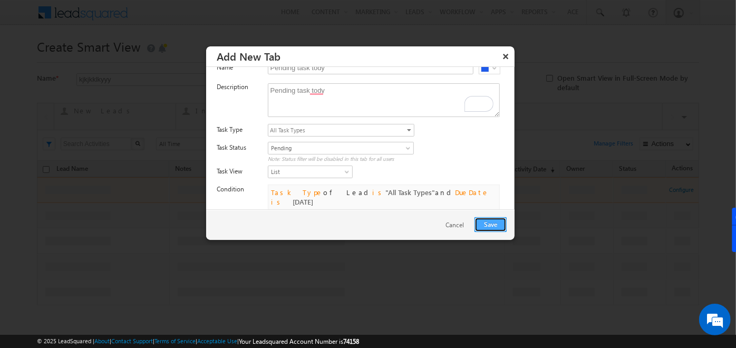
click at [489, 226] on button "Save" at bounding box center [491, 224] width 32 height 15
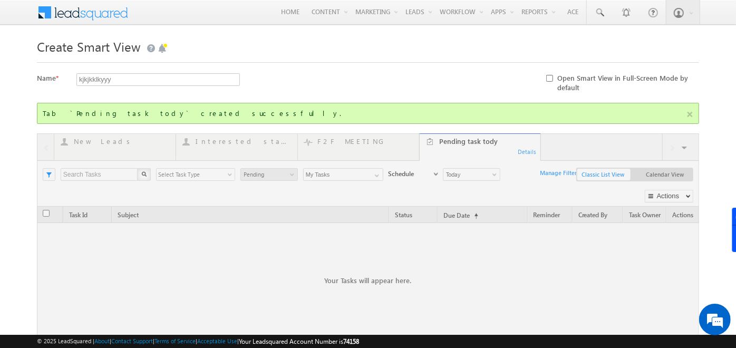
click at [686, 143] on div at bounding box center [368, 270] width 662 height 274
click at [685, 146] on div at bounding box center [368, 270] width 662 height 274
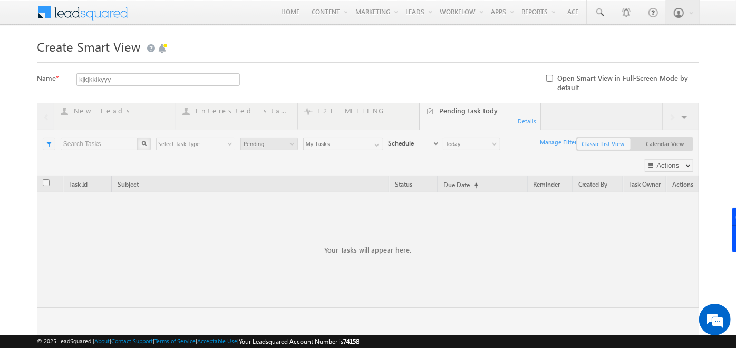
scroll to position [92, 0]
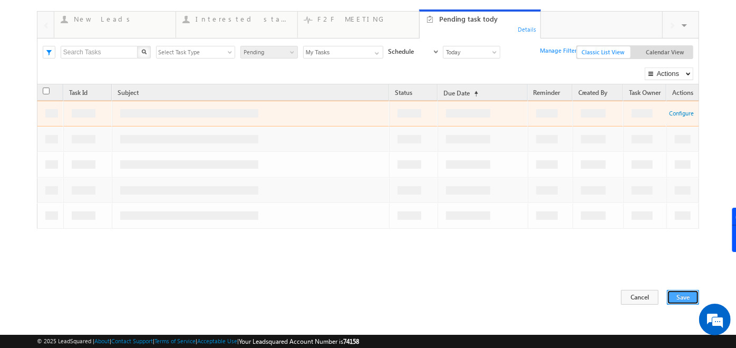
click at [678, 292] on button "Save" at bounding box center [683, 297] width 32 height 15
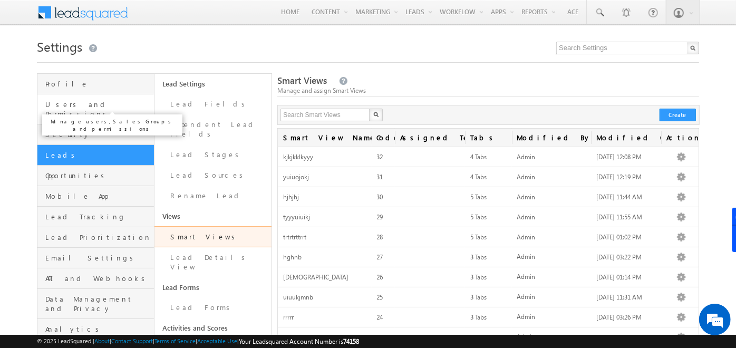
click at [93, 104] on span "Users and Permissions" at bounding box center [98, 109] width 106 height 19
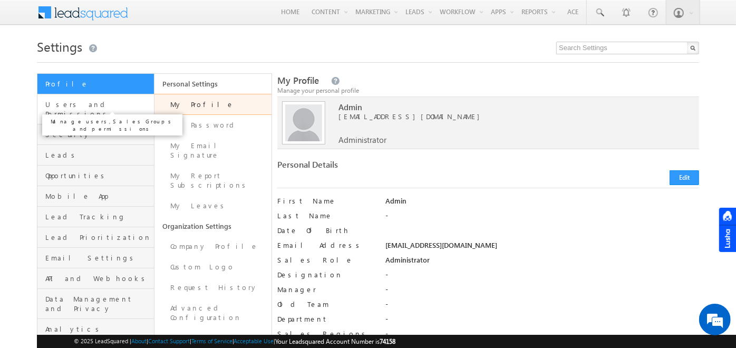
click at [90, 100] on span "Users and Permissions" at bounding box center [98, 109] width 106 height 19
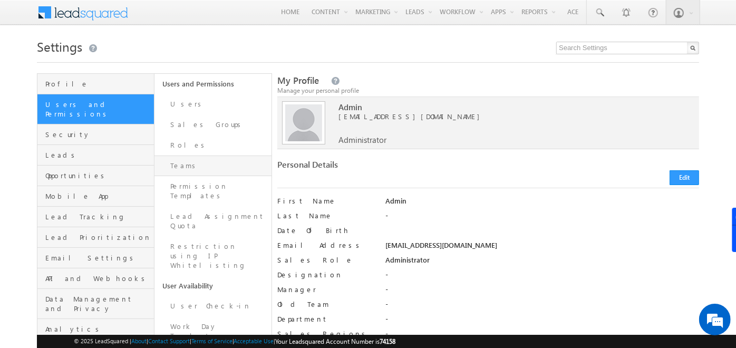
click at [190, 162] on link "Teams" at bounding box center [213, 166] width 117 height 21
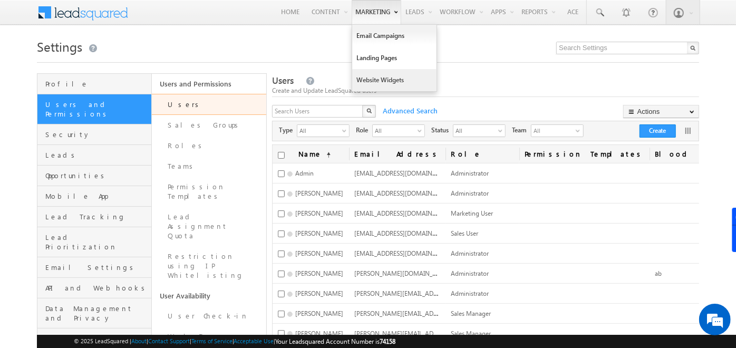
click at [359, 83] on link "Website Widgets" at bounding box center [394, 80] width 84 height 22
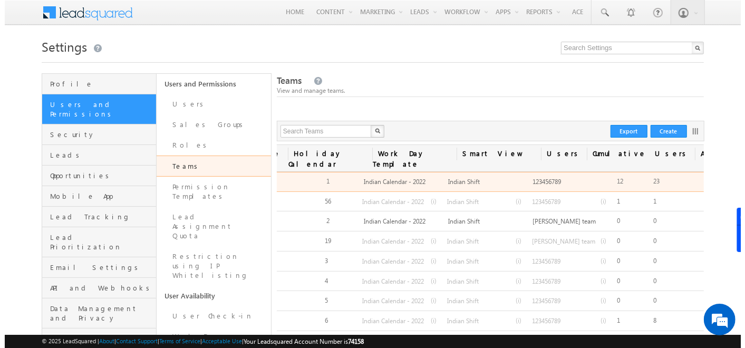
scroll to position [0, 167]
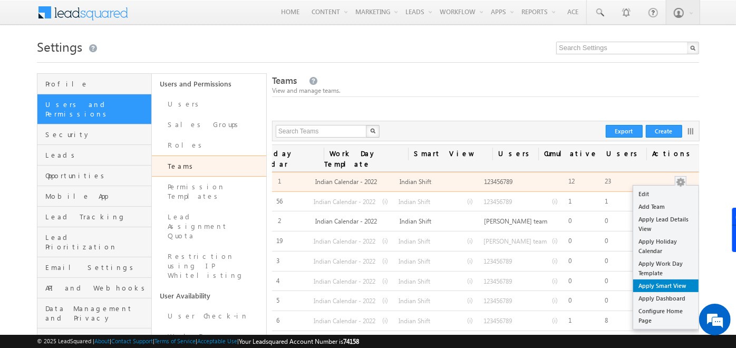
click at [671, 280] on link "Apply Smart View" at bounding box center [665, 286] width 65 height 13
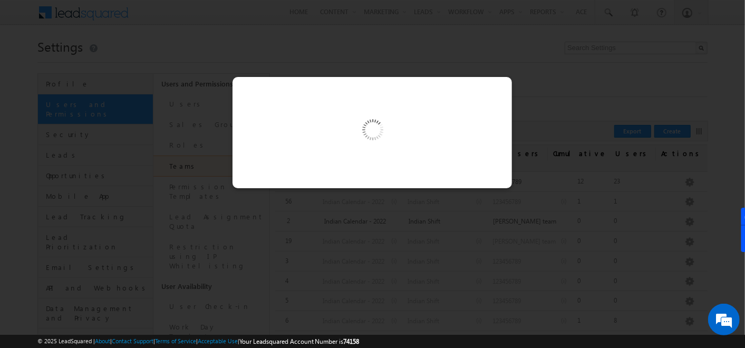
scroll to position [0, 0]
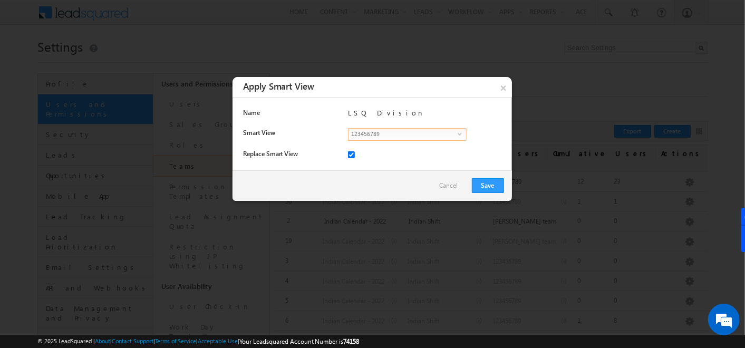
click at [451, 131] on span "123456789" at bounding box center [403, 134] width 109 height 10
click at [508, 85] on button "×" at bounding box center [503, 87] width 17 height 20
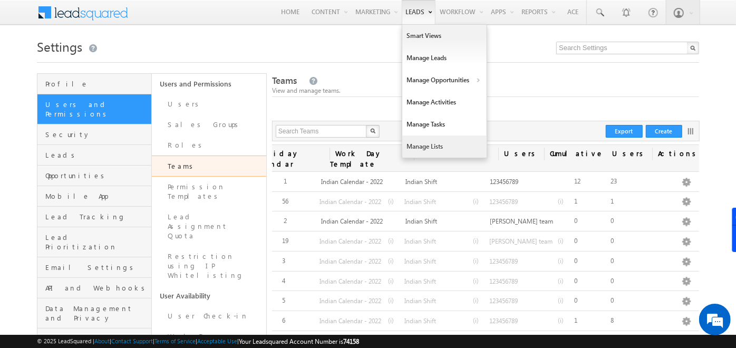
click at [428, 142] on link "Manage Lists" at bounding box center [444, 147] width 84 height 22
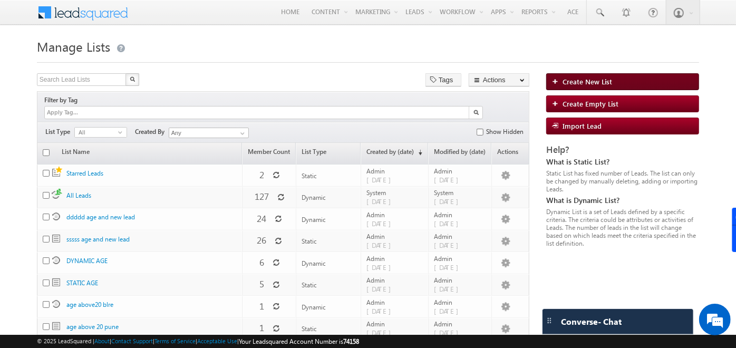
click at [593, 79] on span "Create New List" at bounding box center [588, 81] width 50 height 9
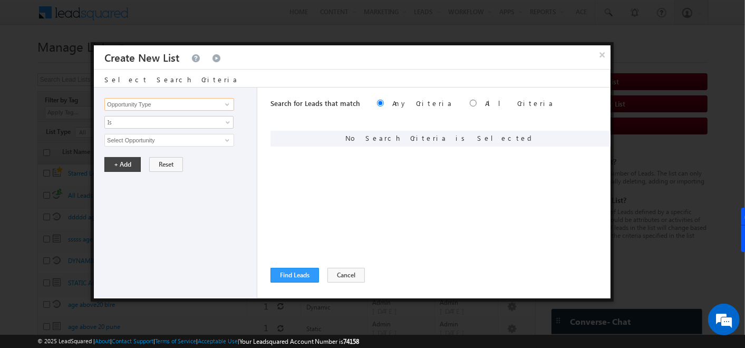
click at [153, 109] on input "Opportunity Type" at bounding box center [169, 104] width 130 height 13
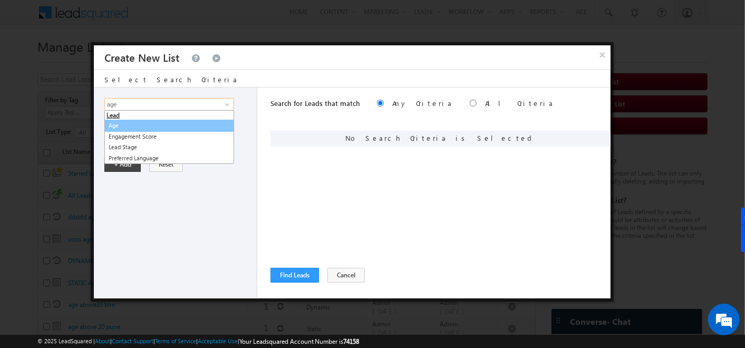
click at [124, 121] on link "Age" at bounding box center [169, 126] width 130 height 12
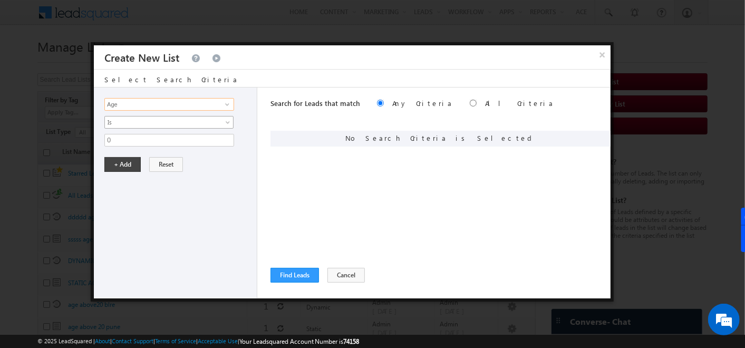
type input "Age"
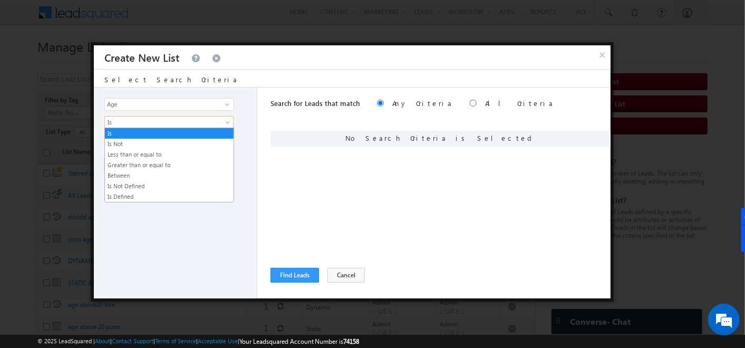
click at [157, 123] on span "Is" at bounding box center [162, 122] width 114 height 9
click at [135, 161] on link "Greater than or equal to" at bounding box center [169, 164] width 129 height 9
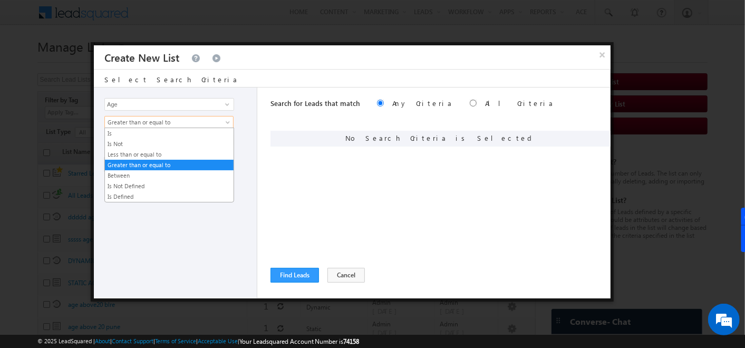
click at [108, 122] on span "Greater than or equal to" at bounding box center [162, 122] width 114 height 9
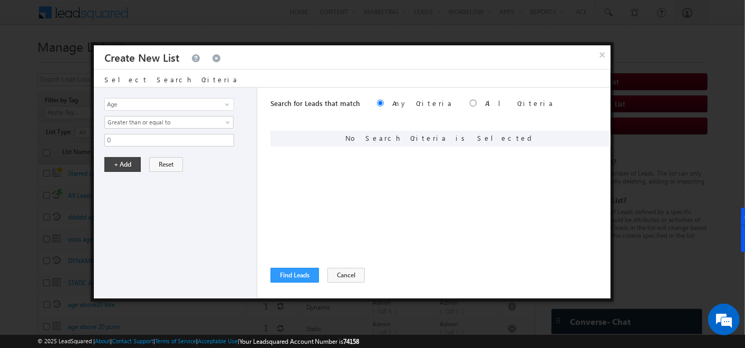
click at [341, 132] on div "No Search Criteria is Selected" at bounding box center [441, 139] width 340 height 16
click at [170, 138] on input "0" at bounding box center [169, 140] width 130 height 13
type input "25"
click at [133, 162] on button "+ Add" at bounding box center [122, 164] width 36 height 15
click at [217, 98] on input "Opportunity Type" at bounding box center [169, 104] width 130 height 13
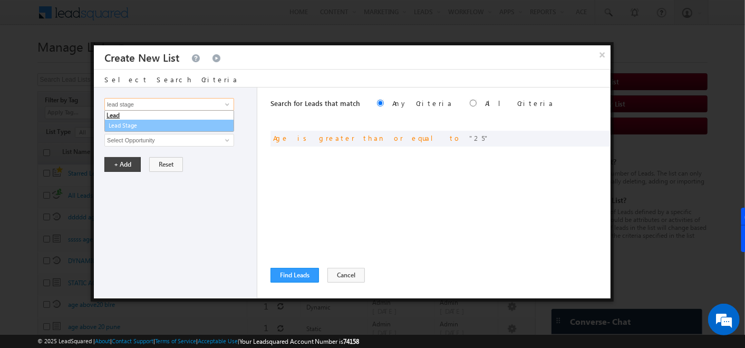
click at [114, 127] on link "Lead Stage" at bounding box center [169, 126] width 130 height 12
type input "Lead Stage"
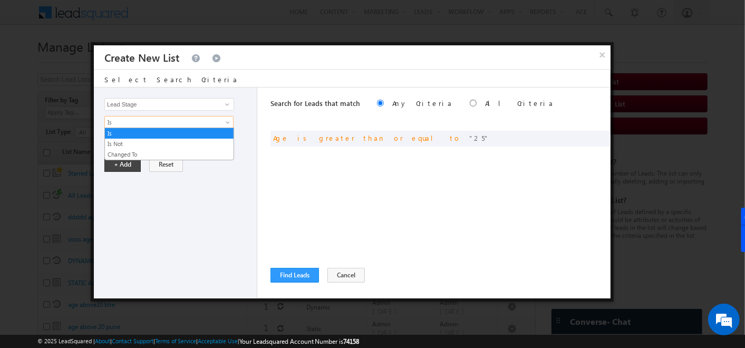
click at [114, 127] on link "Is" at bounding box center [168, 122] width 129 height 13
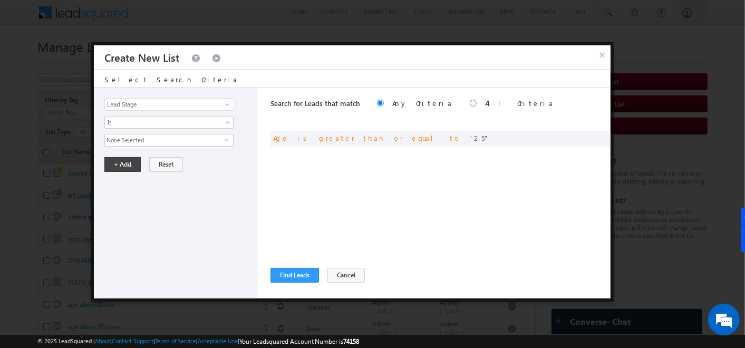
click at [306, 147] on div "or Age is greater than or equal to 25" at bounding box center [441, 140] width 340 height 18
click at [206, 143] on span "None Selected" at bounding box center [165, 140] width 120 height 12
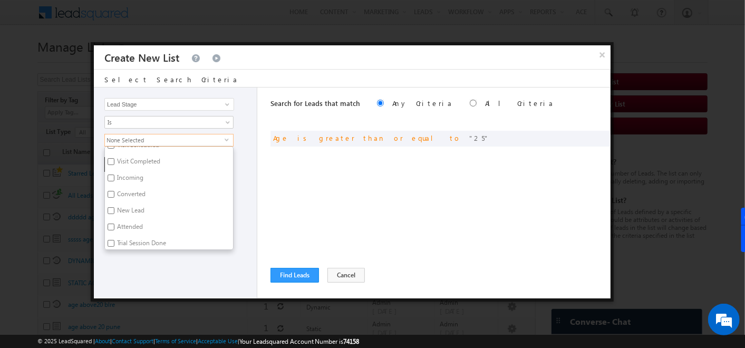
scroll to position [60, 0]
click at [111, 206] on input "New Lead" at bounding box center [111, 209] width 7 height 7
checkbox input "true"
click at [250, 146] on div "Opportunity Type Lead Activity Task Sales Group Prospect Id Address Age Appoint…" at bounding box center [175, 193] width 163 height 211
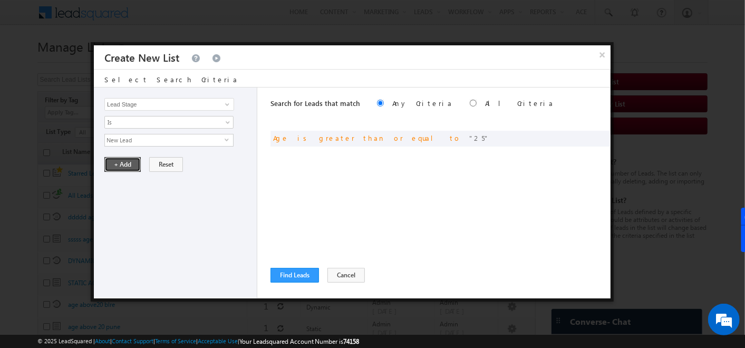
click at [118, 162] on button "+ Add" at bounding box center [122, 164] width 36 height 15
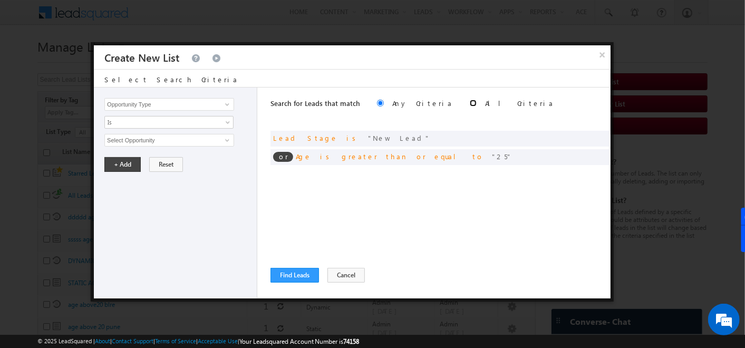
click at [470, 103] on input "radio" at bounding box center [473, 103] width 7 height 7
radio input "true"
click at [296, 272] on button "Find Leads" at bounding box center [295, 275] width 49 height 15
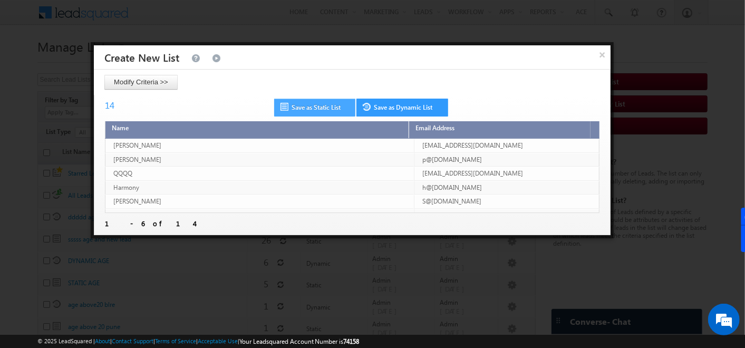
click at [321, 109] on link "Save as Static List" at bounding box center [314, 108] width 81 height 18
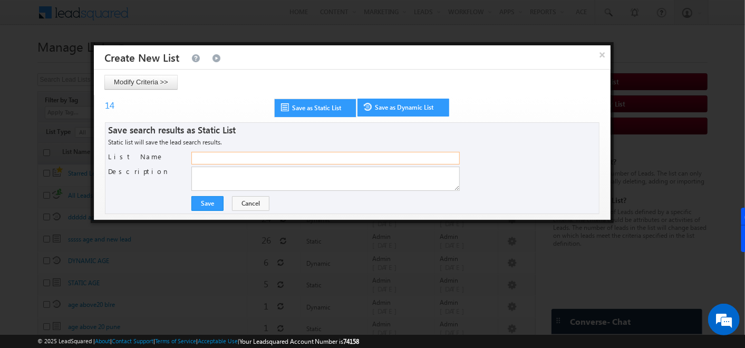
click at [248, 157] on input "List Name" at bounding box center [325, 158] width 268 height 13
type input "tttttttttttttt"
click at [206, 203] on button "Save" at bounding box center [207, 203] width 32 height 15
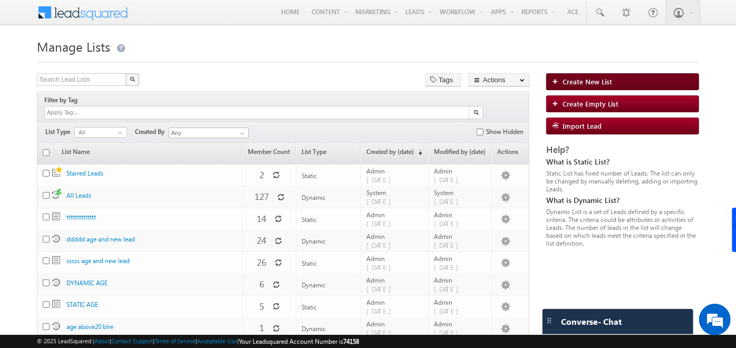
click at [589, 83] on span "Create New List" at bounding box center [588, 81] width 50 height 9
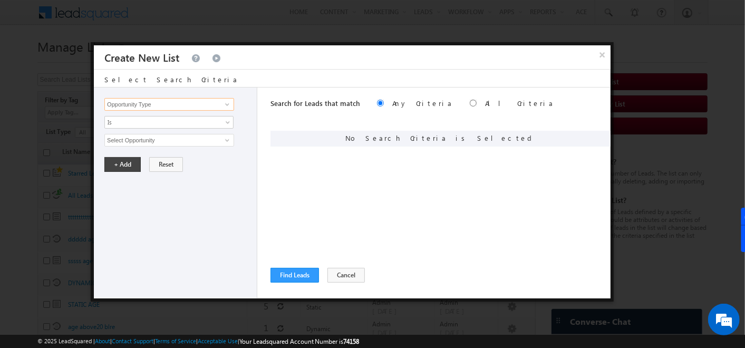
click at [212, 102] on input "Opportunity Type" at bounding box center [169, 104] width 130 height 13
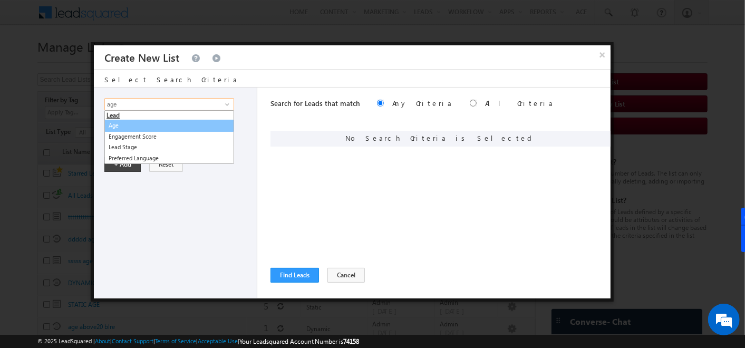
click at [146, 123] on link "Age" at bounding box center [169, 126] width 130 height 12
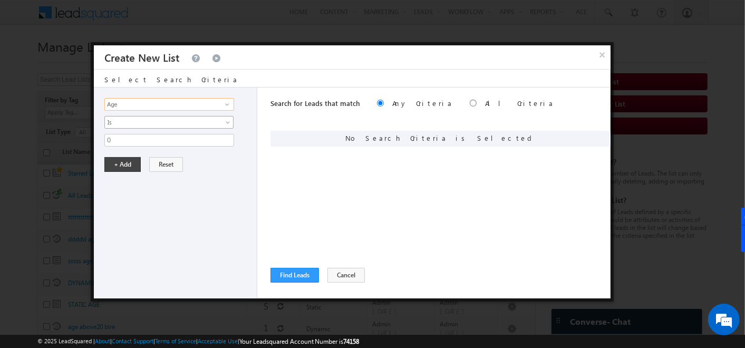
type input "Age"
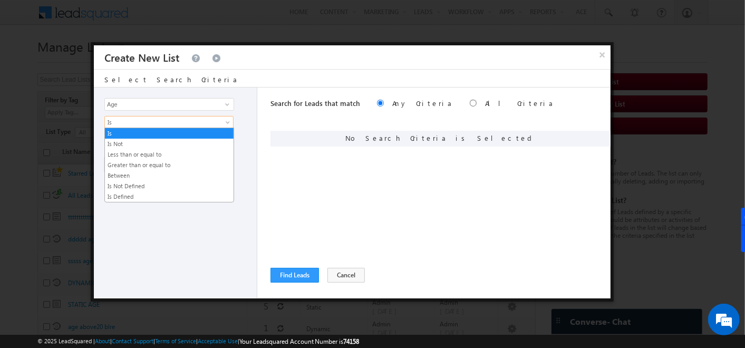
click at [146, 123] on span "Is" at bounding box center [162, 122] width 114 height 9
click at [141, 164] on link "Greater than or equal to" at bounding box center [169, 164] width 129 height 9
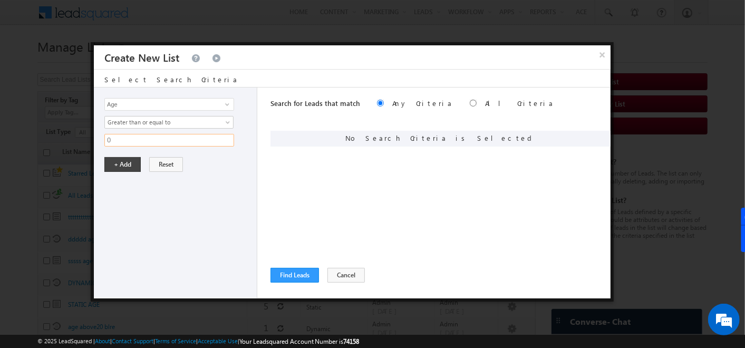
click at [124, 141] on input "0" at bounding box center [169, 140] width 130 height 13
type input "25"
click at [120, 161] on button "+ Add" at bounding box center [122, 164] width 36 height 15
click at [169, 104] on input "Opportunity Type" at bounding box center [169, 104] width 130 height 13
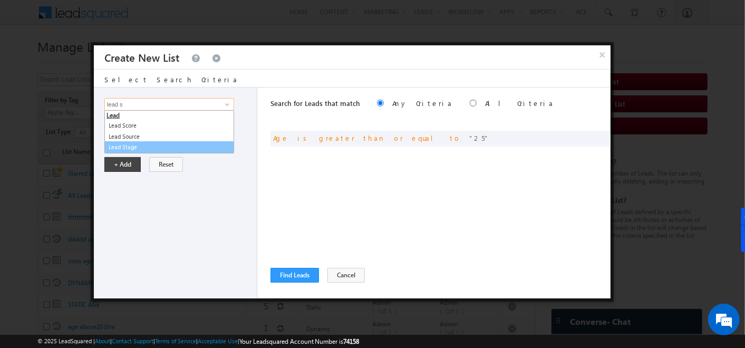
click at [143, 148] on link "Lead Stage" at bounding box center [169, 147] width 130 height 12
type input "Lead Stage"
click at [184, 140] on span "None Selected" at bounding box center [165, 140] width 120 height 12
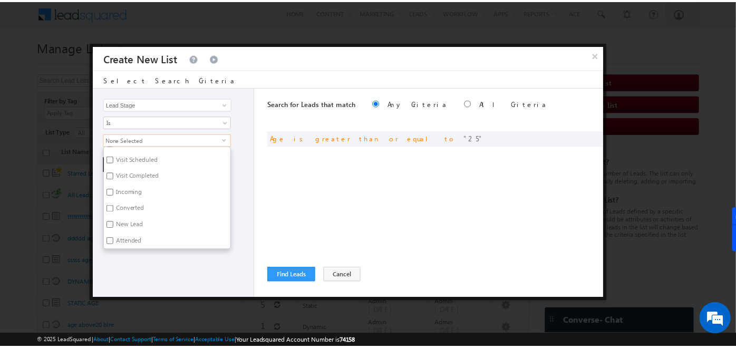
scroll to position [47, 0]
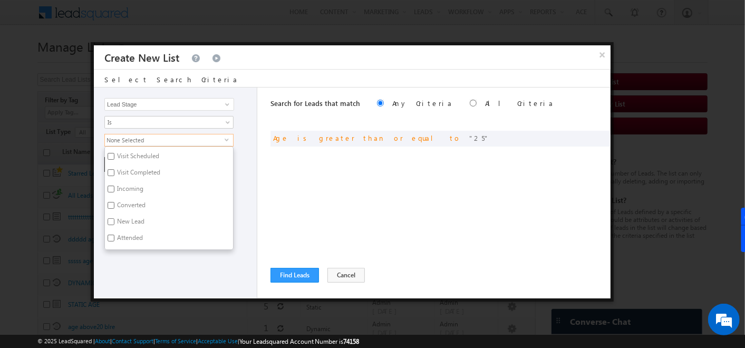
click at [112, 218] on input "New Lead" at bounding box center [111, 221] width 7 height 7
checkbox input "true"
click at [296, 189] on div "Search for Leads that match Any Criteria All Criteria Note that the current tri…" at bounding box center [441, 193] width 340 height 211
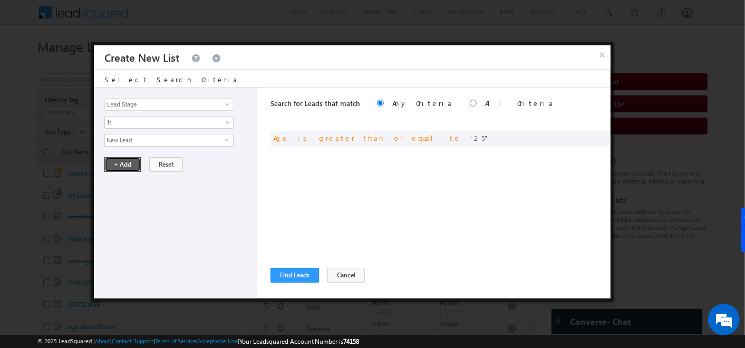
click at [114, 163] on button "+ Add" at bounding box center [122, 164] width 36 height 15
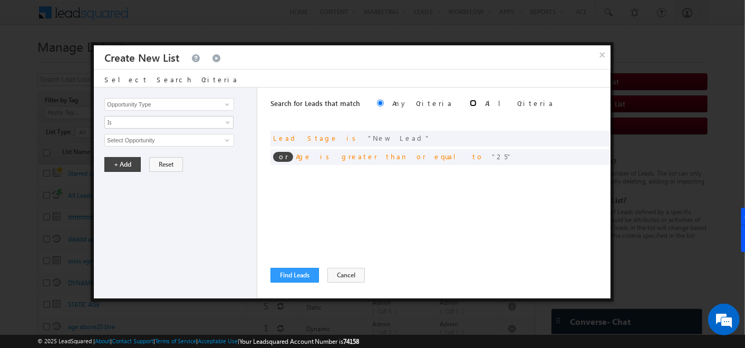
click at [470, 103] on input "radio" at bounding box center [473, 103] width 7 height 7
radio input "true"
click at [289, 274] on button "Find Leads" at bounding box center [295, 275] width 49 height 15
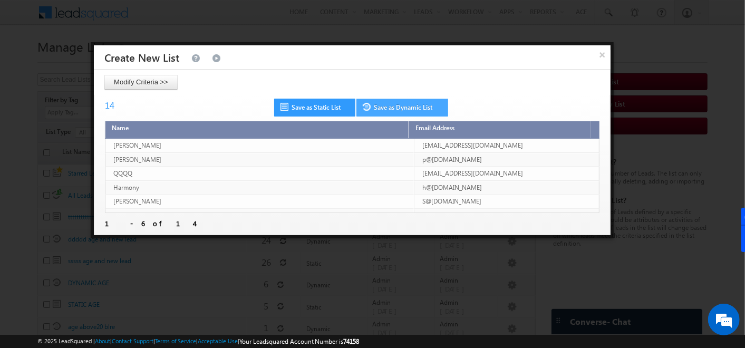
click at [421, 103] on link "Save as Dynamic List" at bounding box center [403, 108] width 92 height 18
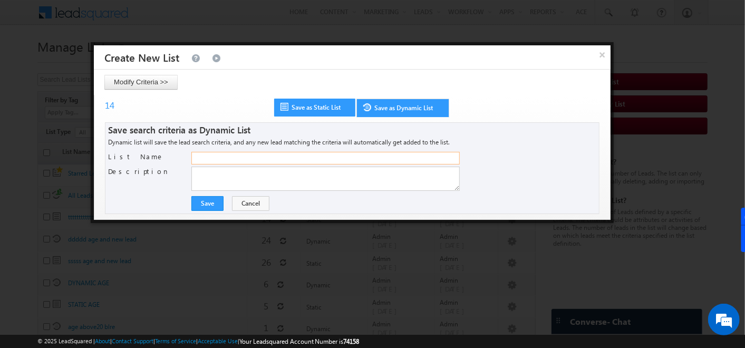
click at [244, 159] on input "List Name" at bounding box center [325, 158] width 268 height 13
type input "s"
type input "dddddddddddddddddd"
click at [203, 206] on button "Save" at bounding box center [207, 203] width 32 height 15
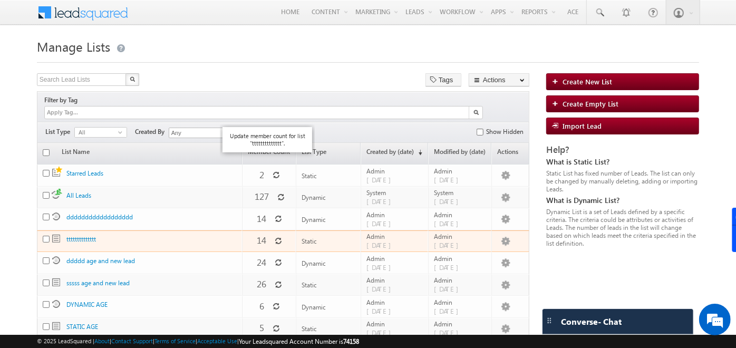
click at [275, 237] on icon at bounding box center [278, 240] width 7 height 7
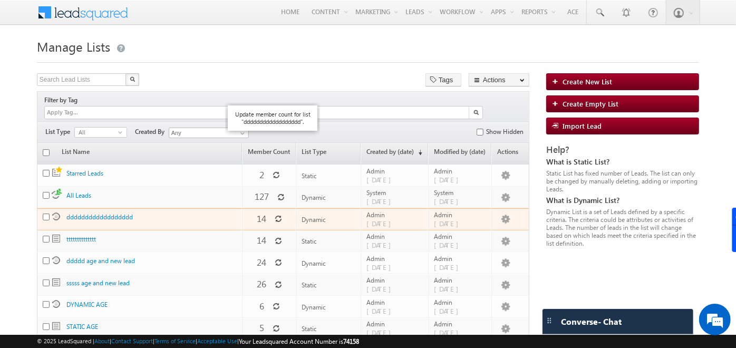
click at [275, 215] on icon at bounding box center [278, 218] width 7 height 7
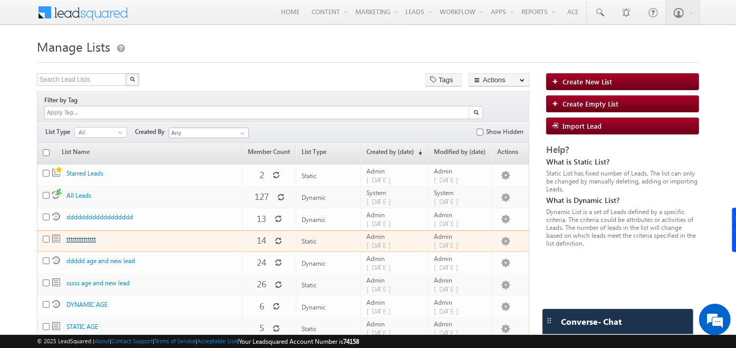
click at [80, 235] on link "tttttttttttttt" at bounding box center [81, 239] width 30 height 8
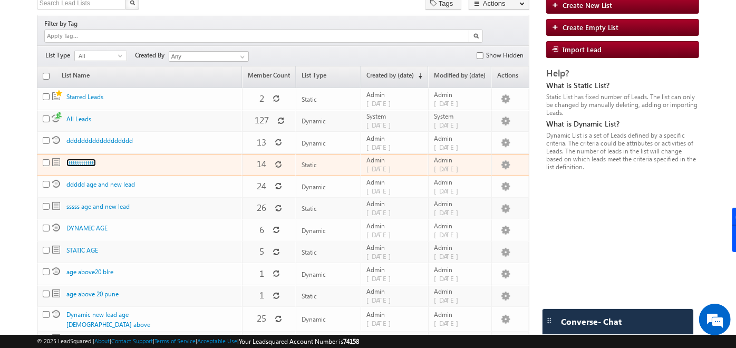
scroll to position [79, 0]
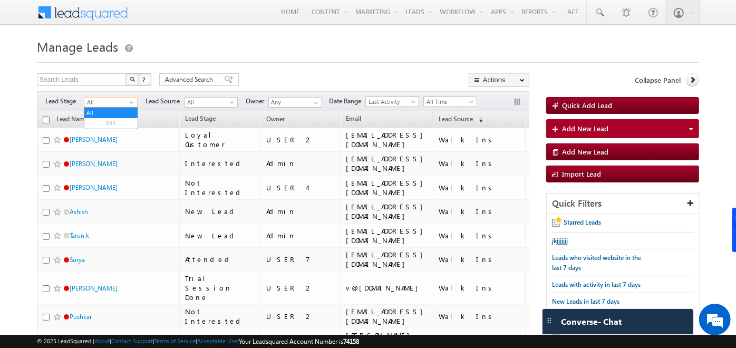
click at [132, 101] on span at bounding box center [133, 104] width 8 height 8
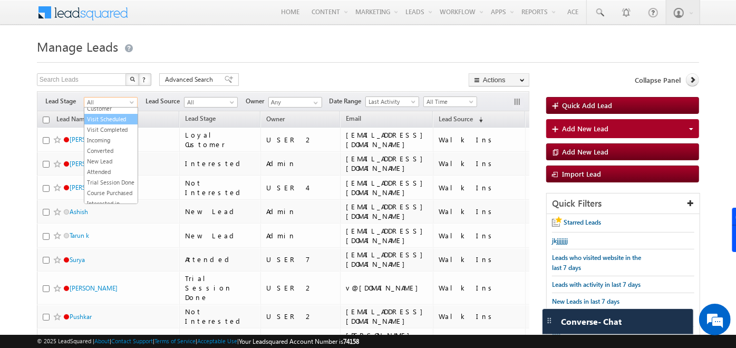
scroll to position [20, 0]
click at [97, 172] on link "New Lead" at bounding box center [110, 166] width 53 height 9
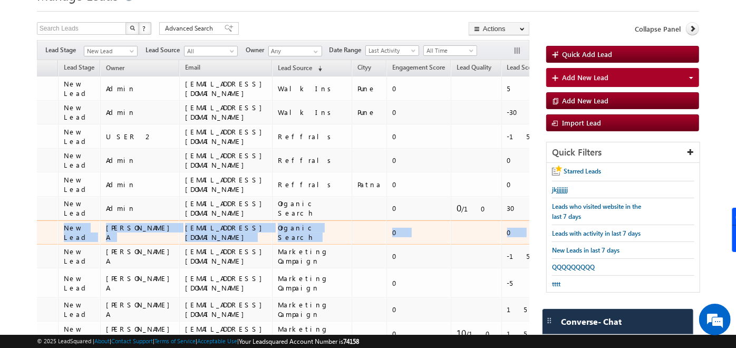
scroll to position [0, 0]
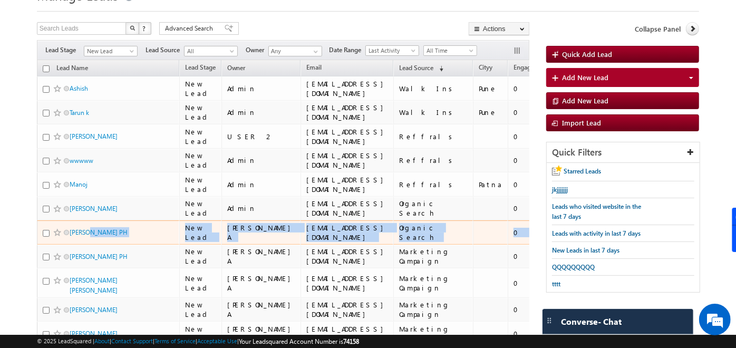
drag, startPoint x: 479, startPoint y: 234, endPoint x: 91, endPoint y: 239, distance: 388.2
click at [91, 239] on tr "Soumya PH New Lead Priya Sri Bharathi A soumyahb@gmail.com Organic Search 0 0 30" at bounding box center [388, 232] width 702 height 24
drag, startPoint x: 91, startPoint y: 239, endPoint x: 43, endPoint y: 235, distance: 48.1
click at [43, 235] on input "checkbox" at bounding box center [46, 233] width 7 height 7
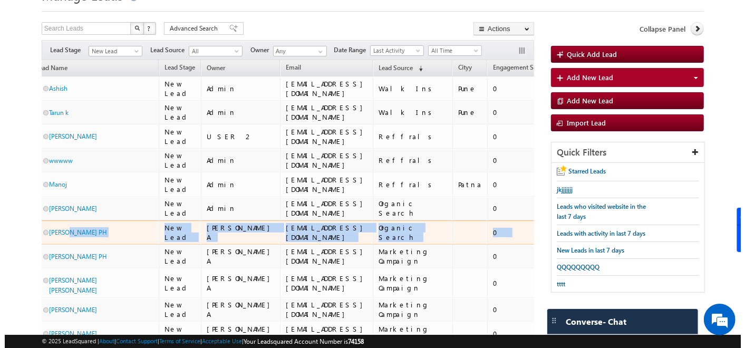
scroll to position [0, 121]
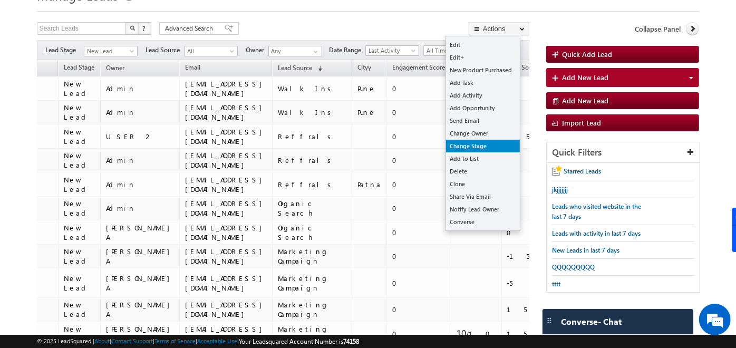
click at [484, 142] on link "Change Stage" at bounding box center [483, 146] width 74 height 13
checkbox input "true"
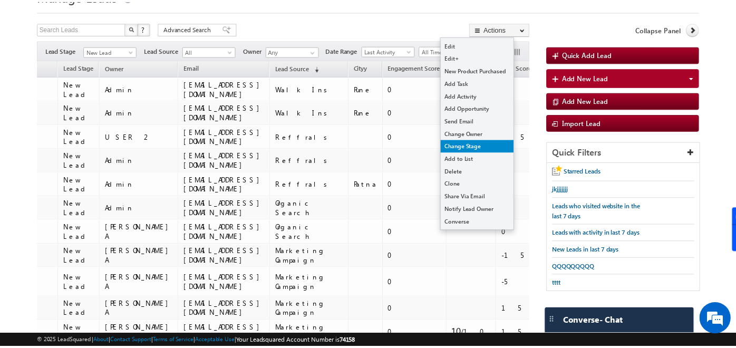
scroll to position [0, 116]
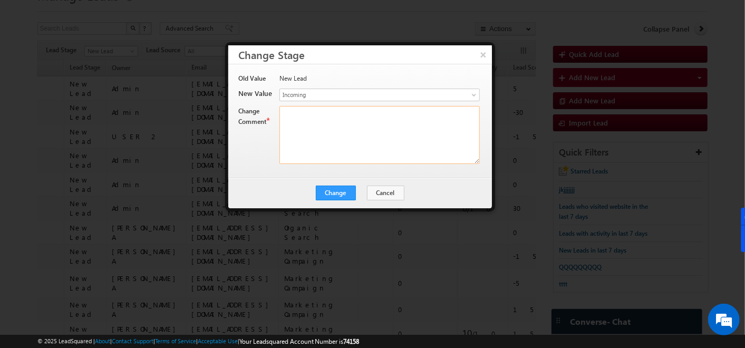
click at [312, 140] on textarea at bounding box center [380, 135] width 200 height 58
type textarea "mbj"
click at [340, 193] on button "Change" at bounding box center [336, 193] width 40 height 15
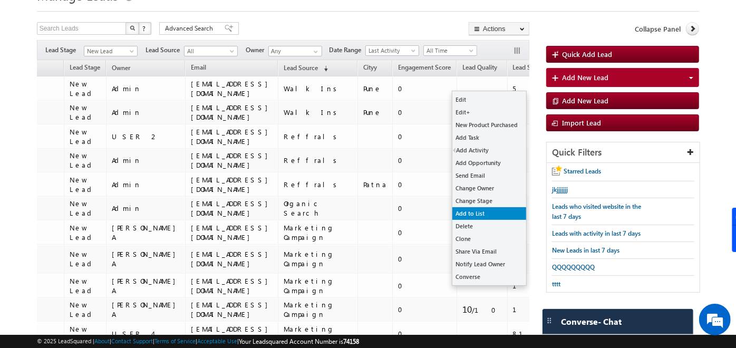
click at [482, 212] on link "Add to List" at bounding box center [490, 213] width 74 height 13
checkbox input "true"
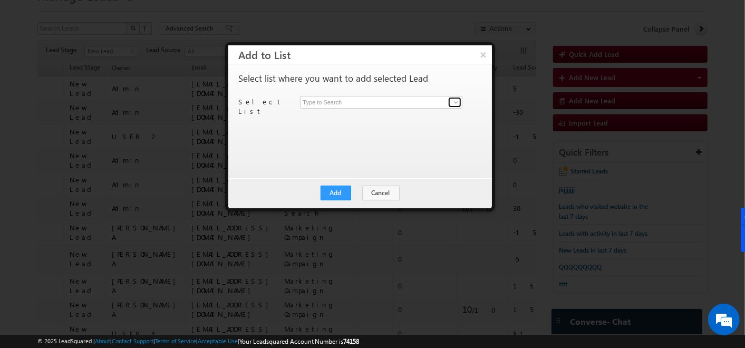
click at [452, 104] on span at bounding box center [456, 102] width 8 height 8
click at [478, 56] on button "×" at bounding box center [483, 54] width 17 height 18
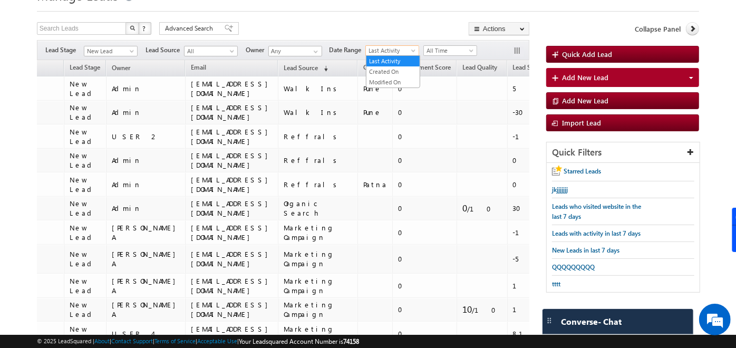
click at [413, 52] on span at bounding box center [414, 53] width 8 height 8
click at [405, 67] on link "Created On" at bounding box center [393, 71] width 53 height 9
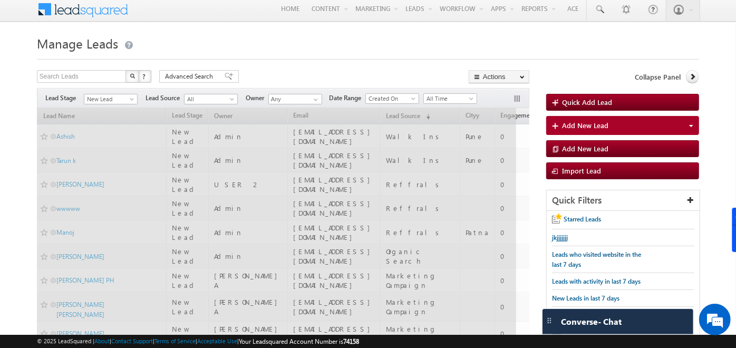
scroll to position [0, 0]
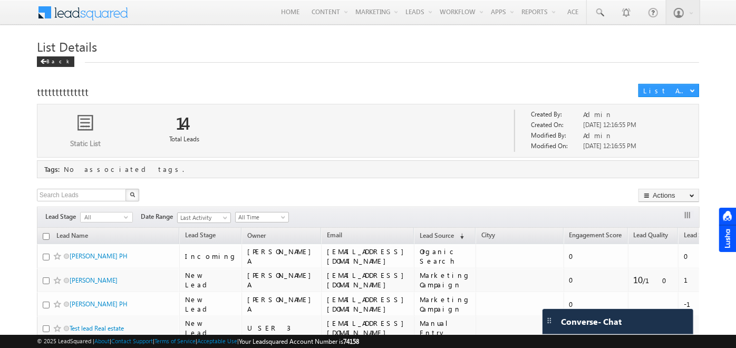
scroll to position [11, 0]
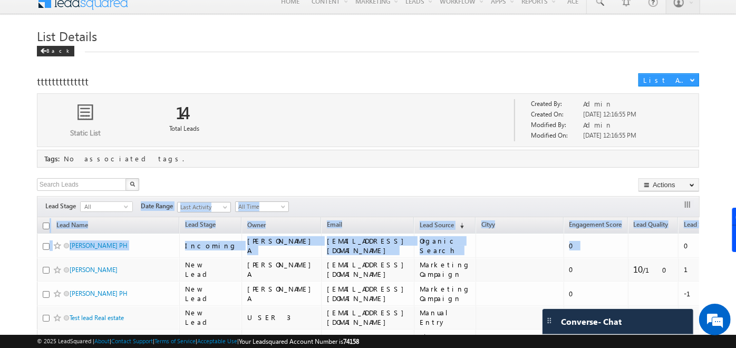
drag, startPoint x: 501, startPoint y: 252, endPoint x: 321, endPoint y: 209, distance: 184.7
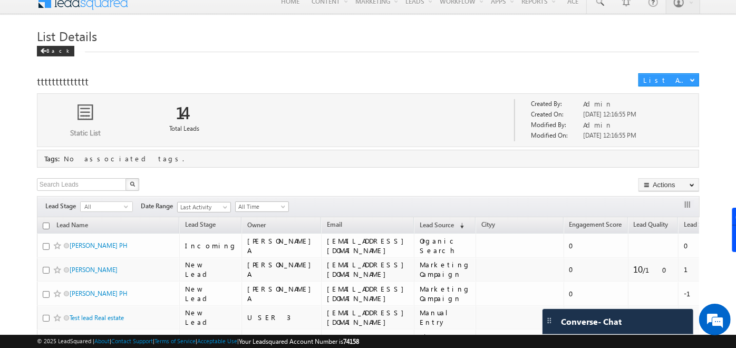
drag, startPoint x: 321, startPoint y: 209, endPoint x: 454, endPoint y: 129, distance: 155.0
click at [454, 129] on div "Static List 14 Total Leads 0% Overall Engagement Index Admin" at bounding box center [367, 120] width 661 height 53
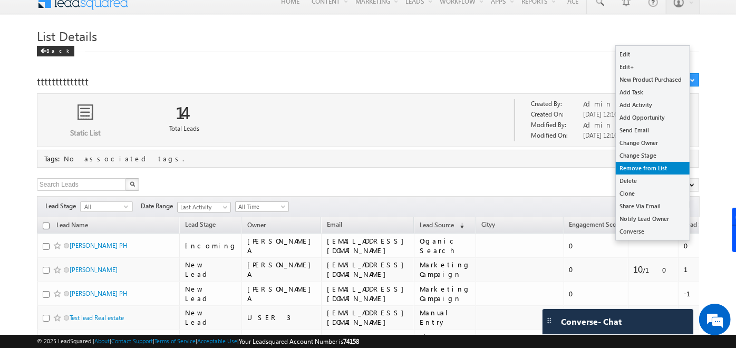
scroll to position [0, 0]
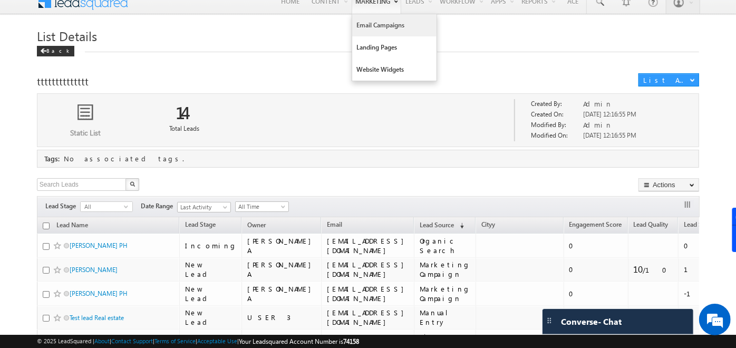
click at [373, 26] on link "Email Campaigns" at bounding box center [394, 25] width 84 height 22
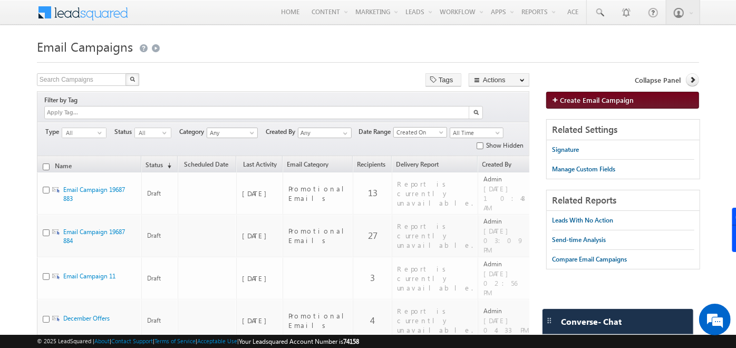
click at [591, 100] on span "Create Email Campaign" at bounding box center [597, 99] width 74 height 9
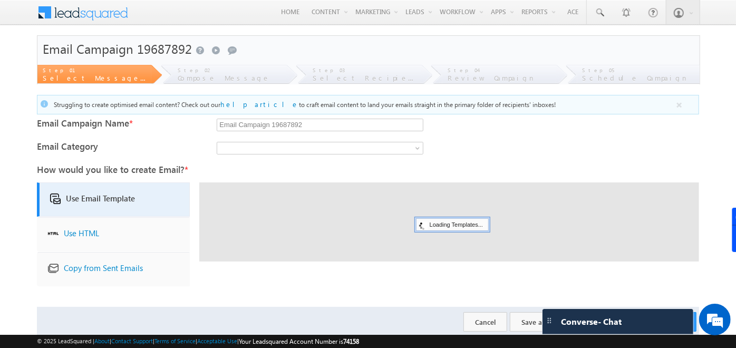
drag, startPoint x: 339, startPoint y: 125, endPoint x: 132, endPoint y: 137, distance: 206.6
click at [132, 137] on form "To create email campaigns, update your Company Address. Click here to update. E…" at bounding box center [368, 186] width 662 height 302
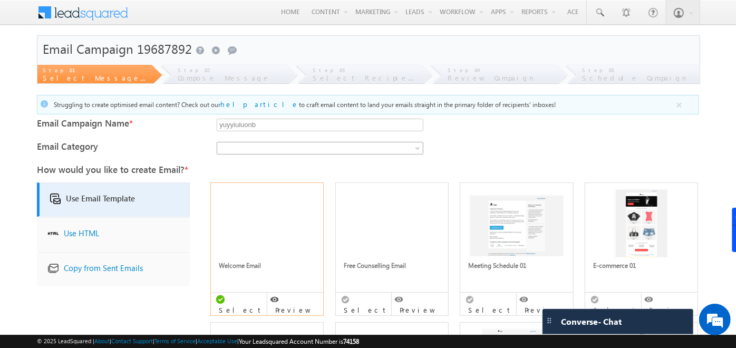
type input "yuyyiuiuonb"
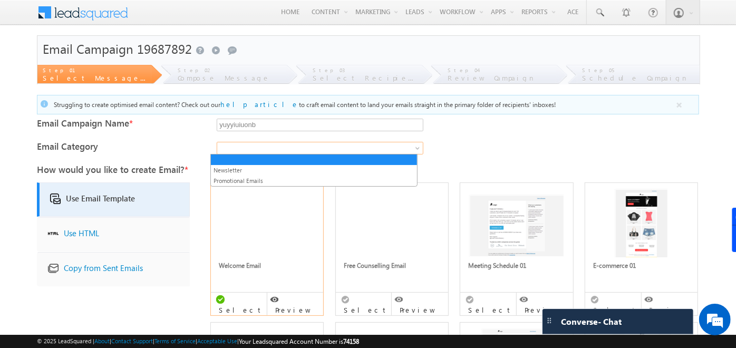
click at [228, 148] on span at bounding box center [307, 147] width 180 height 9
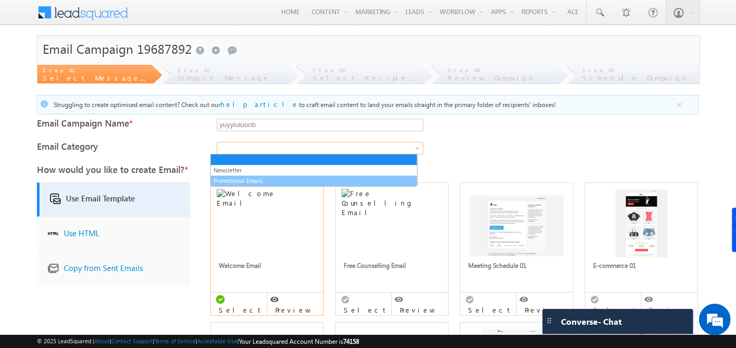
click at [244, 179] on link "Promotional Emails" at bounding box center [314, 180] width 206 height 9
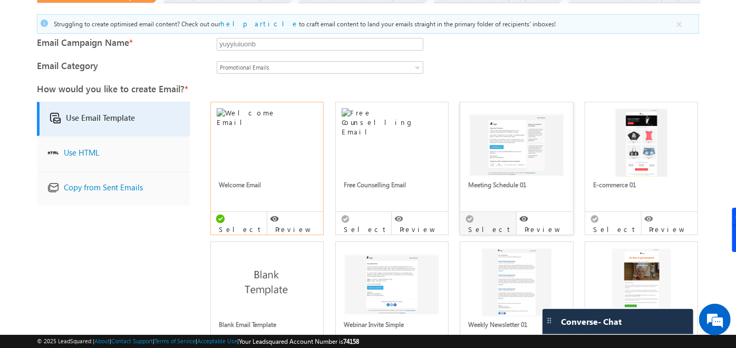
click at [475, 214] on div "Select" at bounding box center [488, 223] width 56 height 23
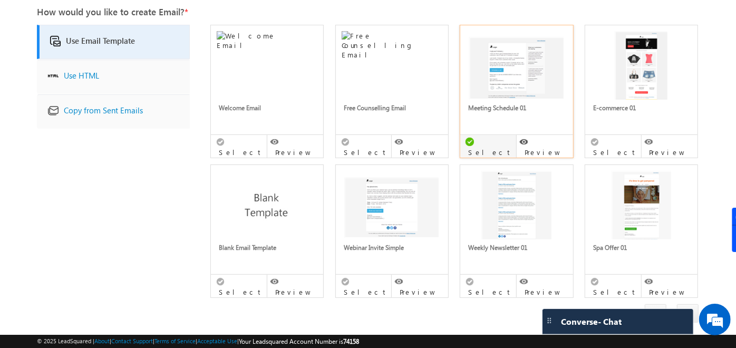
scroll to position [209, 0]
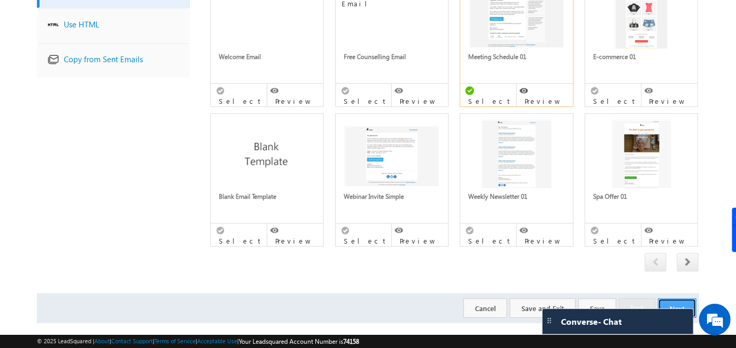
click at [683, 299] on button "Next" at bounding box center [677, 309] width 39 height 20
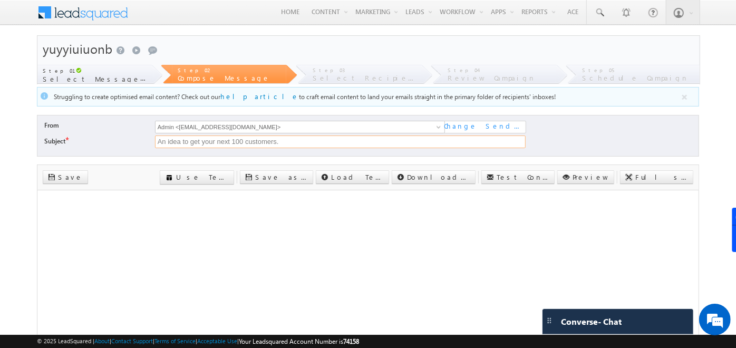
click at [254, 142] on input "An idea to get your next 100 customers." at bounding box center [340, 142] width 371 height 13
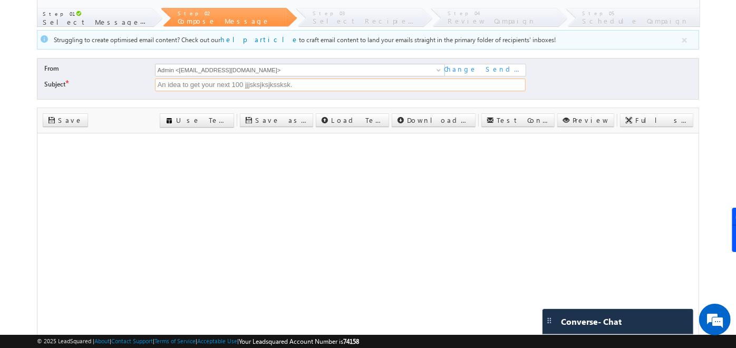
type input "An idea to get your next 100 jjjsksjksjkssksk."
click at [13, 244] on body "Menu Admin [PERSON_NAME] ahosk oti7@ gmail" at bounding box center [368, 232] width 736 height 579
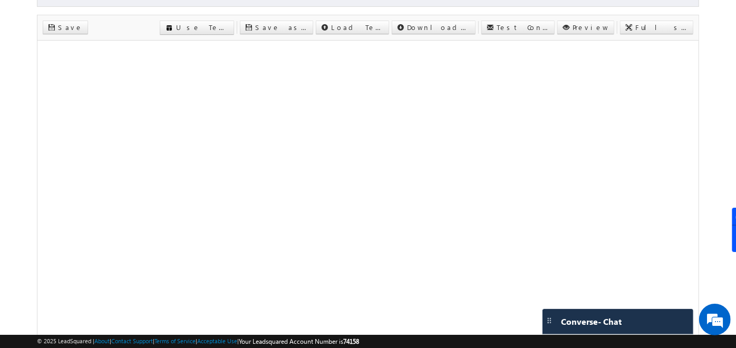
scroll to position [255, 0]
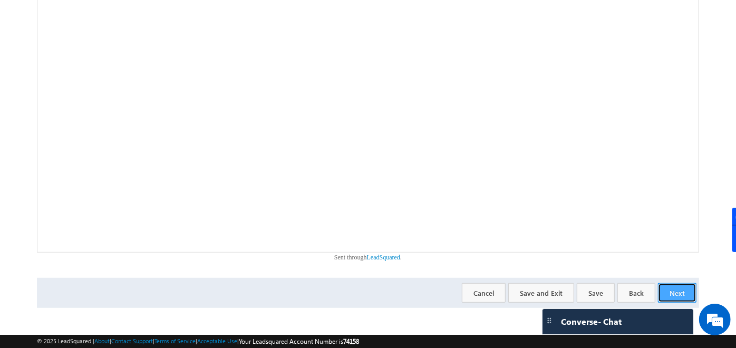
click at [670, 290] on button "Next" at bounding box center [677, 293] width 39 height 20
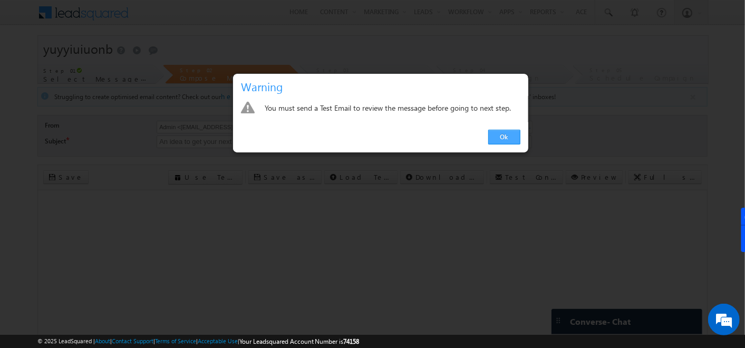
click at [508, 134] on link "Ok" at bounding box center [504, 137] width 32 height 15
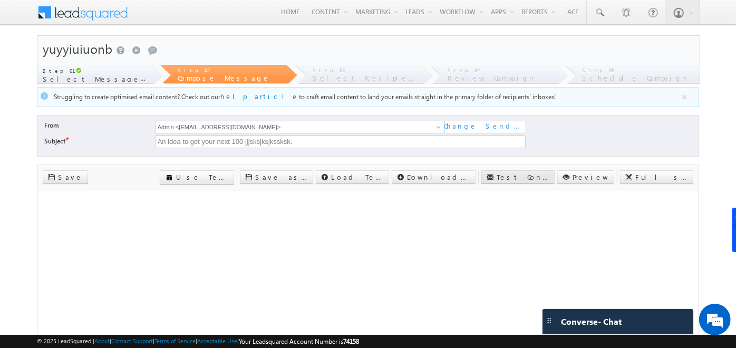
click at [550, 178] on label "Test Content" at bounding box center [523, 176] width 53 height 9
type textarea "[PERSON_NAME][EMAIL_ADDRESS][PERSON_NAME][DOMAIN_NAME]"
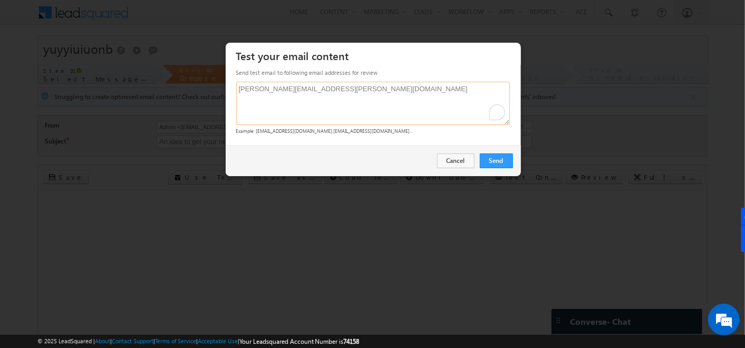
click at [367, 88] on textarea "[PERSON_NAME][EMAIL_ADDRESS][PERSON_NAME][DOMAIN_NAME]" at bounding box center [373, 103] width 274 height 43
click at [491, 159] on link "Send" at bounding box center [496, 160] width 33 height 15
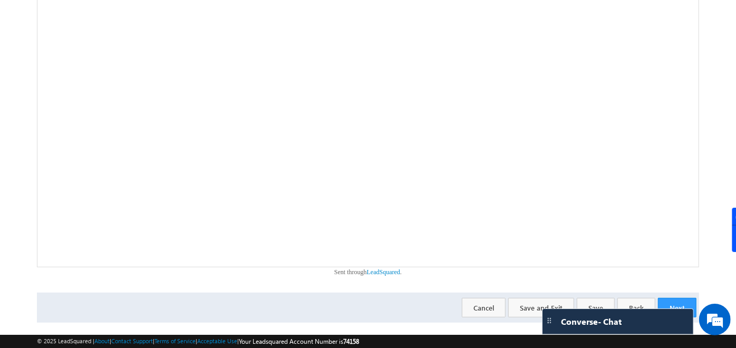
scroll to position [255, 0]
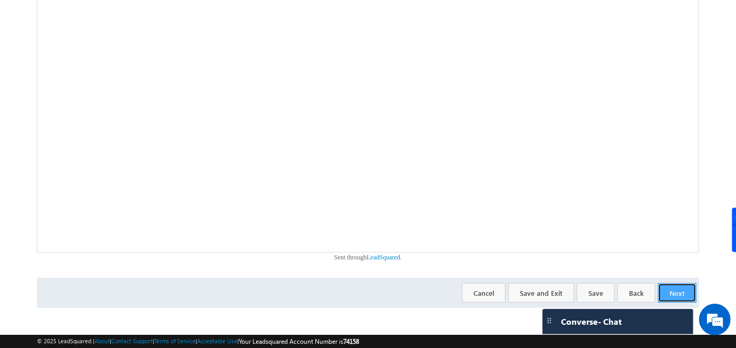
click at [680, 295] on button "Next" at bounding box center [677, 293] width 39 height 20
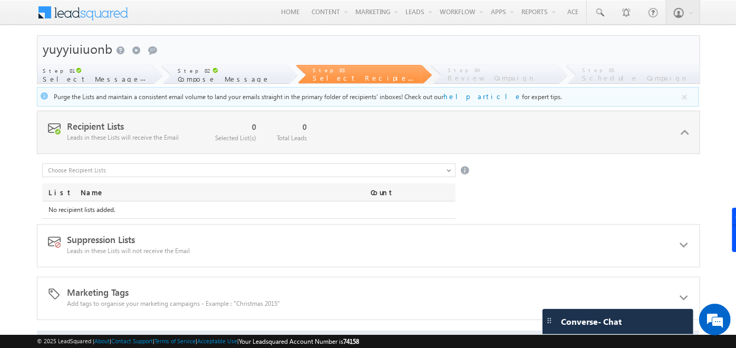
click at [445, 166] on input "text" at bounding box center [249, 170] width 414 height 14
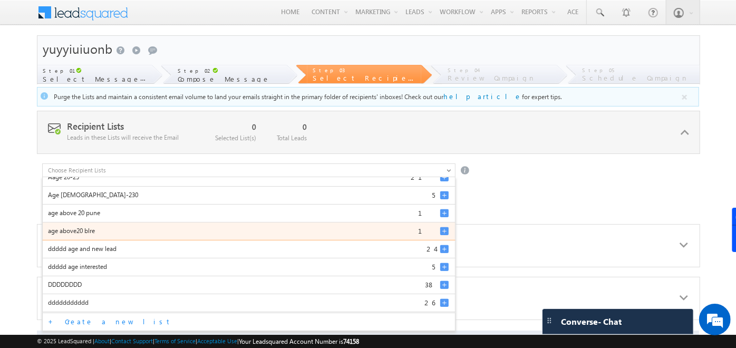
scroll to position [22, 0]
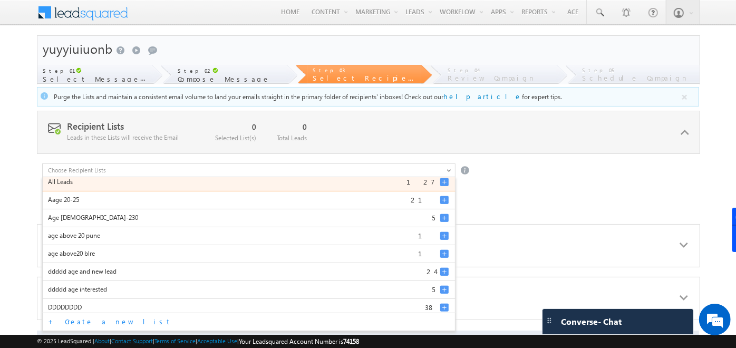
click at [443, 179] on div at bounding box center [444, 182] width 8 height 8
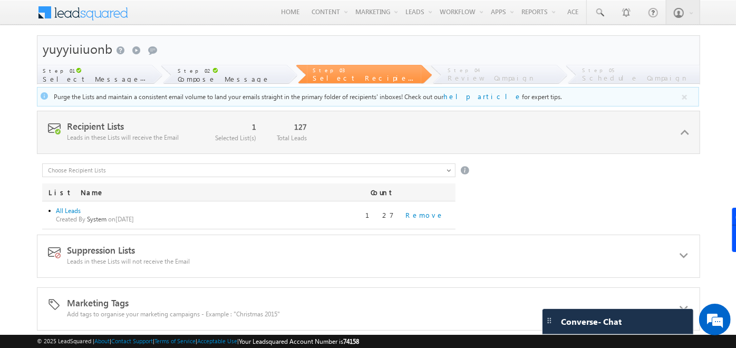
click at [505, 179] on div "Starred Leads 2 All Leads 127 Aage 20-25 21 Age 20-230 5 age above 20 pune 1 ag…" at bounding box center [370, 196] width 657 height 66
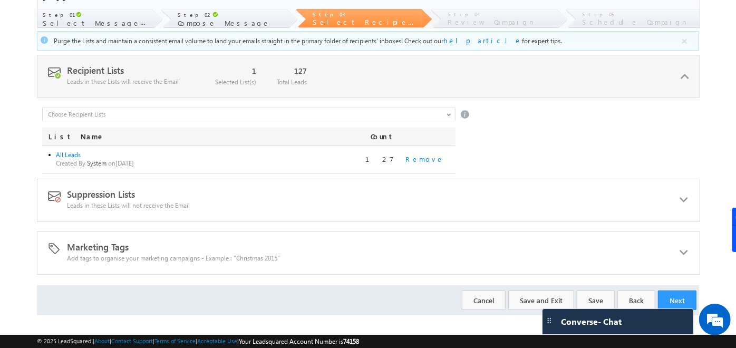
scroll to position [58, 0]
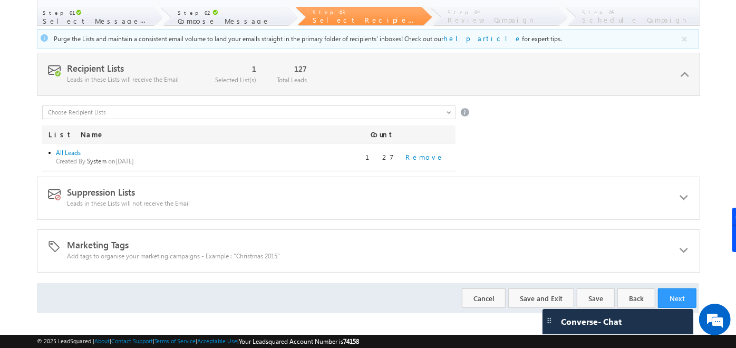
click at [674, 199] on div "Suppression Lists Leads in these Lists will not receive the Email 0 Selected Li…" at bounding box center [368, 198] width 663 height 43
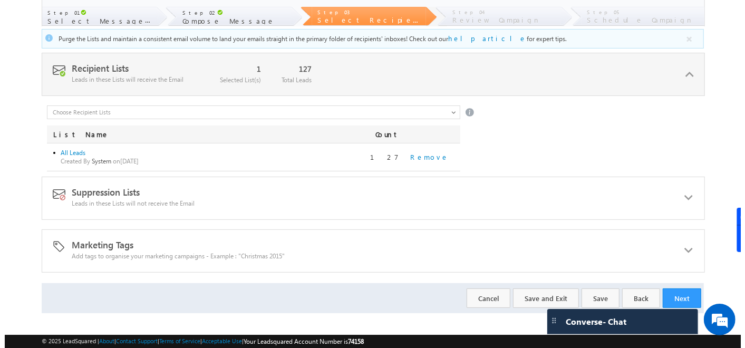
scroll to position [0, 0]
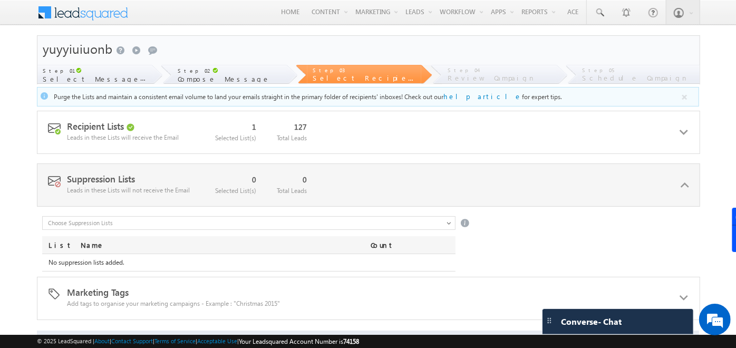
click at [443, 222] on input "text" at bounding box center [249, 223] width 414 height 14
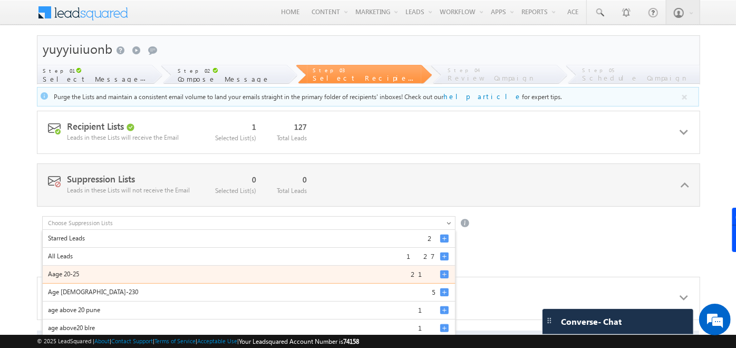
click at [442, 274] on div at bounding box center [444, 274] width 8 height 8
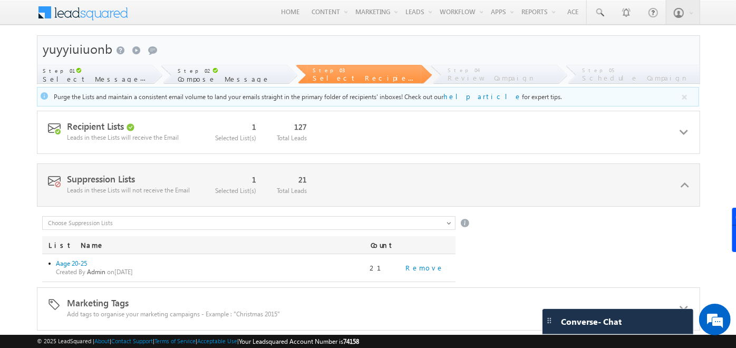
click at [630, 195] on div "Suppression Lists Leads in these Lists will not receive the Email 1 Selected Li…" at bounding box center [368, 184] width 663 height 43
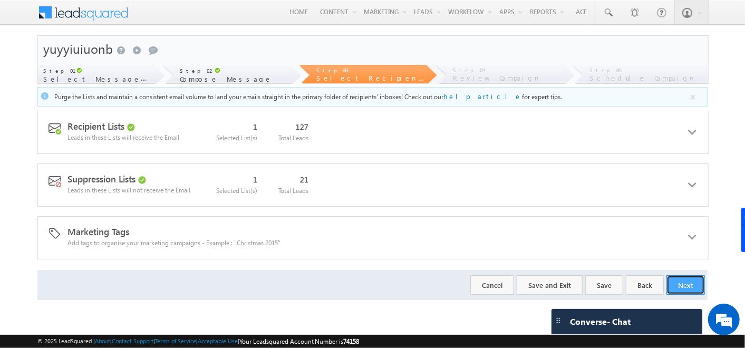
click at [679, 281] on button "Next" at bounding box center [686, 285] width 39 height 20
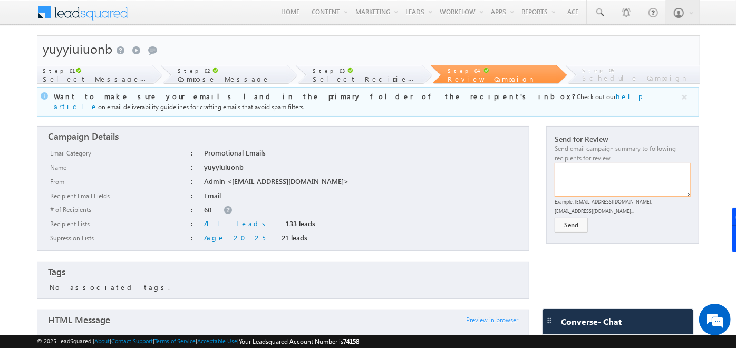
click at [581, 173] on textarea at bounding box center [623, 180] width 136 height 34
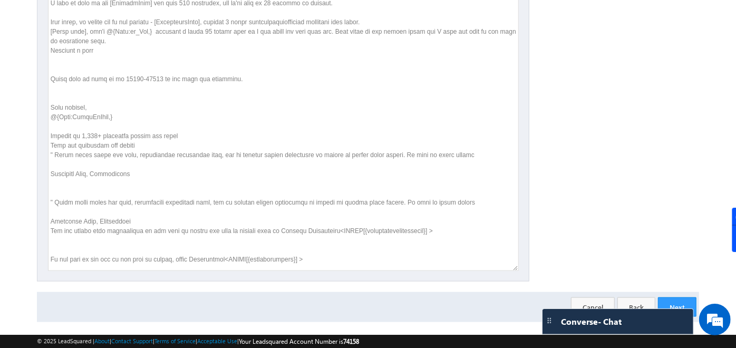
scroll to position [707, 0]
click at [680, 295] on button "Next" at bounding box center [677, 305] width 39 height 20
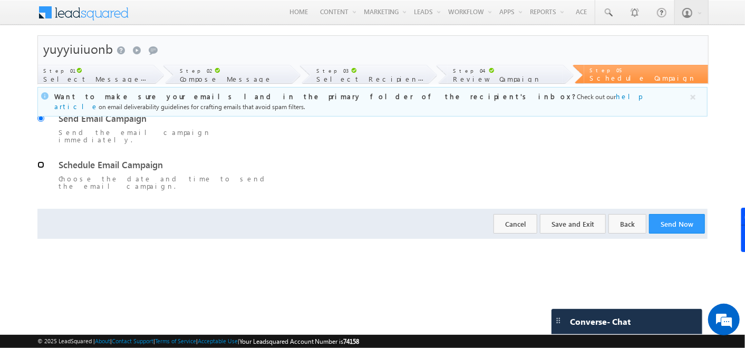
click at [43, 161] on input "Schedule Email Campaign Choose the date and time to send the email campaign." at bounding box center [40, 164] width 7 height 7
radio input "true"
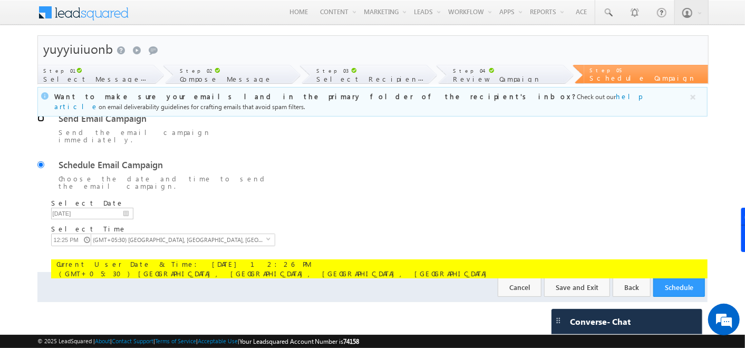
click at [41, 119] on input "Send Email Campaign Send the email campaign immediately." at bounding box center [40, 118] width 7 height 7
radio input "true"
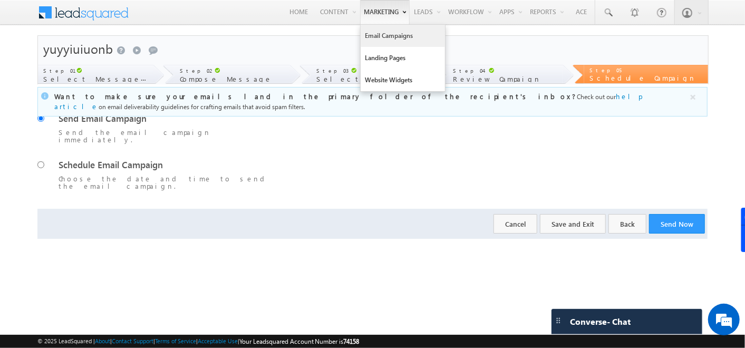
click at [386, 36] on link "Email Campaigns" at bounding box center [403, 36] width 84 height 22
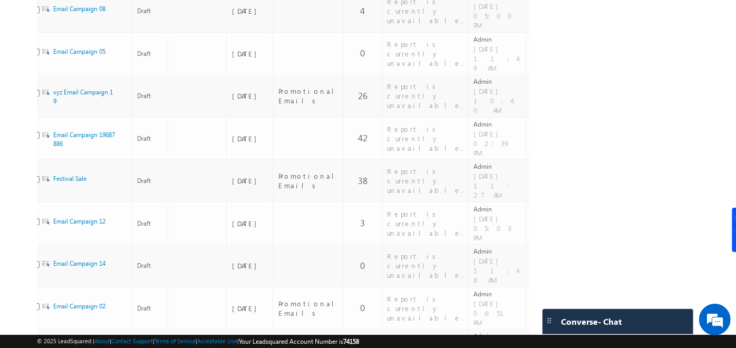
scroll to position [0, 62]
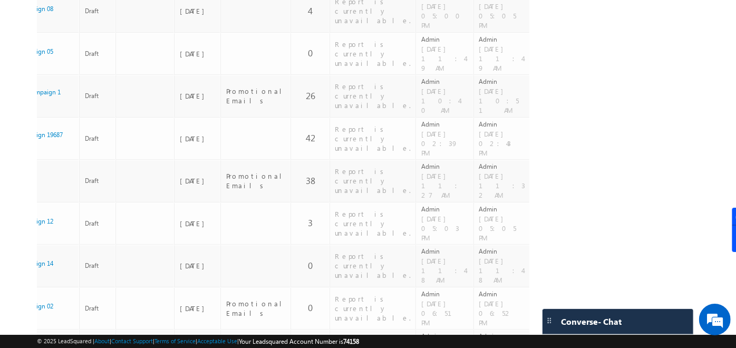
checkbox input "true"
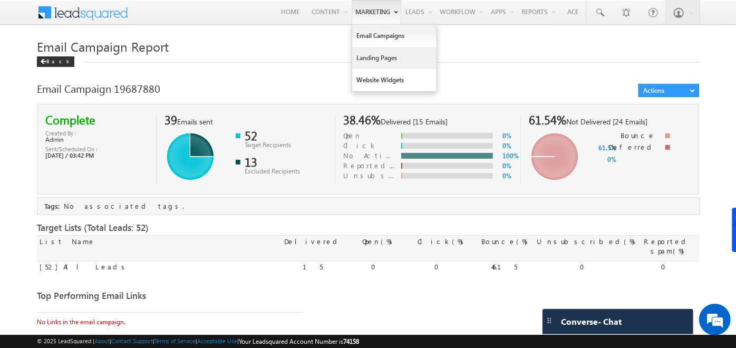
click at [379, 53] on link "Landing Pages" at bounding box center [394, 58] width 84 height 22
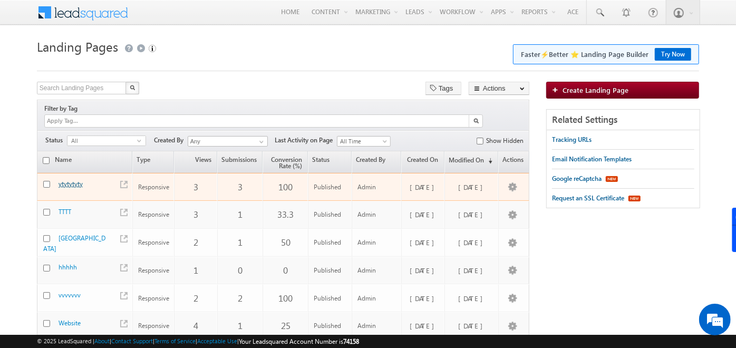
click at [68, 180] on link "ytytytyty" at bounding box center [71, 184] width 24 height 8
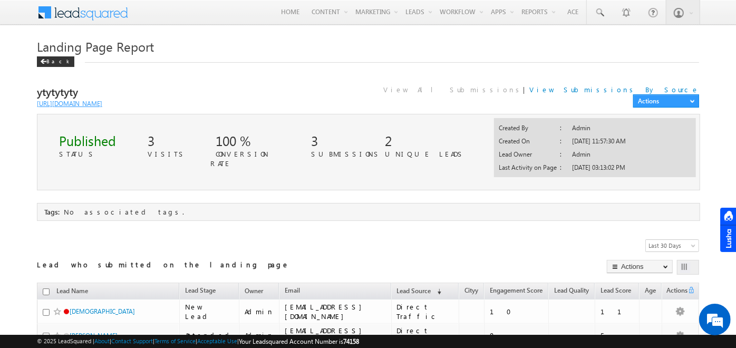
click at [75, 105] on link "[URL][DOMAIN_NAME]" at bounding box center [69, 104] width 65 height 8
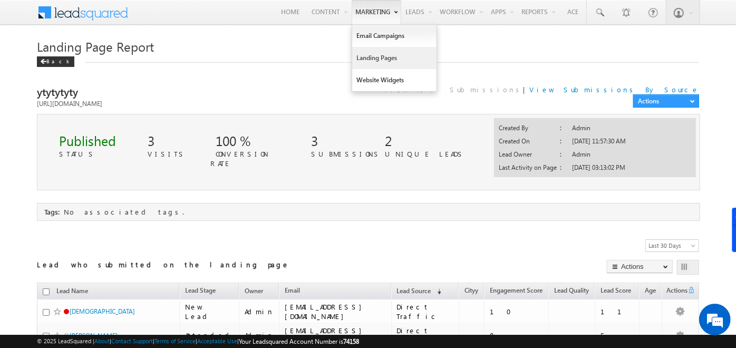
click at [369, 59] on link "Landing Pages" at bounding box center [394, 58] width 84 height 22
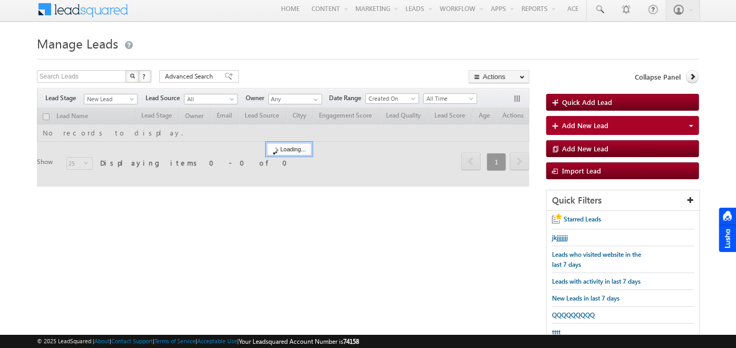
scroll to position [3, 0]
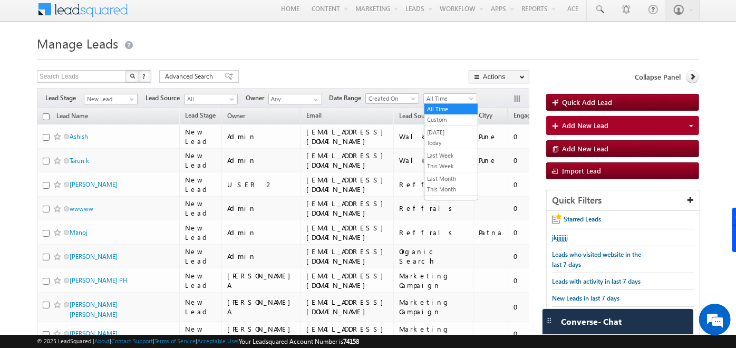
click at [465, 96] on span "All Time" at bounding box center [449, 98] width 50 height 9
click at [444, 140] on link "Today" at bounding box center [451, 142] width 53 height 9
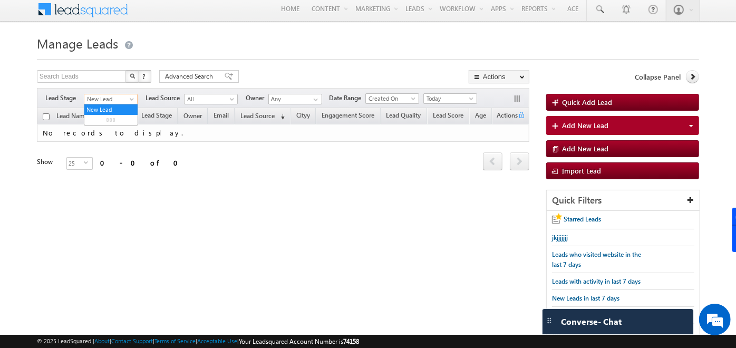
click at [127, 99] on span "New Lead" at bounding box center [109, 98] width 50 height 9
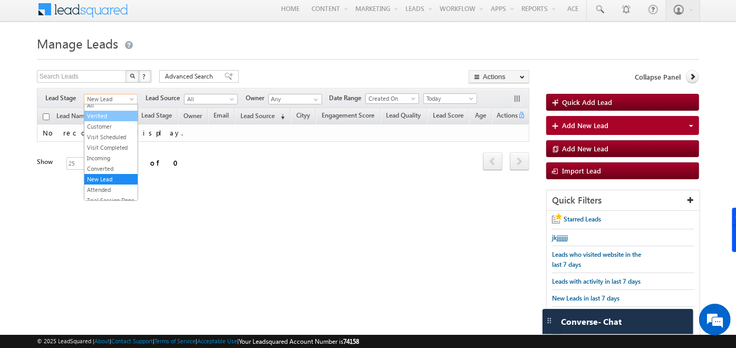
scroll to position [0, 0]
click at [119, 107] on link "All" at bounding box center [110, 105] width 53 height 9
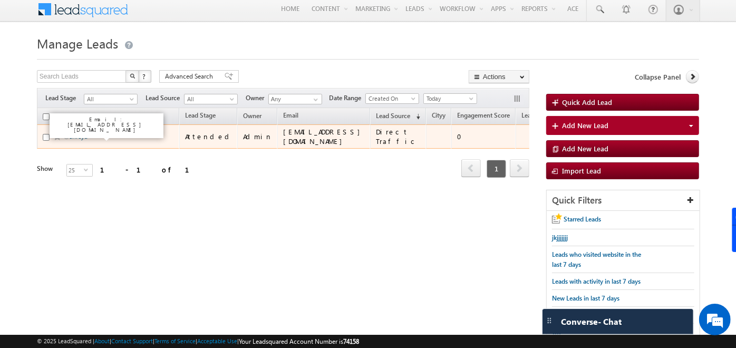
click at [78, 134] on link "shreya" at bounding box center [79, 136] width 18 height 8
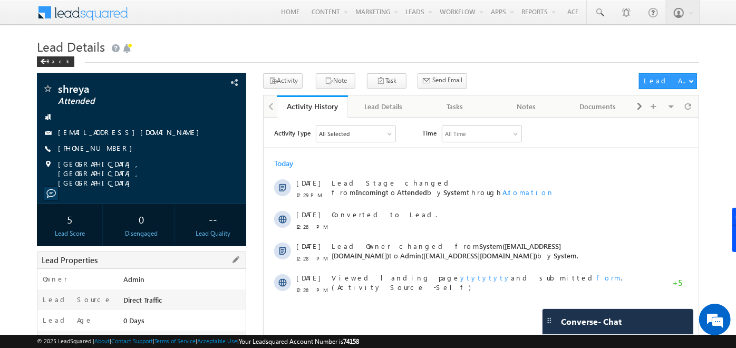
scroll to position [50, 0]
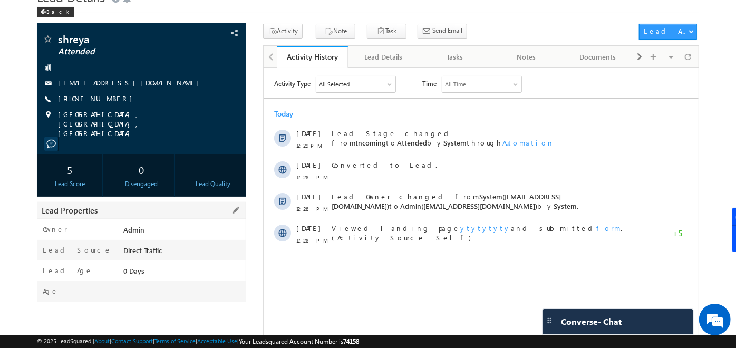
drag, startPoint x: 164, startPoint y: 239, endPoint x: 124, endPoint y: 239, distance: 40.1
click at [124, 245] on div "Direct Traffic" at bounding box center [183, 252] width 125 height 15
drag, startPoint x: 124, startPoint y: 239, endPoint x: 138, endPoint y: 294, distance: 56.7
click at [138, 294] on div "shreya Attended" at bounding box center [368, 260] width 662 height 472
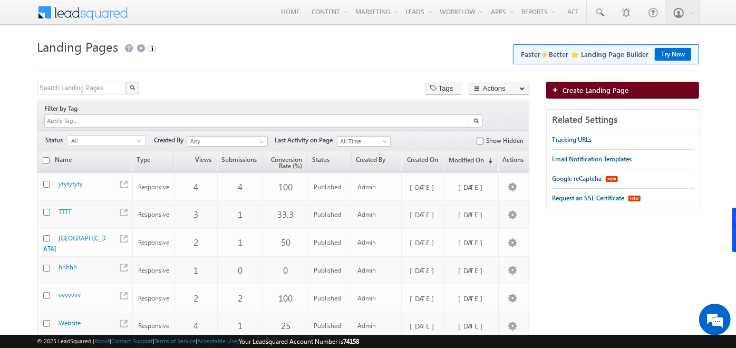
click at [581, 85] on span "Create Landing Page" at bounding box center [596, 89] width 66 height 9
click at [585, 89] on span "Create Landing Page" at bounding box center [596, 89] width 66 height 9
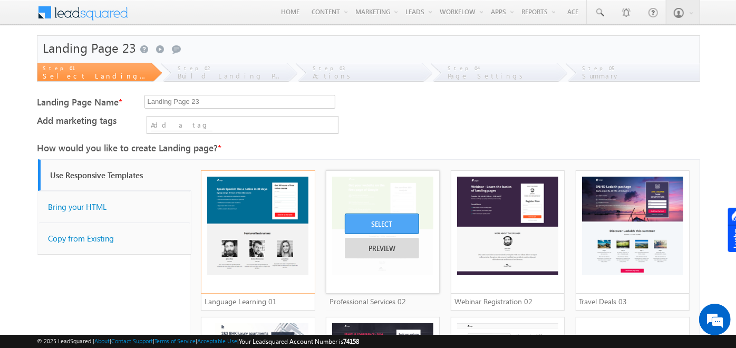
click at [387, 219] on div "SELECT" at bounding box center [382, 224] width 74 height 21
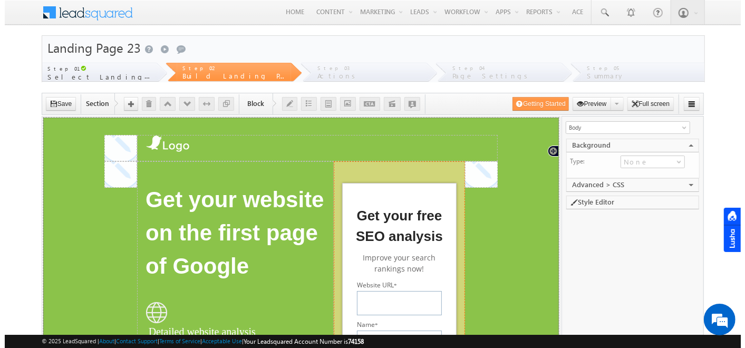
scroll to position [86, 0]
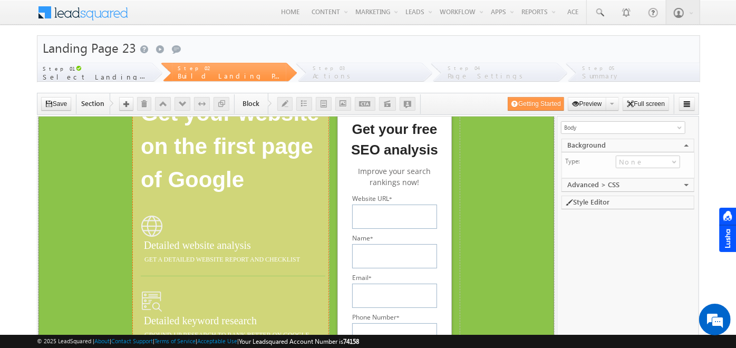
click at [219, 194] on span "Get your website on the first page of Google" at bounding box center [230, 146] width 180 height 100
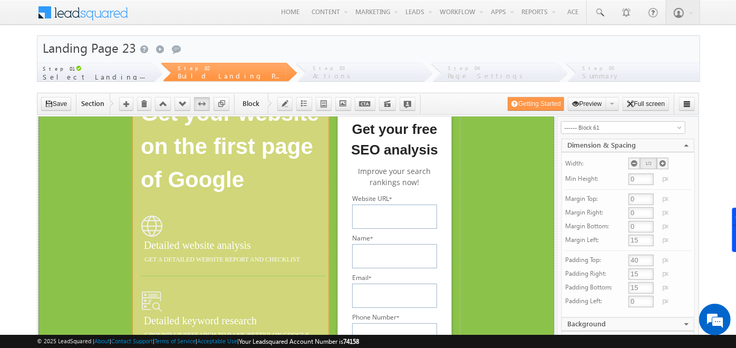
click at [219, 194] on span "Get your website on the first page of Google" at bounding box center [230, 146] width 180 height 100
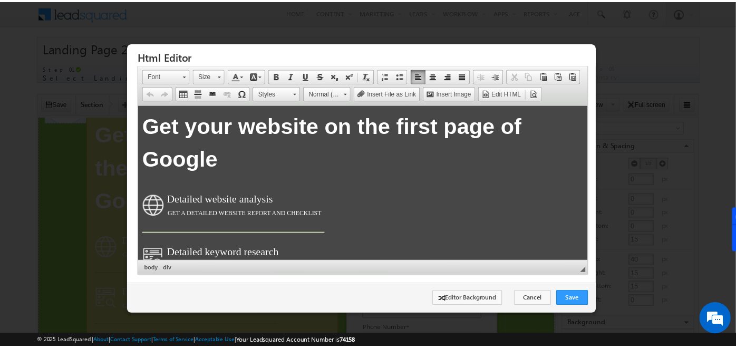
scroll to position [0, 0]
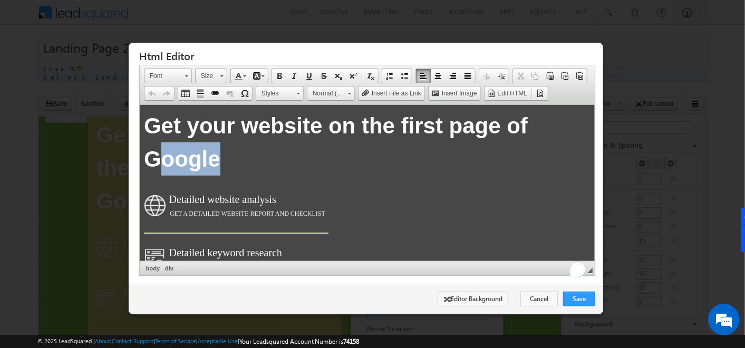
drag, startPoint x: 220, startPoint y: 166, endPoint x: 105, endPoint y: 126, distance: 121.3
click at [139, 126] on html "Get your website on the first page of Google Detailed website analysis GET A DE…" at bounding box center [366, 274] width 455 height 341
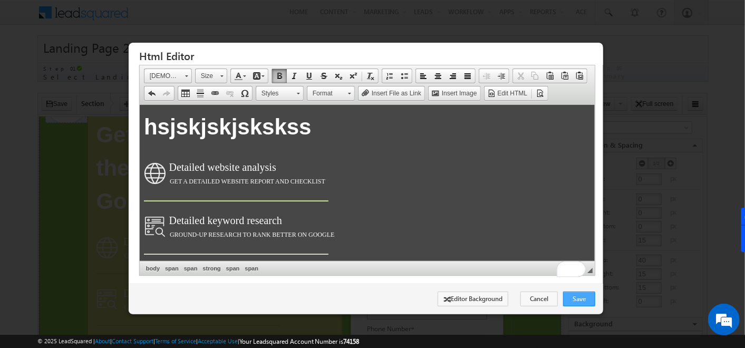
click at [587, 296] on link "Save" at bounding box center [579, 299] width 32 height 15
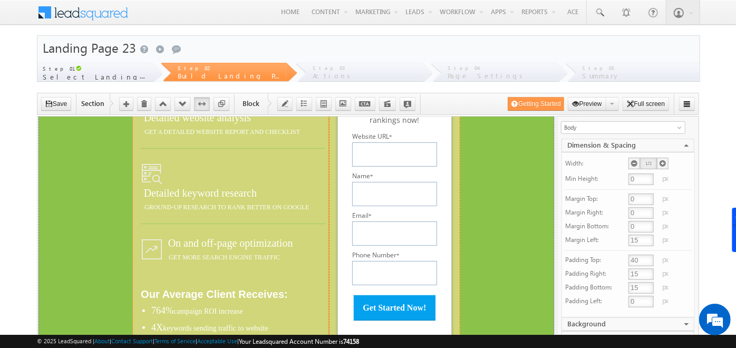
click at [426, 180] on label "Name *" at bounding box center [394, 175] width 85 height 9
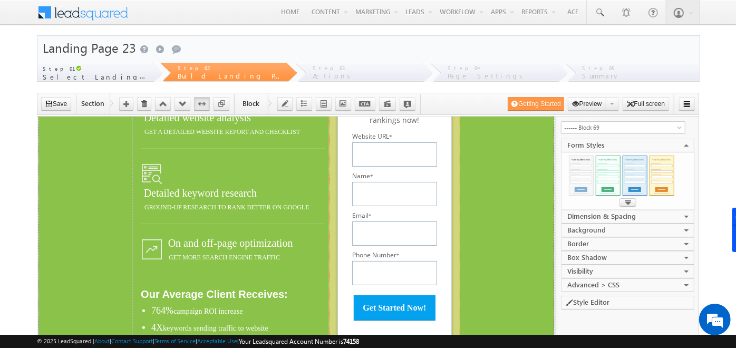
click at [426, 180] on label "Name *" at bounding box center [394, 175] width 85 height 9
select select "Open Sans"
type input "#5C5C5C"
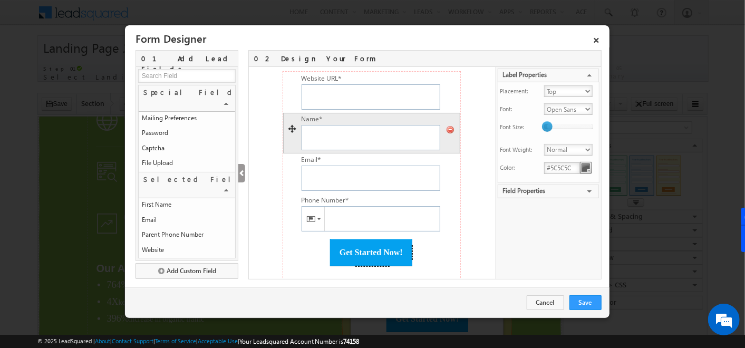
click at [447, 117] on div "Name * Invalid! Required" at bounding box center [371, 133] width 177 height 41
type input "First Name"
type input "Name"
checkbox input "true"
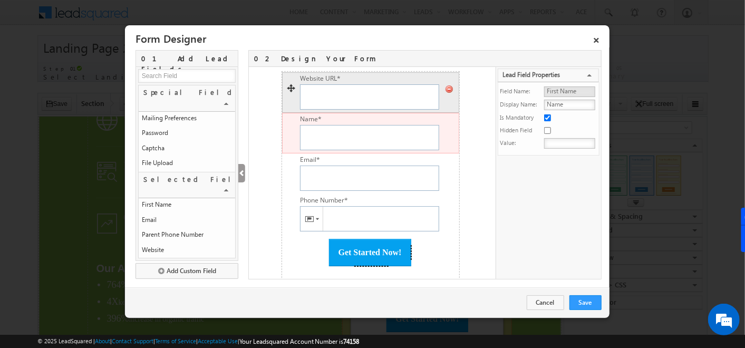
click at [446, 86] on icon at bounding box center [449, 89] width 8 height 8
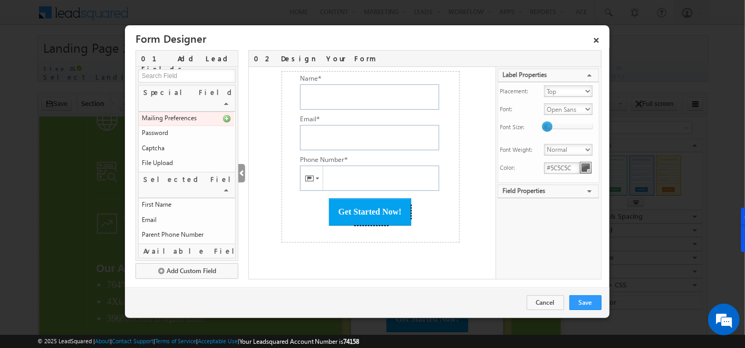
click at [176, 75] on input at bounding box center [187, 76] width 98 height 14
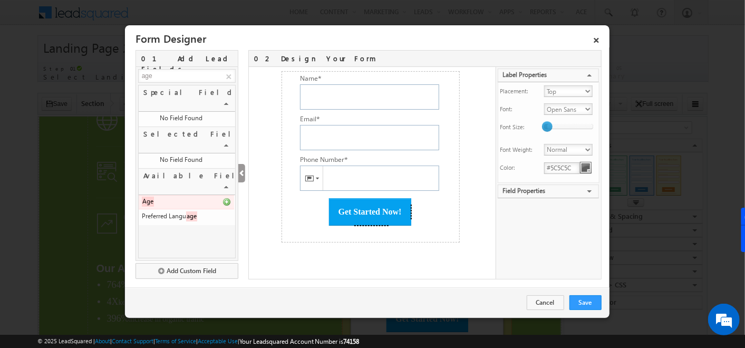
type input "age"
click at [227, 198] on icon at bounding box center [227, 202] width 8 height 8
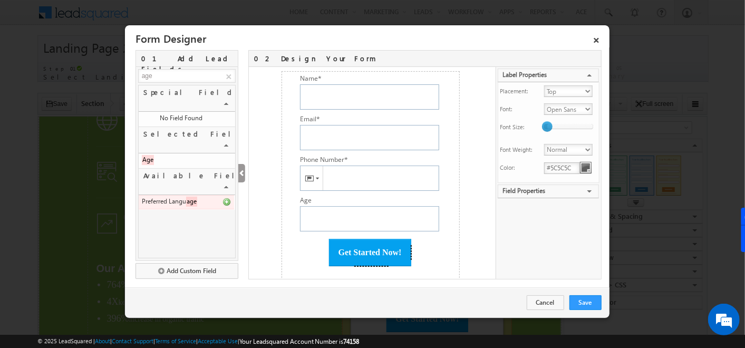
click at [227, 198] on icon at bounding box center [227, 202] width 8 height 8
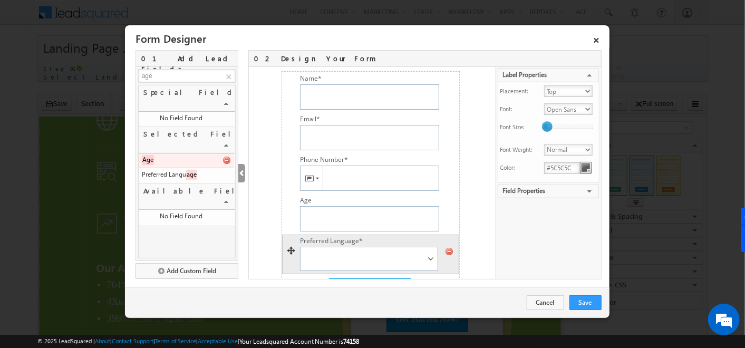
click at [313, 239] on label "Preferred Language *" at bounding box center [332, 240] width 98 height 9
click at [313, 247] on select "English Hindi Kannada Tamil French Spanish Telugu Gujrathi" at bounding box center [369, 259] width 138 height 24
click at [368, 241] on label "Preferred Language *" at bounding box center [332, 240] width 98 height 9
click at [368, 247] on select "English Hindi Kannada Tamil French Spanish Telugu Gujrathi" at bounding box center [369, 259] width 138 height 24
click at [392, 251] on div at bounding box center [371, 251] width 176 height 8
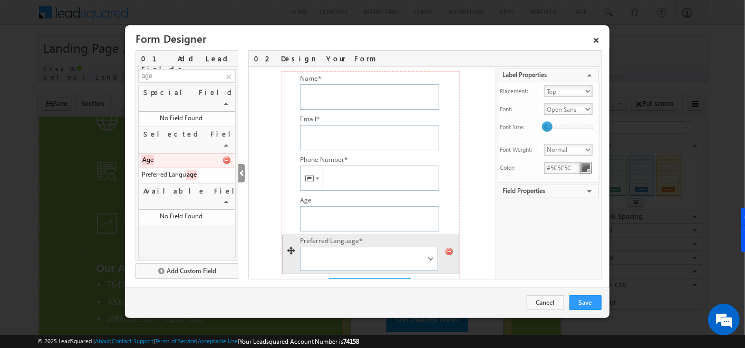
type input "Preferred Language"
checkbox input "true"
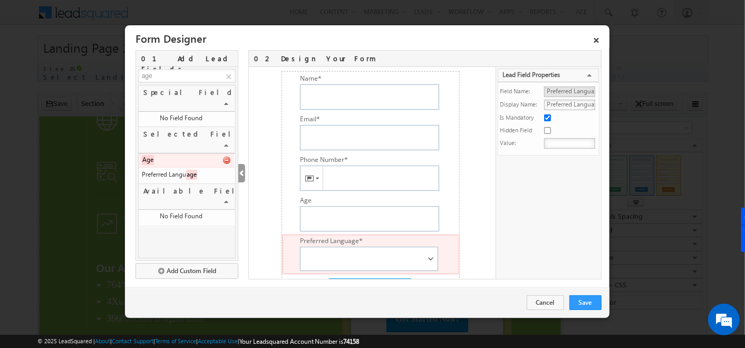
click at [575, 104] on input "Preferred Language" at bounding box center [569, 105] width 51 height 11
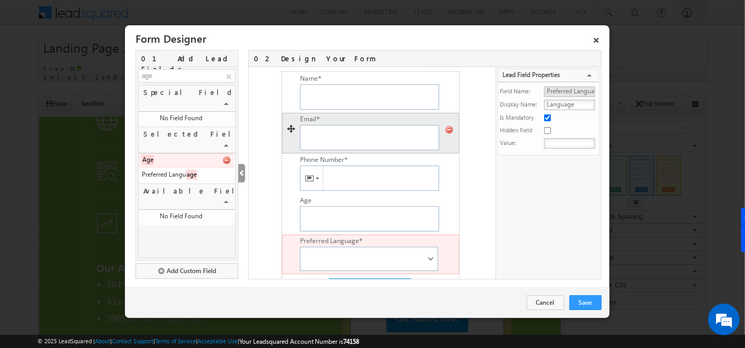
type input "Language"
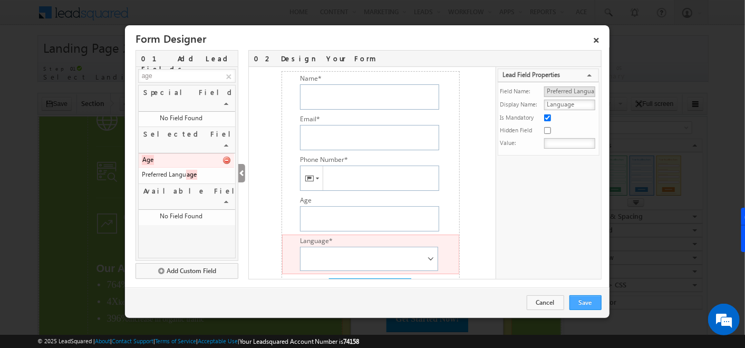
click at [591, 302] on link "Save" at bounding box center [586, 302] width 32 height 15
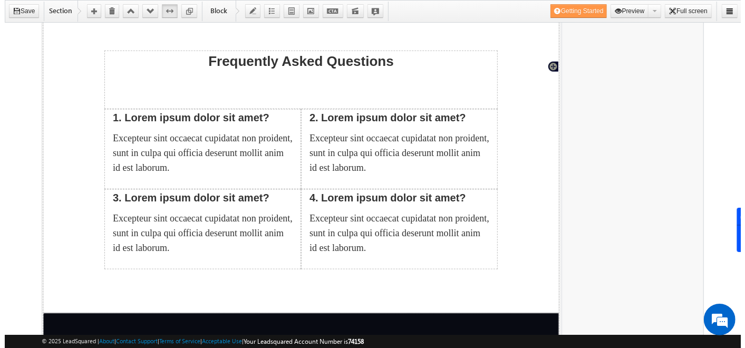
scroll to position [356, 0]
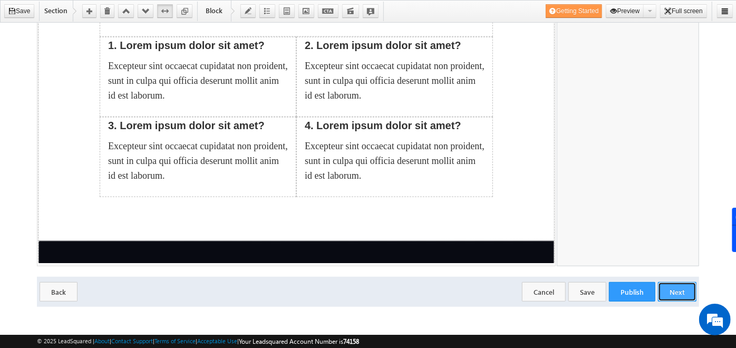
click at [682, 285] on button "Next" at bounding box center [677, 292] width 39 height 20
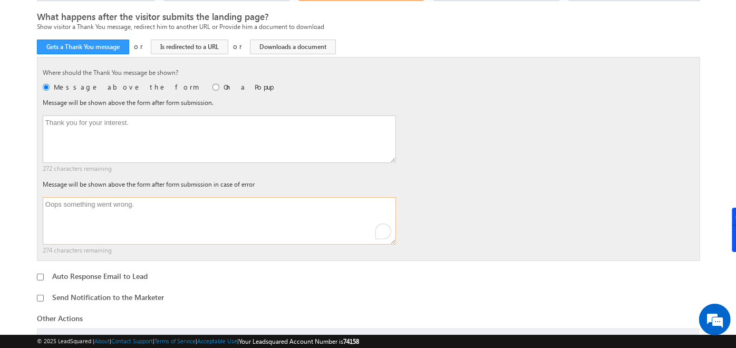
drag, startPoint x: 45, startPoint y: 206, endPoint x: 143, endPoint y: 211, distance: 98.8
click at [143, 211] on textarea "Oops something went wrong." at bounding box center [219, 220] width 353 height 47
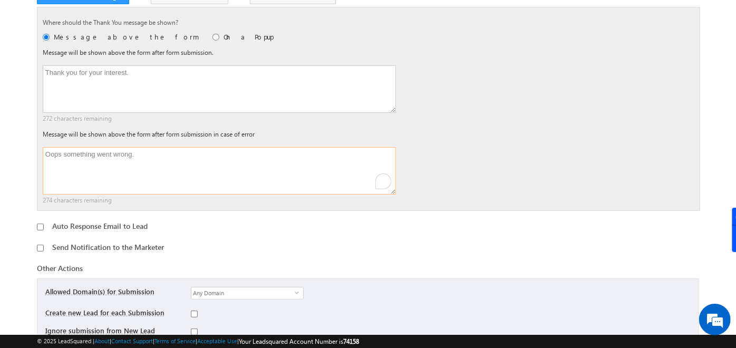
scroll to position [134, 0]
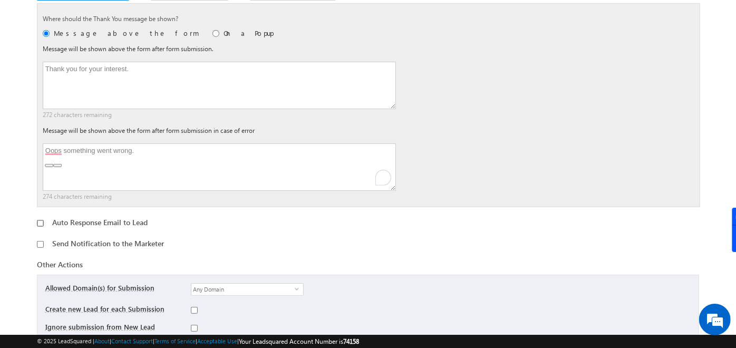
click at [42, 223] on input "checkbox" at bounding box center [40, 223] width 7 height 7
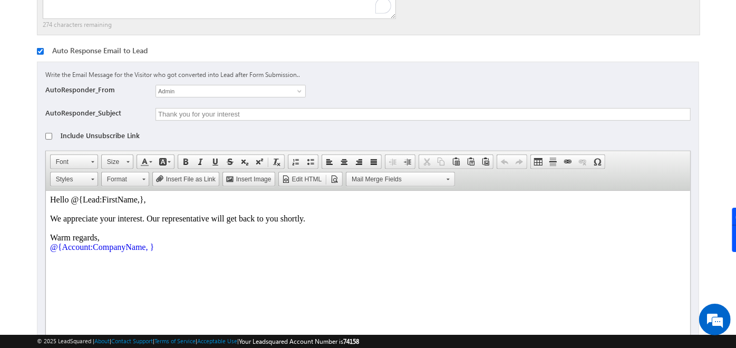
scroll to position [312, 0]
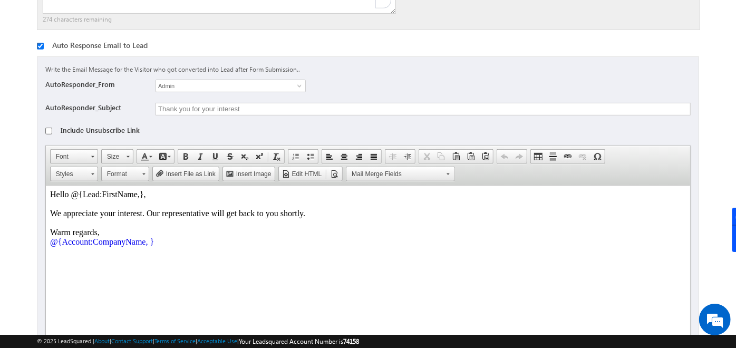
click at [41, 45] on input "checkbox" at bounding box center [40, 46] width 7 height 7
checkbox input "false"
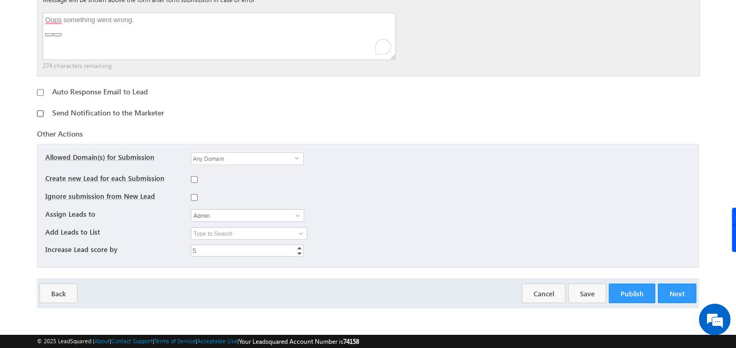
click at [40, 113] on input "checkbox" at bounding box center [40, 113] width 7 height 7
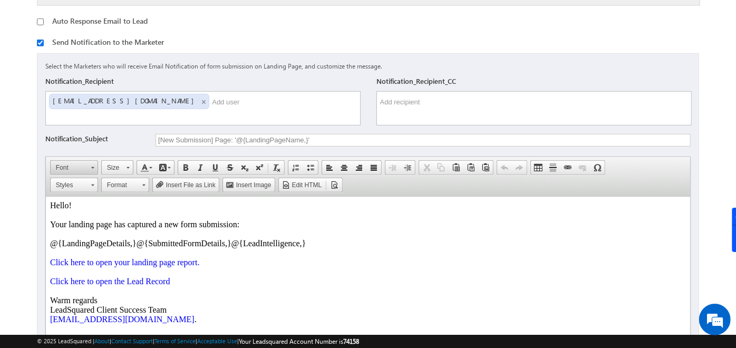
scroll to position [330, 0]
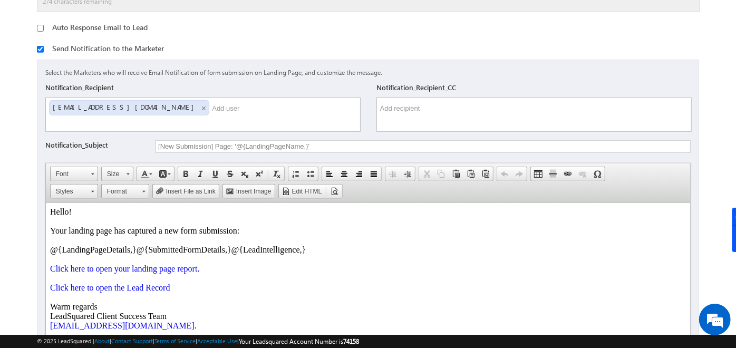
click at [39, 47] on input "checkbox" at bounding box center [40, 49] width 7 height 7
checkbox input "false"
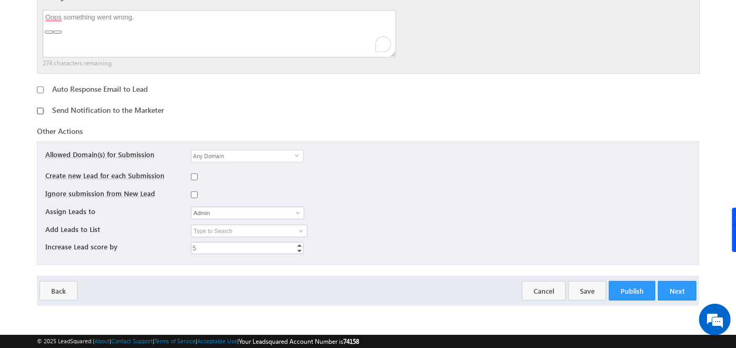
scroll to position [265, 0]
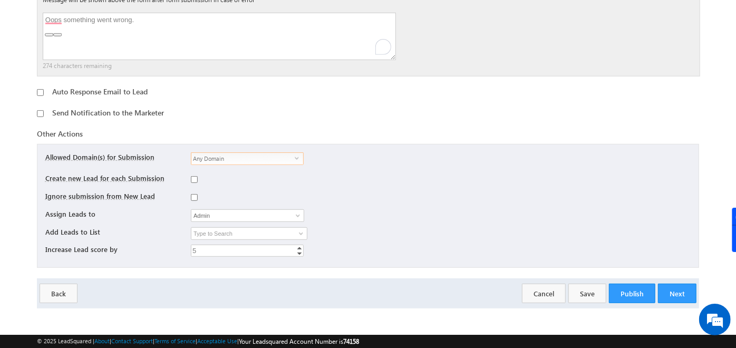
click at [217, 157] on span "Any Domain" at bounding box center [242, 159] width 103 height 12
click at [381, 161] on div "Any Domain select all" at bounding box center [431, 161] width 480 height 18
click at [194, 194] on input "checkbox" at bounding box center [194, 197] width 7 height 7
checkbox input "true"
click at [360, 202] on div at bounding box center [431, 198] width 480 height 15
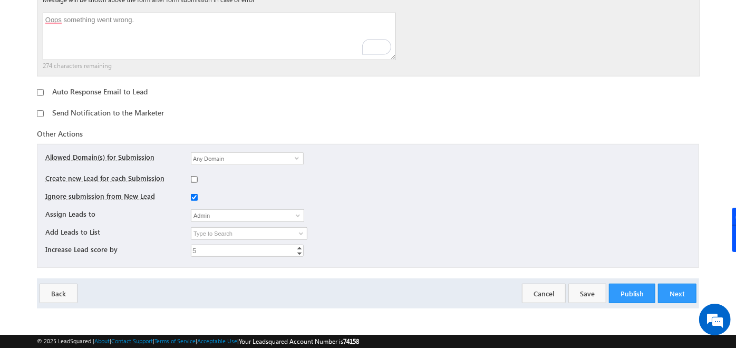
click at [193, 179] on input "checkbox" at bounding box center [194, 179] width 7 height 7
checkbox input "true"
checkbox input "false"
click at [296, 214] on span at bounding box center [298, 215] width 8 height 8
click at [127, 229] on div "Add Leads to List" at bounding box center [109, 234] width 129 height 15
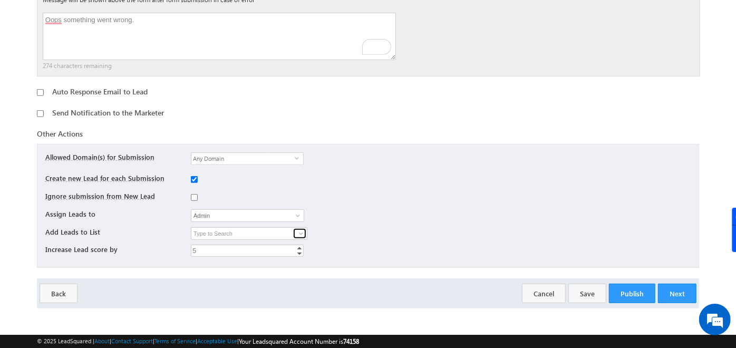
click at [301, 232] on span at bounding box center [301, 233] width 8 height 8
click at [356, 219] on div "Assign Leads to Admin Admin Admin Kushal Neil Sanghavi Nimit Sanghavi Prathames…" at bounding box center [368, 218] width 646 height 18
click at [681, 292] on button "Next" at bounding box center [677, 294] width 39 height 20
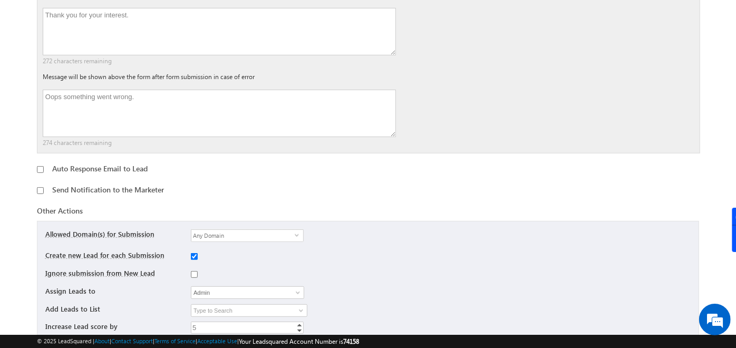
scroll to position [189, 0]
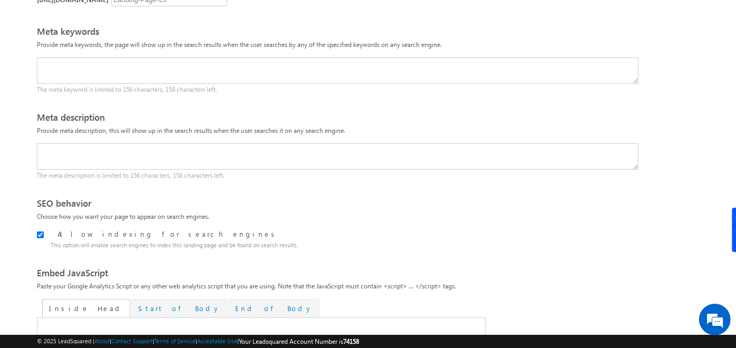
scroll to position [342, 0]
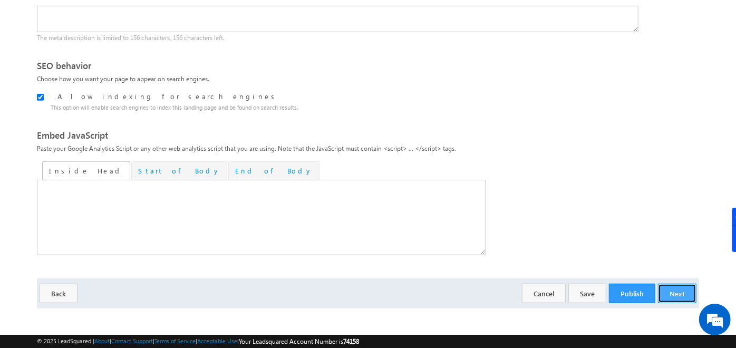
click at [676, 293] on button "Next" at bounding box center [677, 294] width 39 height 20
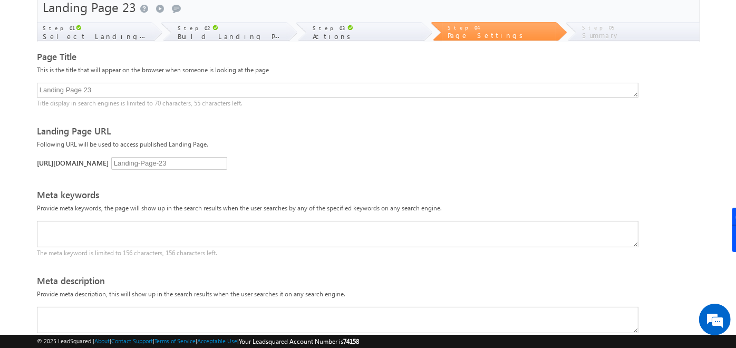
scroll to position [40, 0]
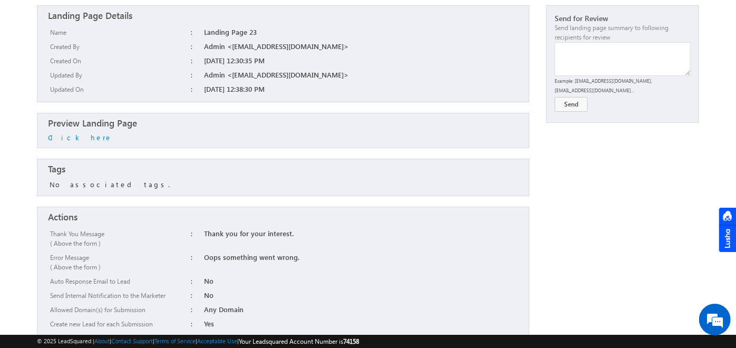
scroll to position [95, 0]
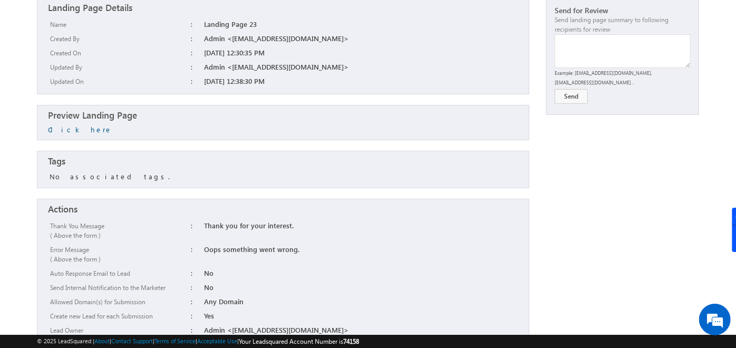
click at [60, 129] on link "Click here" at bounding box center [80, 129] width 64 height 9
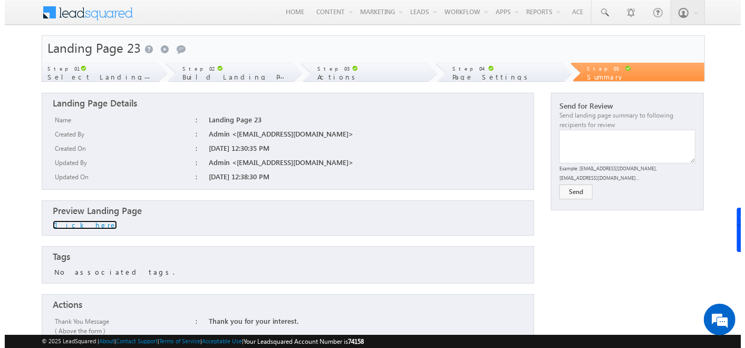
scroll to position [291, 0]
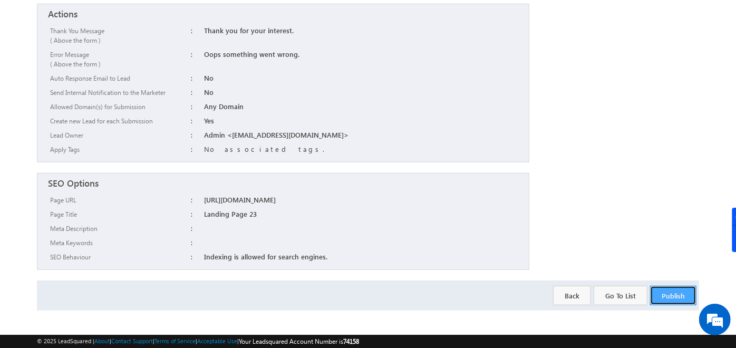
click at [673, 286] on button "Publish" at bounding box center [673, 296] width 46 height 20
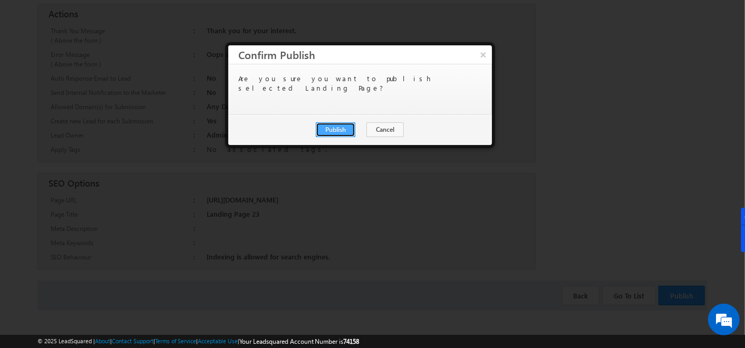
click at [333, 126] on button "Publish" at bounding box center [336, 129] width 40 height 15
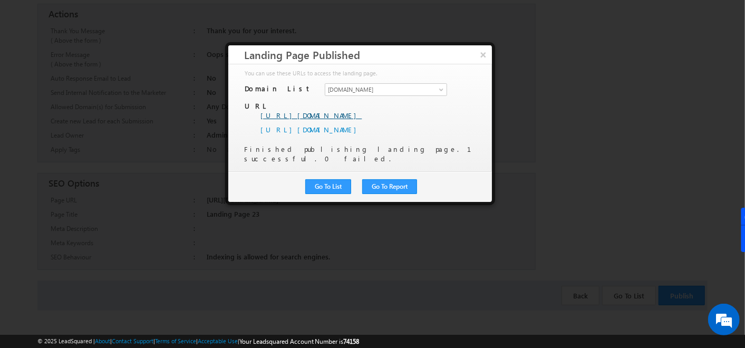
drag, startPoint x: 429, startPoint y: 109, endPoint x: 274, endPoint y: 107, distance: 154.5
click at [274, 111] on li "https://gmail119.viewpage.co/Landing-Page-23" at bounding box center [365, 115] width 208 height 9
click at [345, 179] on button "Go To List" at bounding box center [328, 186] width 46 height 15
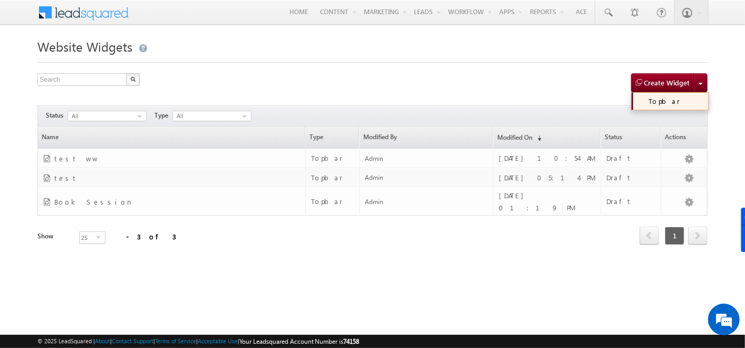
click at [675, 98] on link "Topbar" at bounding box center [670, 101] width 77 height 18
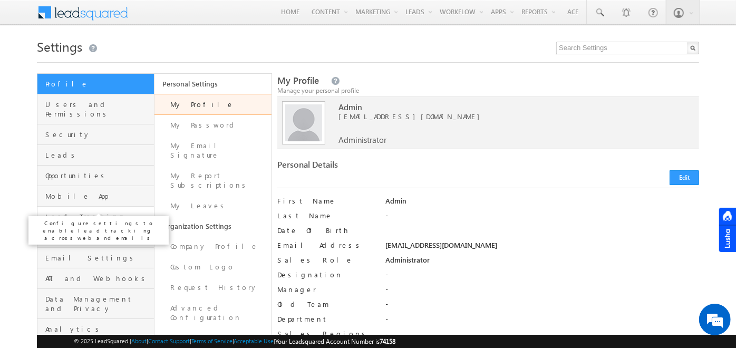
click at [82, 212] on span "Lead Tracking" at bounding box center [98, 216] width 106 height 9
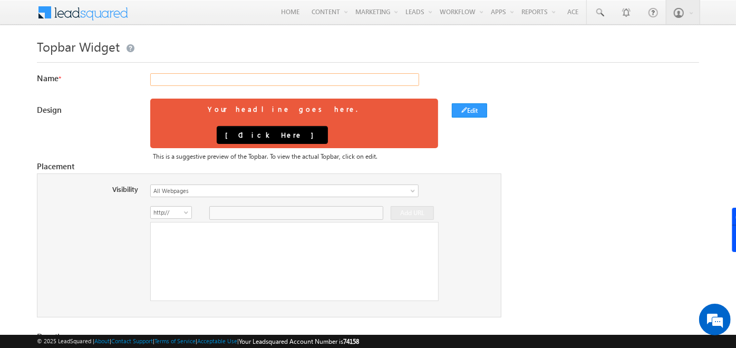
click at [194, 79] on input "text" at bounding box center [284, 79] width 269 height 13
type input "mhjj"
click at [477, 112] on button "Edit" at bounding box center [469, 110] width 35 height 14
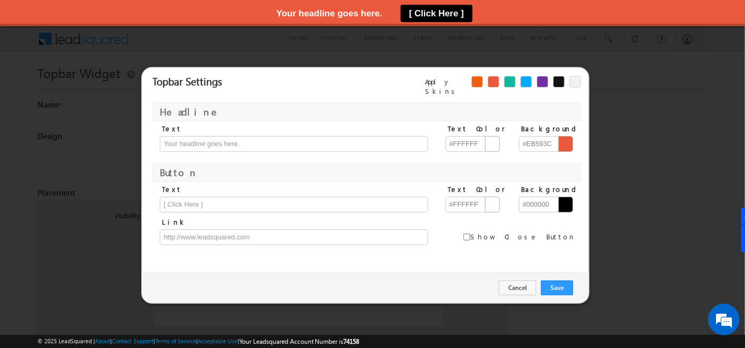
click at [547, 81] on div at bounding box center [543, 82] width 12 height 12
type input "#ffffff"
type input "#7030a0"
type input "#ffffff"
type input "#121212"
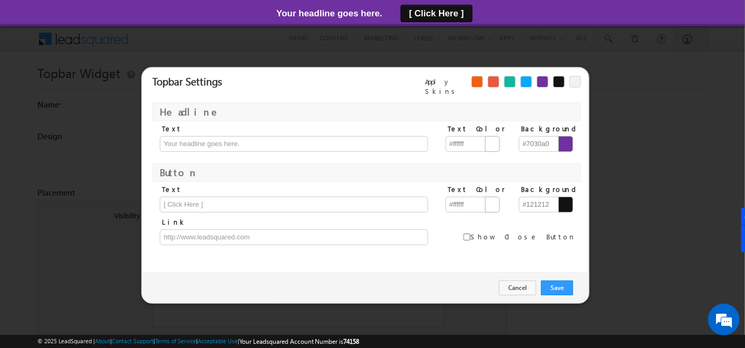
click at [235, 127] on label "Text" at bounding box center [298, 128] width 273 height 9
click at [239, 136] on input "text" at bounding box center [294, 144] width 268 height 16
type input "Book your session Now"
type input "Book Session"
click at [189, 229] on input "text" at bounding box center [294, 237] width 268 height 16
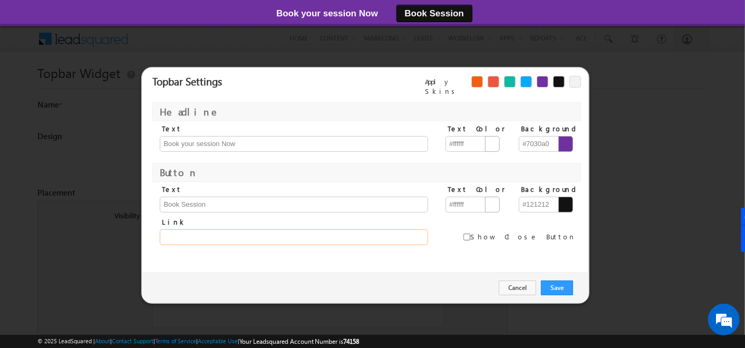
type input "https://in21.leadsquared.com/"
click at [470, 234] on input "checkbox" at bounding box center [467, 237] width 7 height 7
checkbox input "false"
click at [556, 281] on button "Save" at bounding box center [557, 288] width 32 height 15
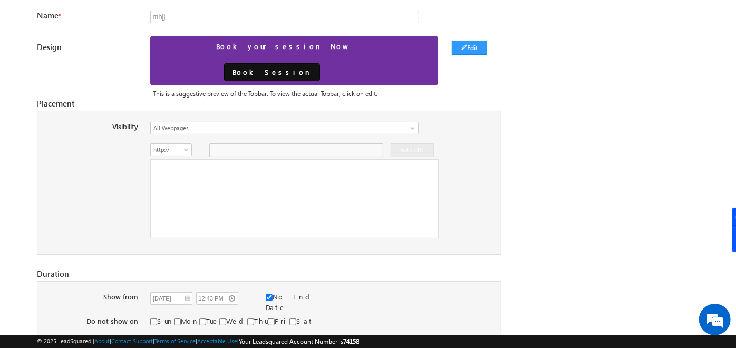
scroll to position [71, 0]
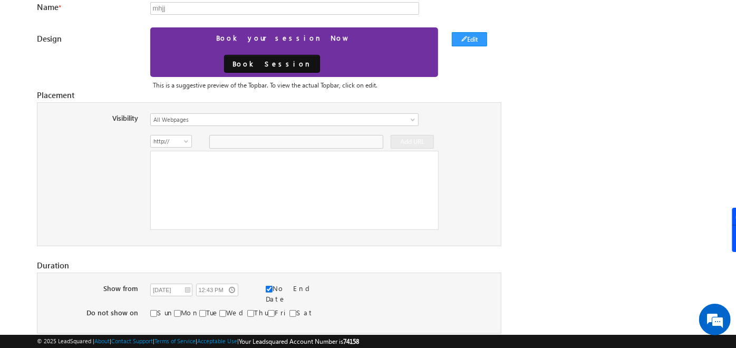
click at [270, 286] on input "checkbox" at bounding box center [269, 289] width 7 height 7
click at [266, 286] on input "checkbox" at bounding box center [269, 289] width 7 height 7
checkbox input "true"
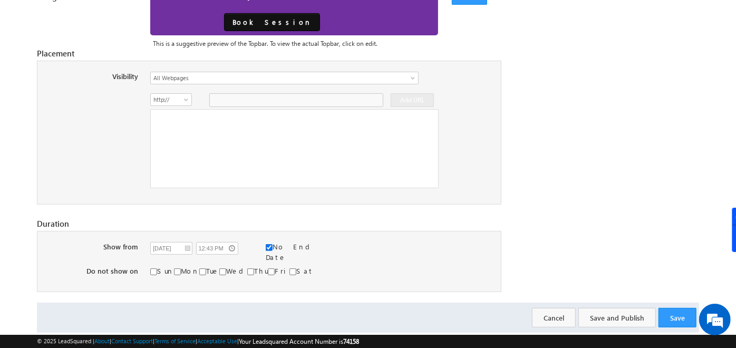
scroll to position [0, 0]
